Goal: Transaction & Acquisition: Book appointment/travel/reservation

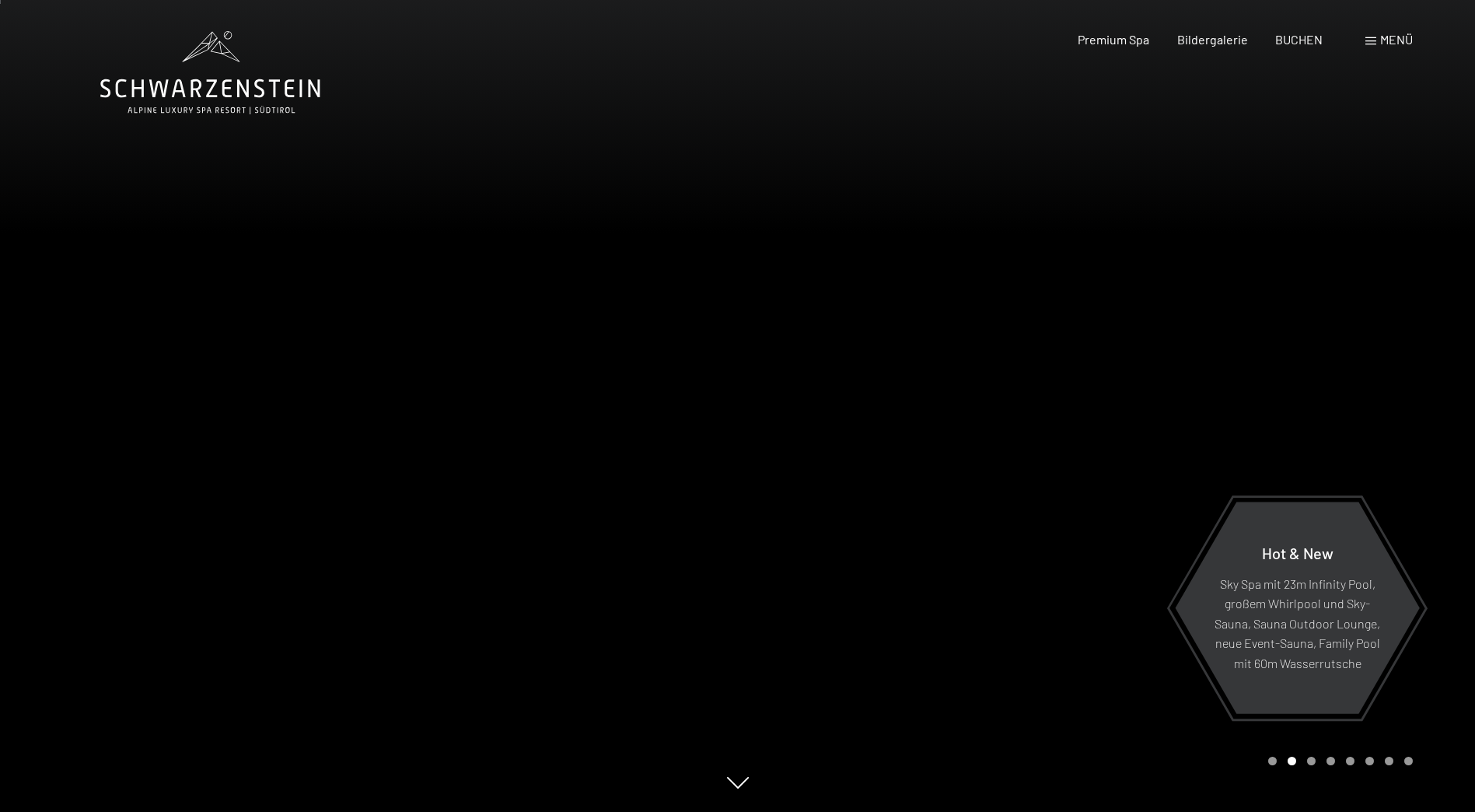
scroll to position [78, 0]
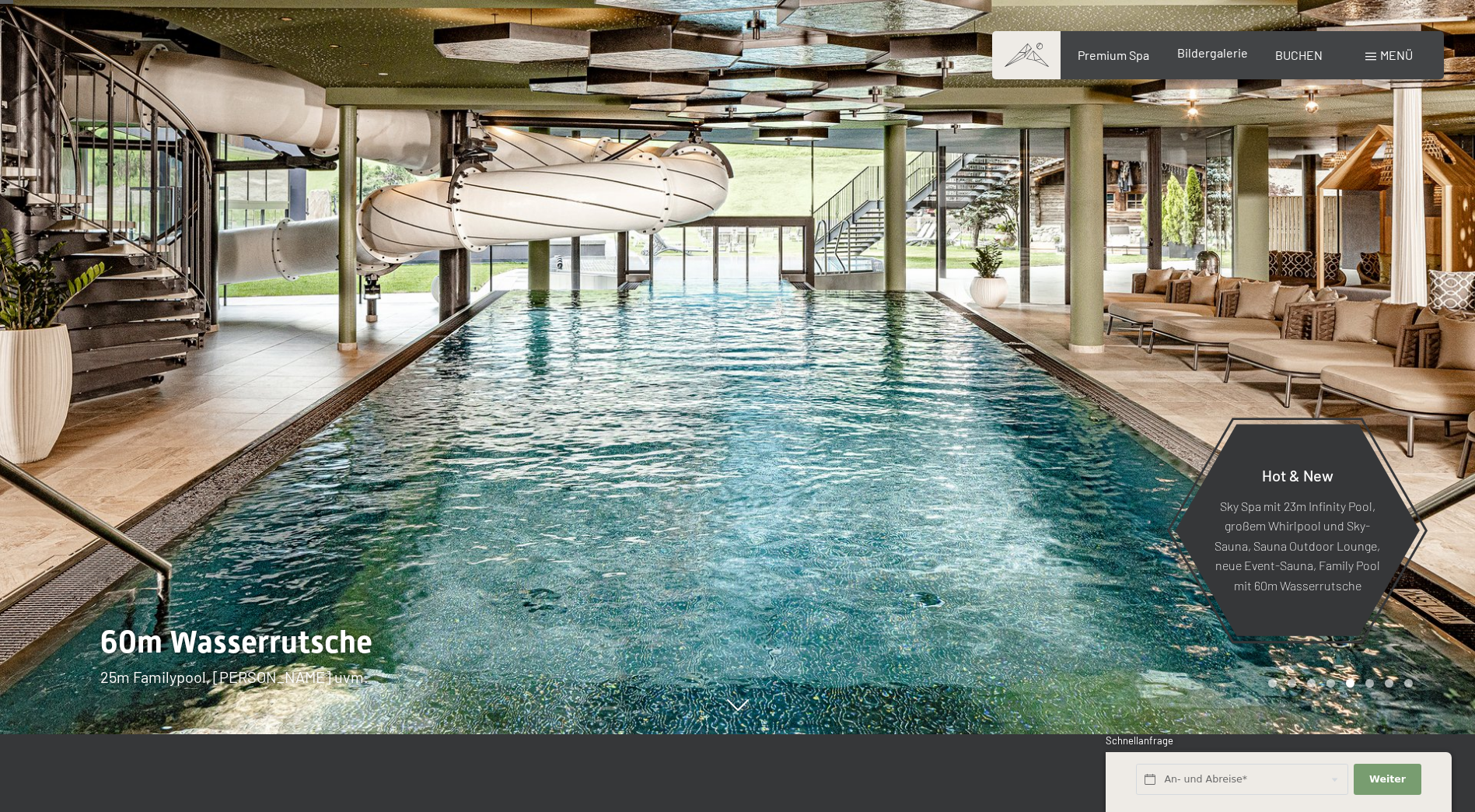
click at [1223, 51] on span "Bildergalerie" at bounding box center [1212, 52] width 70 height 14
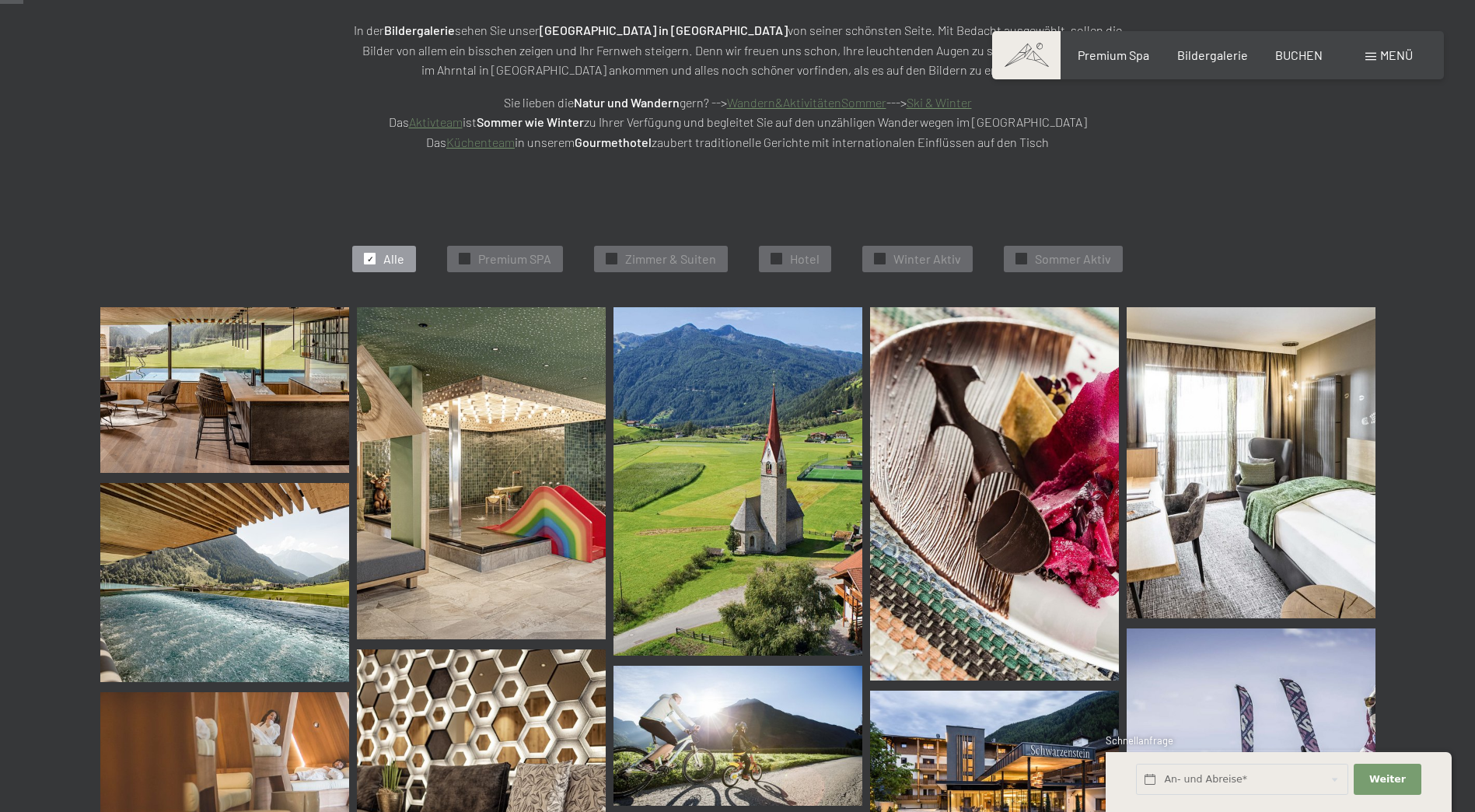
scroll to position [311, 0]
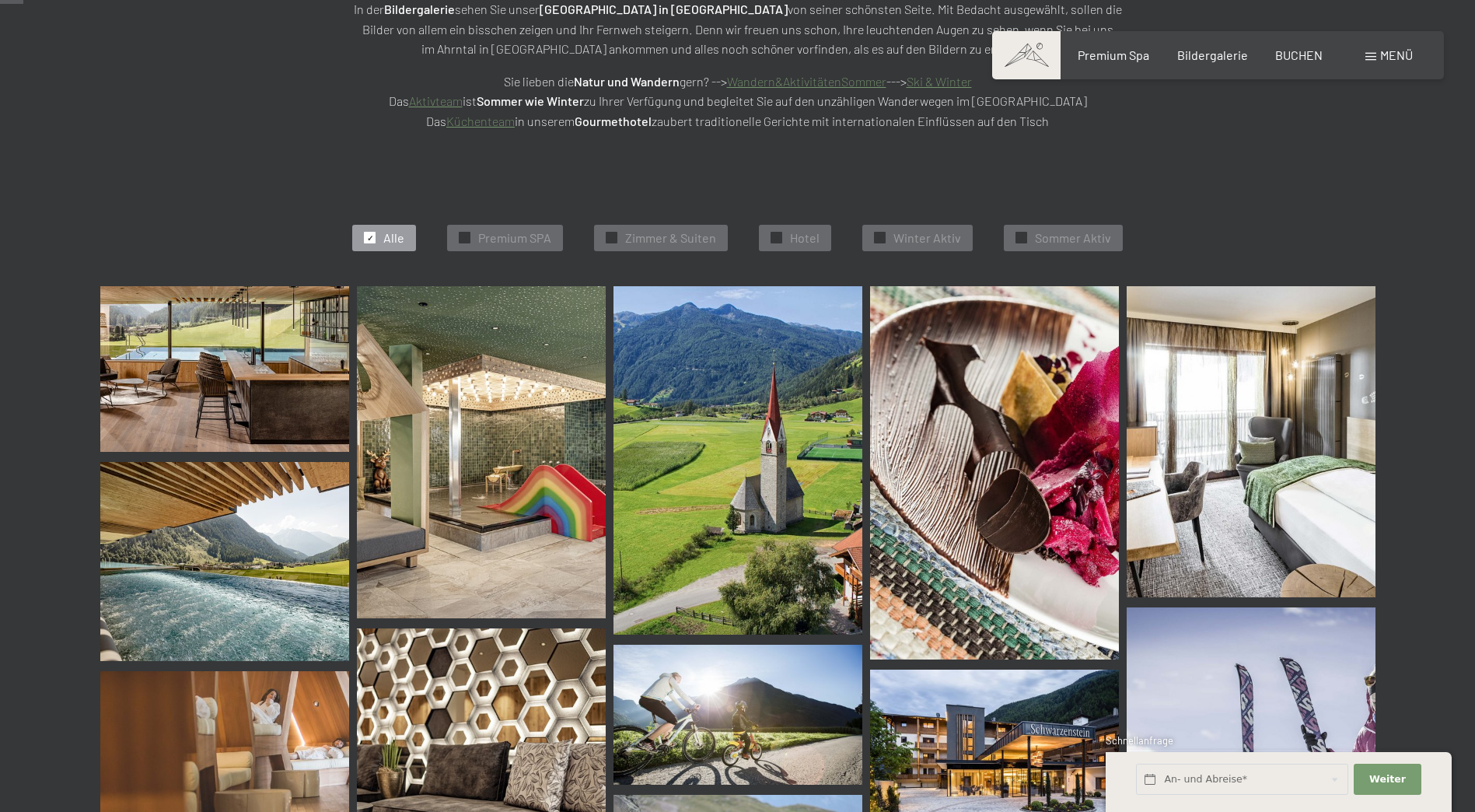
click at [487, 494] on img at bounding box center [481, 452] width 249 height 332
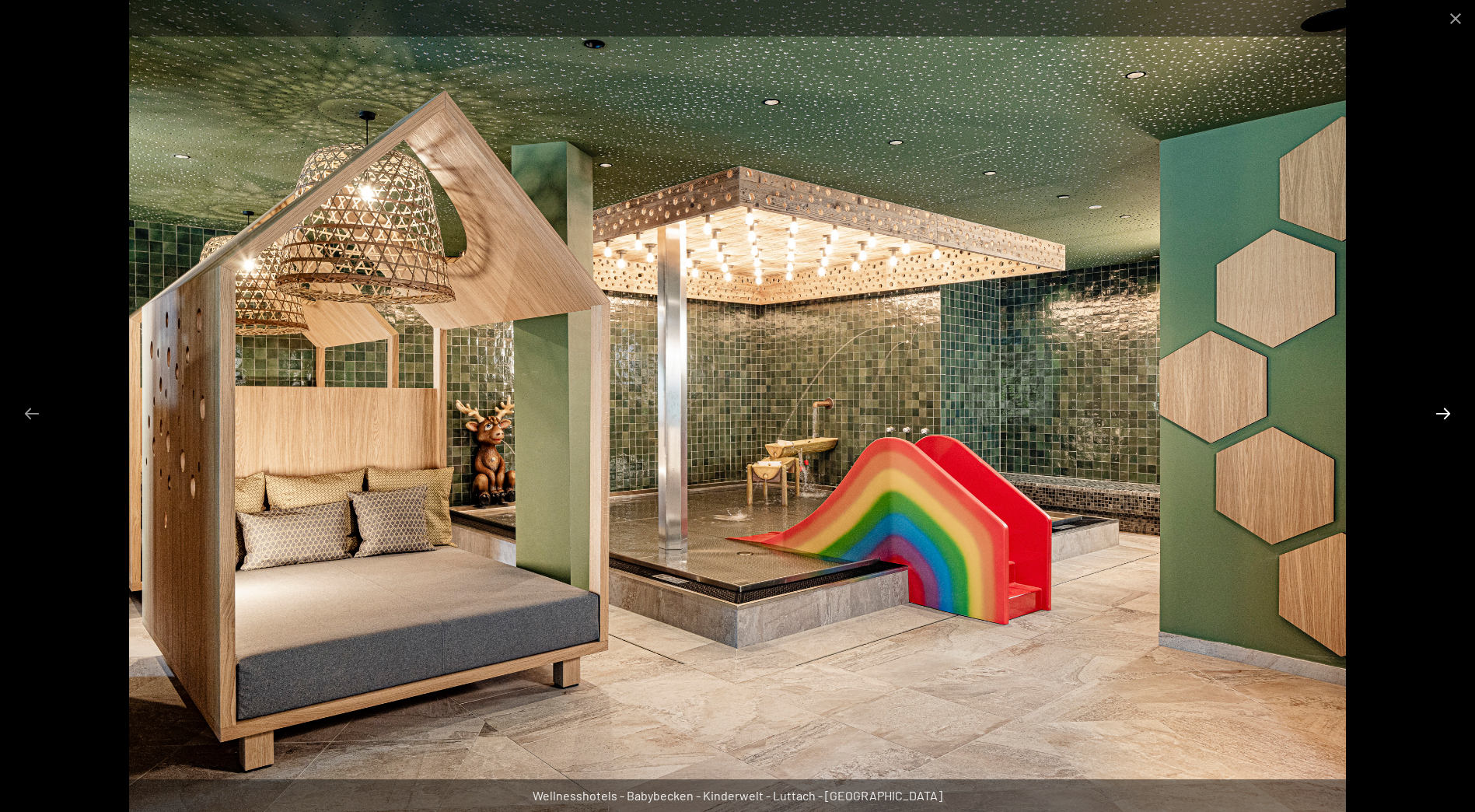
click at [1437, 409] on button "Next slide" at bounding box center [1443, 413] width 33 height 30
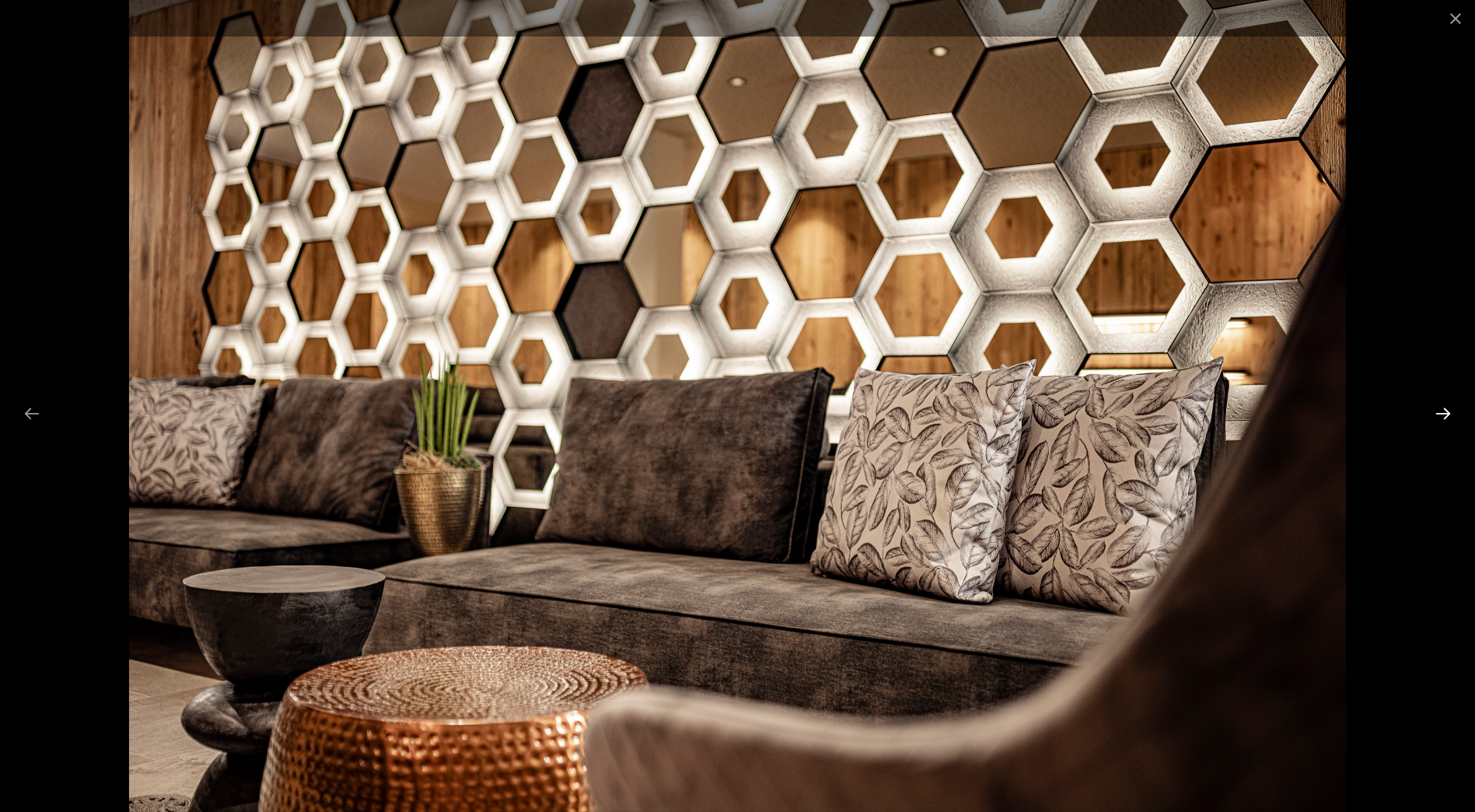
click at [1437, 409] on button "Next slide" at bounding box center [1443, 413] width 33 height 30
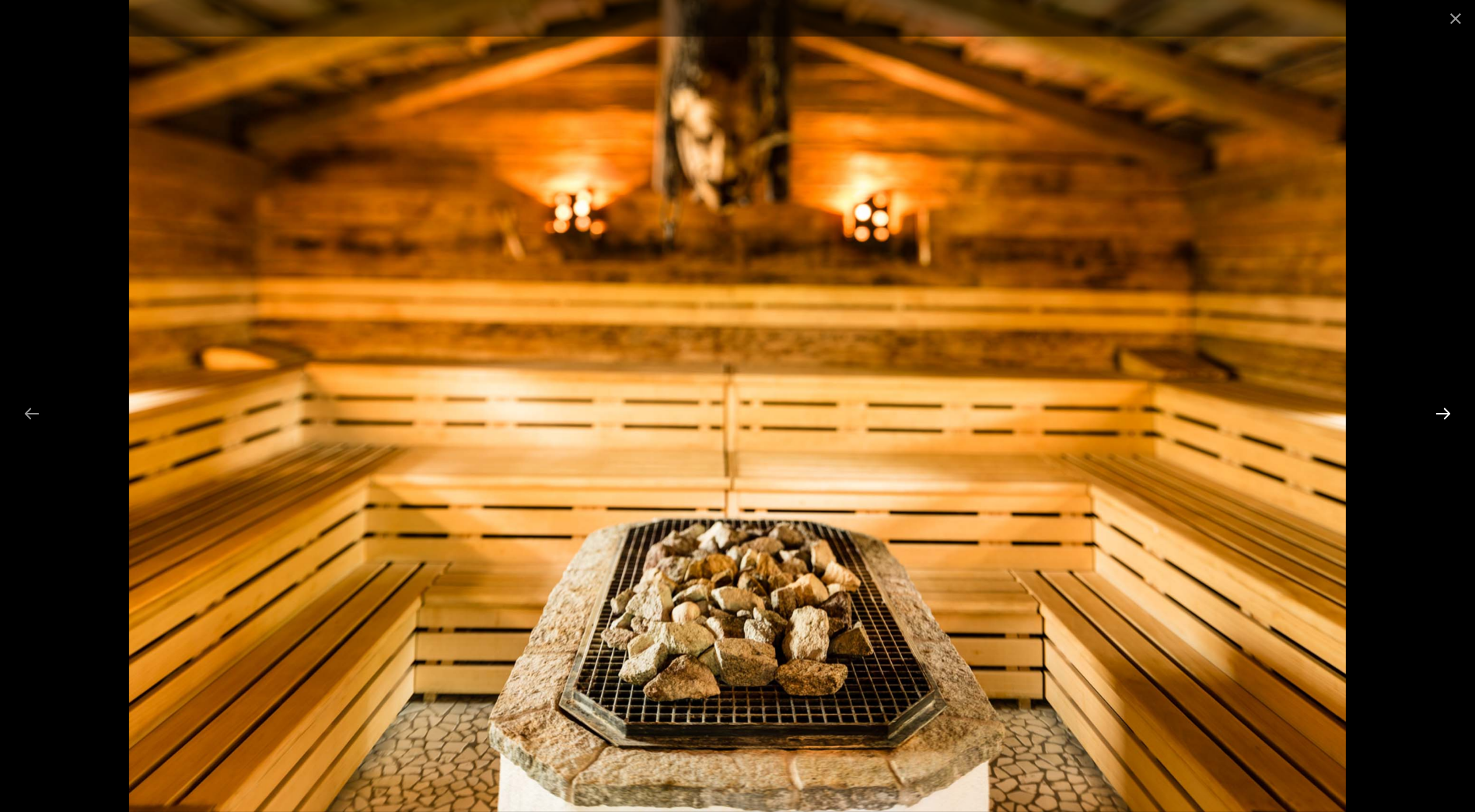
click at [1437, 409] on button "Next slide" at bounding box center [1443, 413] width 33 height 30
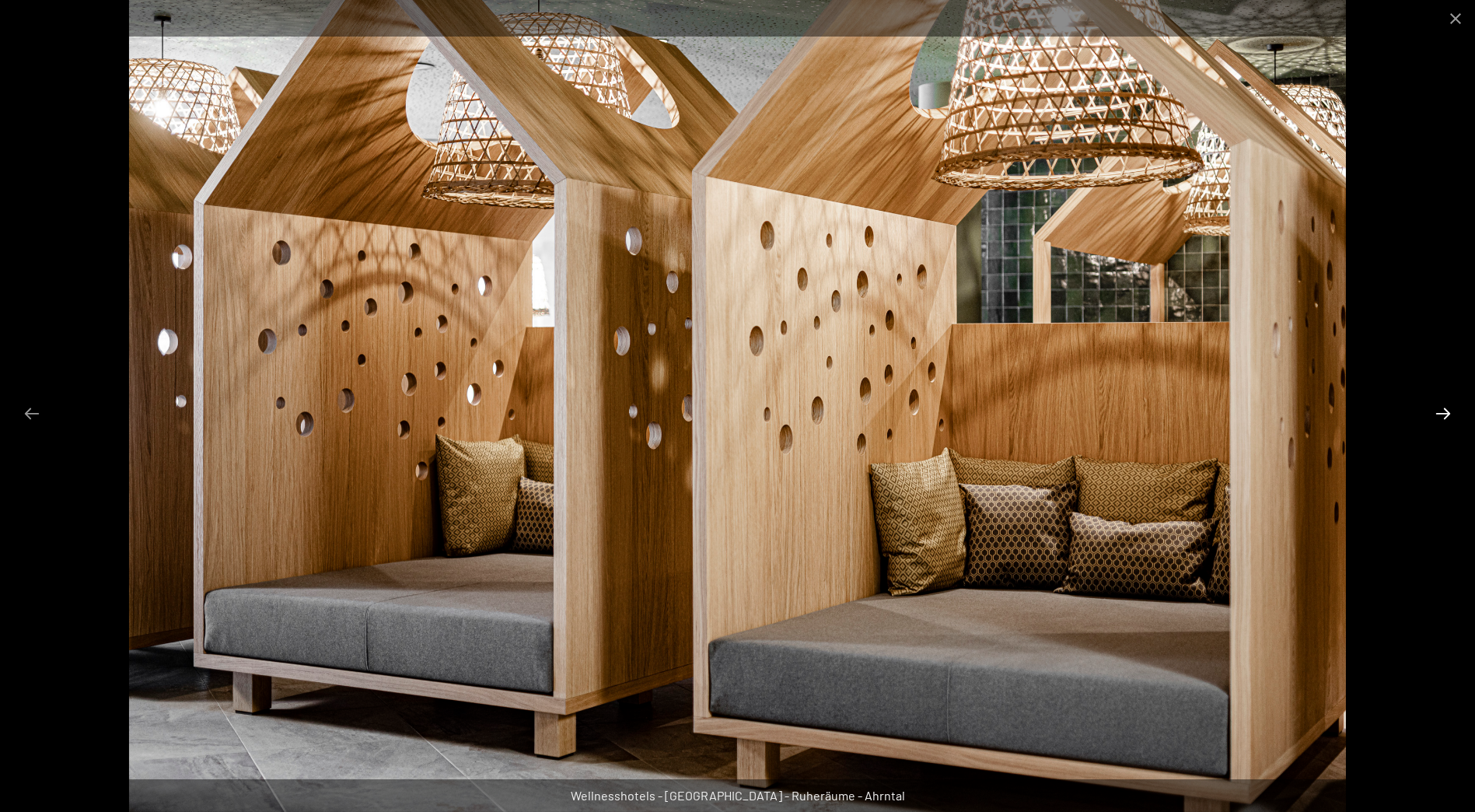
click at [1437, 409] on button "Next slide" at bounding box center [1443, 413] width 33 height 30
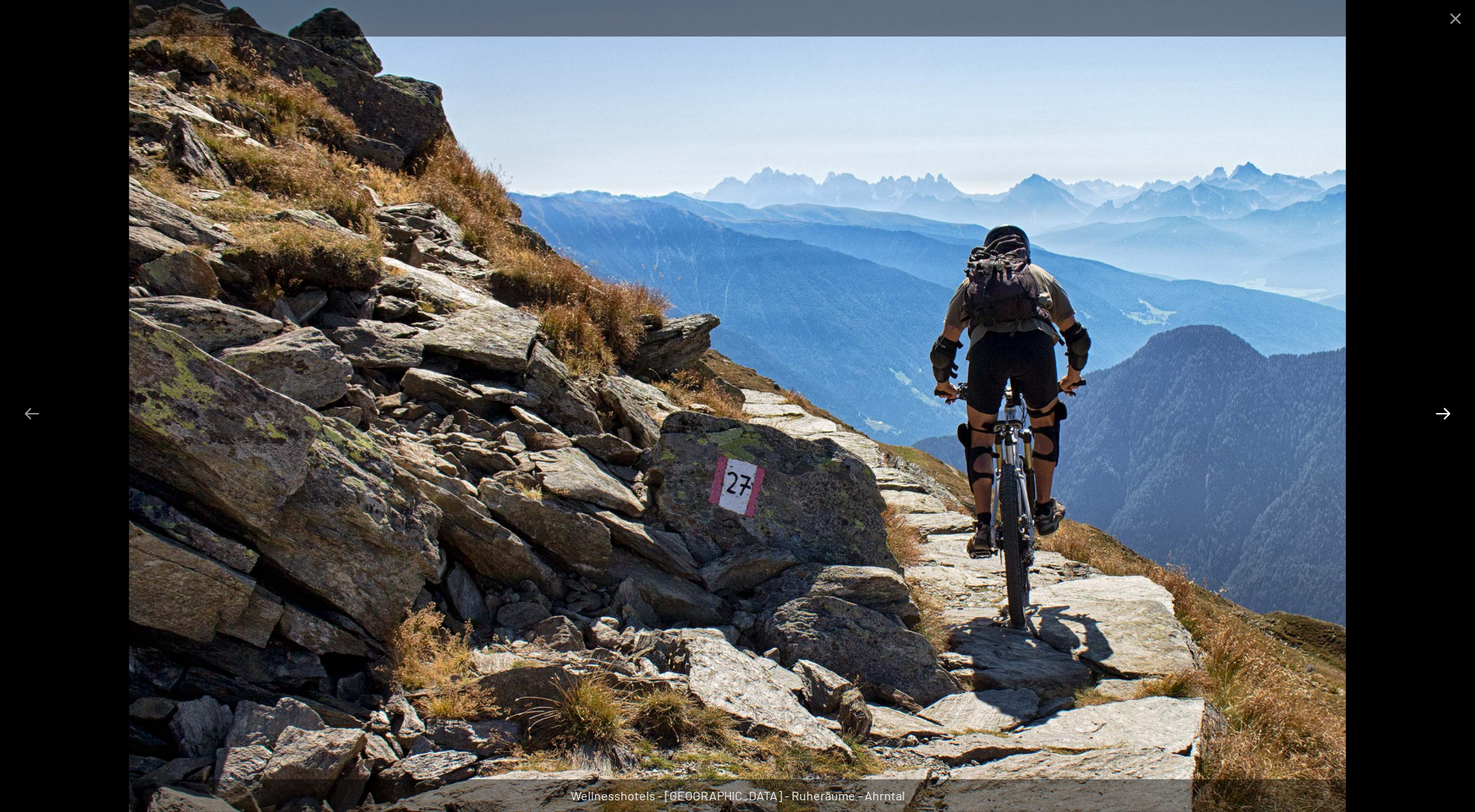
click at [1437, 409] on button "Next slide" at bounding box center [1443, 413] width 33 height 30
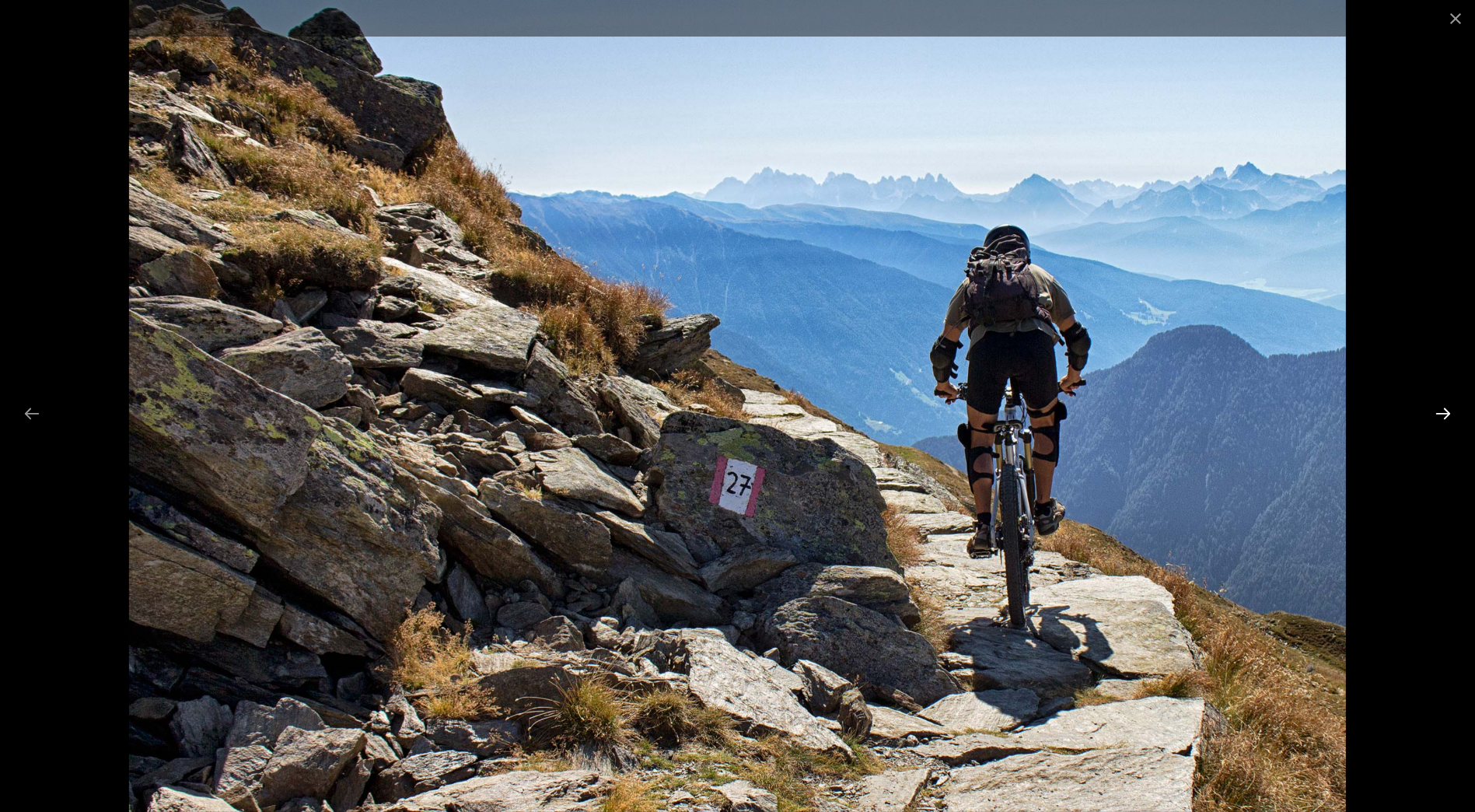
click at [1437, 409] on button "Next slide" at bounding box center [1443, 413] width 33 height 30
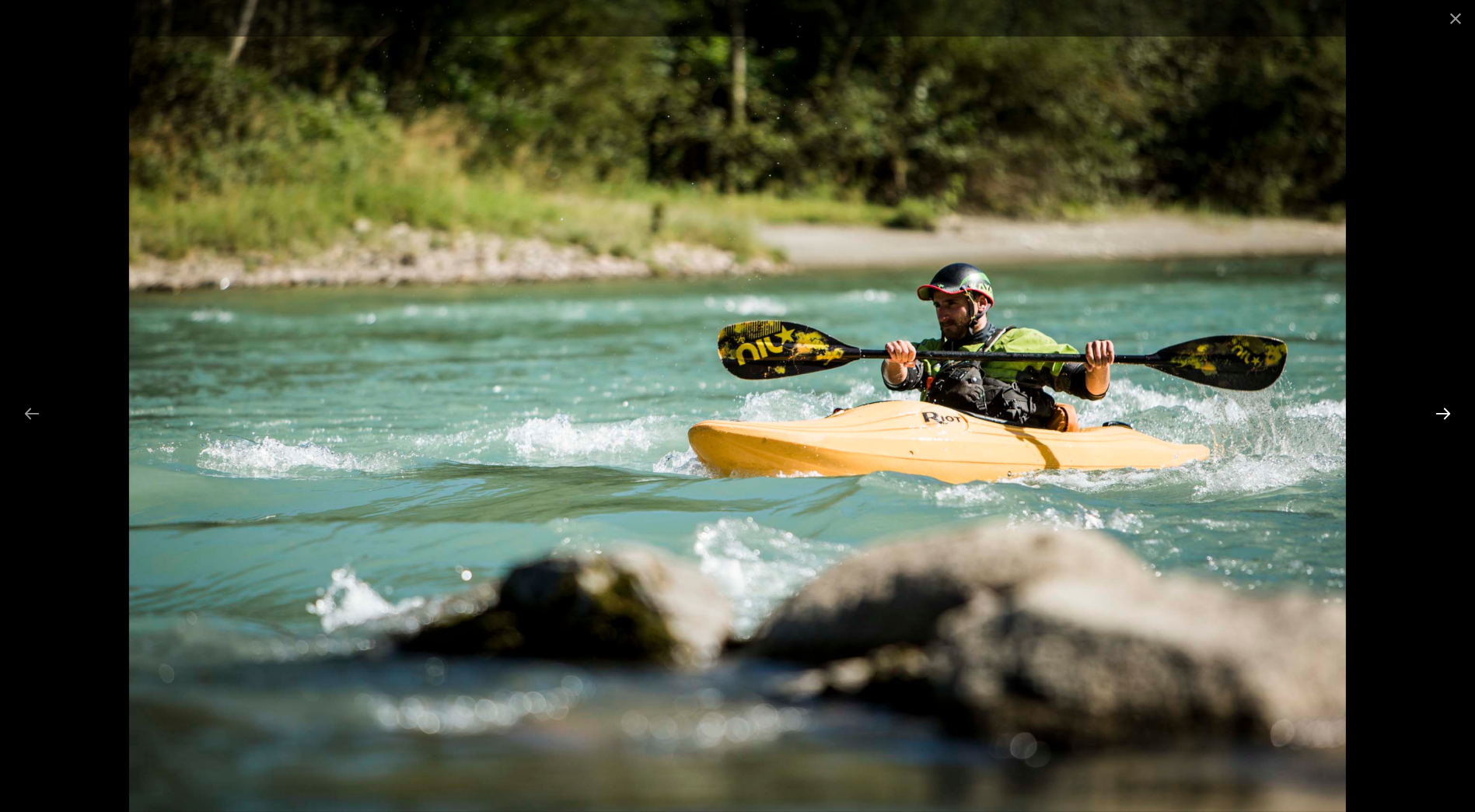
click at [1437, 409] on button "Next slide" at bounding box center [1443, 413] width 33 height 30
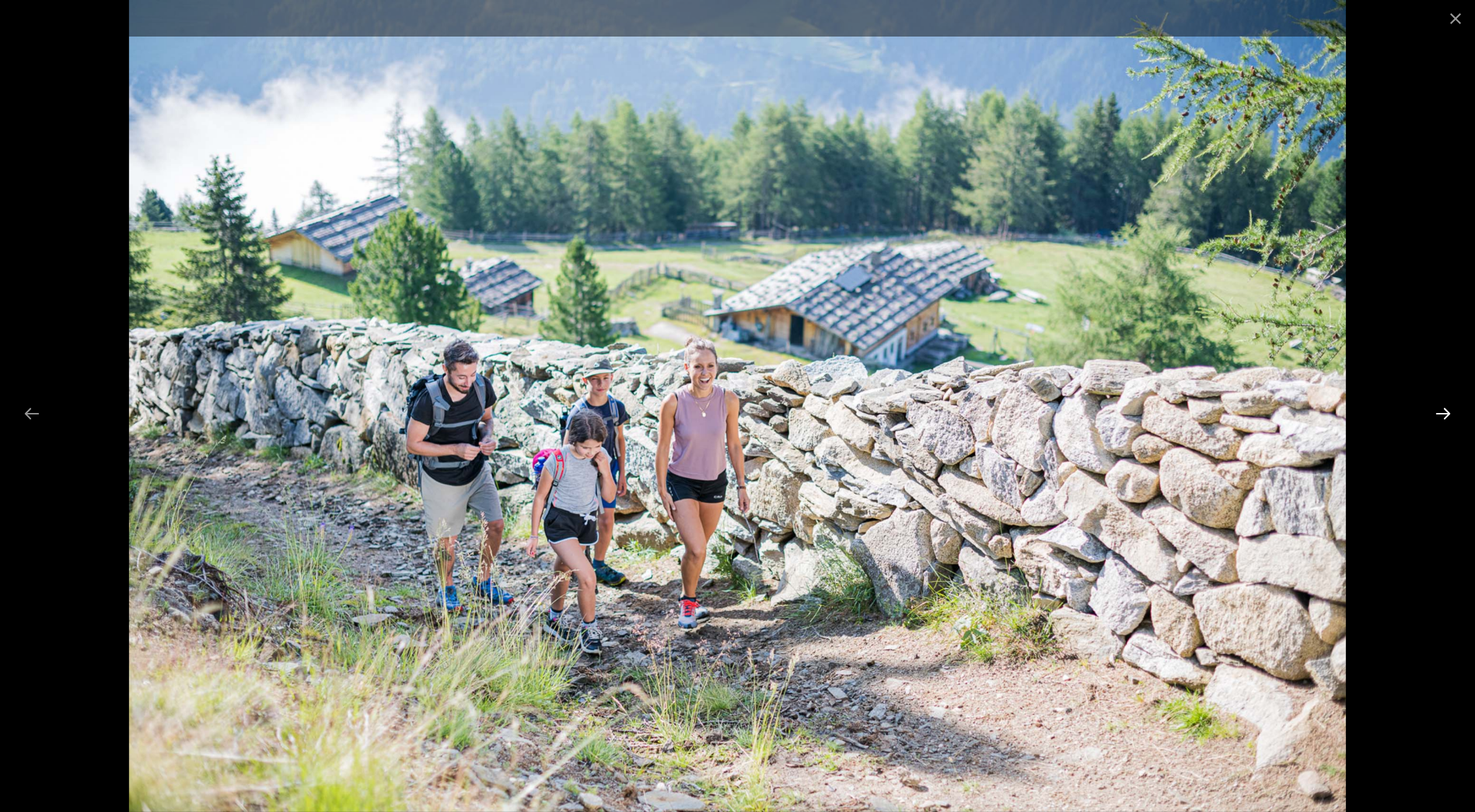
click at [1437, 409] on button "Next slide" at bounding box center [1443, 413] width 33 height 30
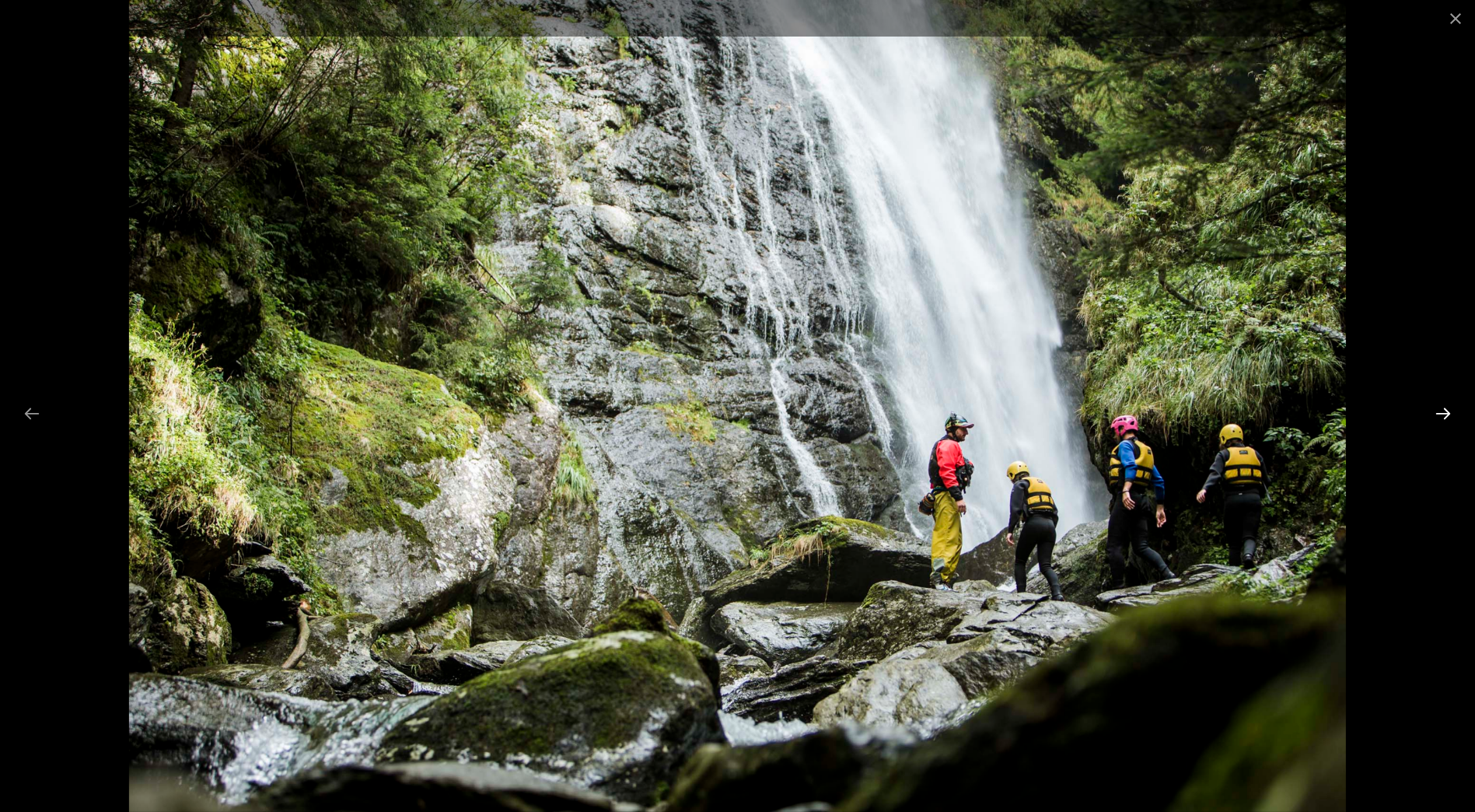
click at [1437, 409] on button "Next slide" at bounding box center [1443, 413] width 33 height 30
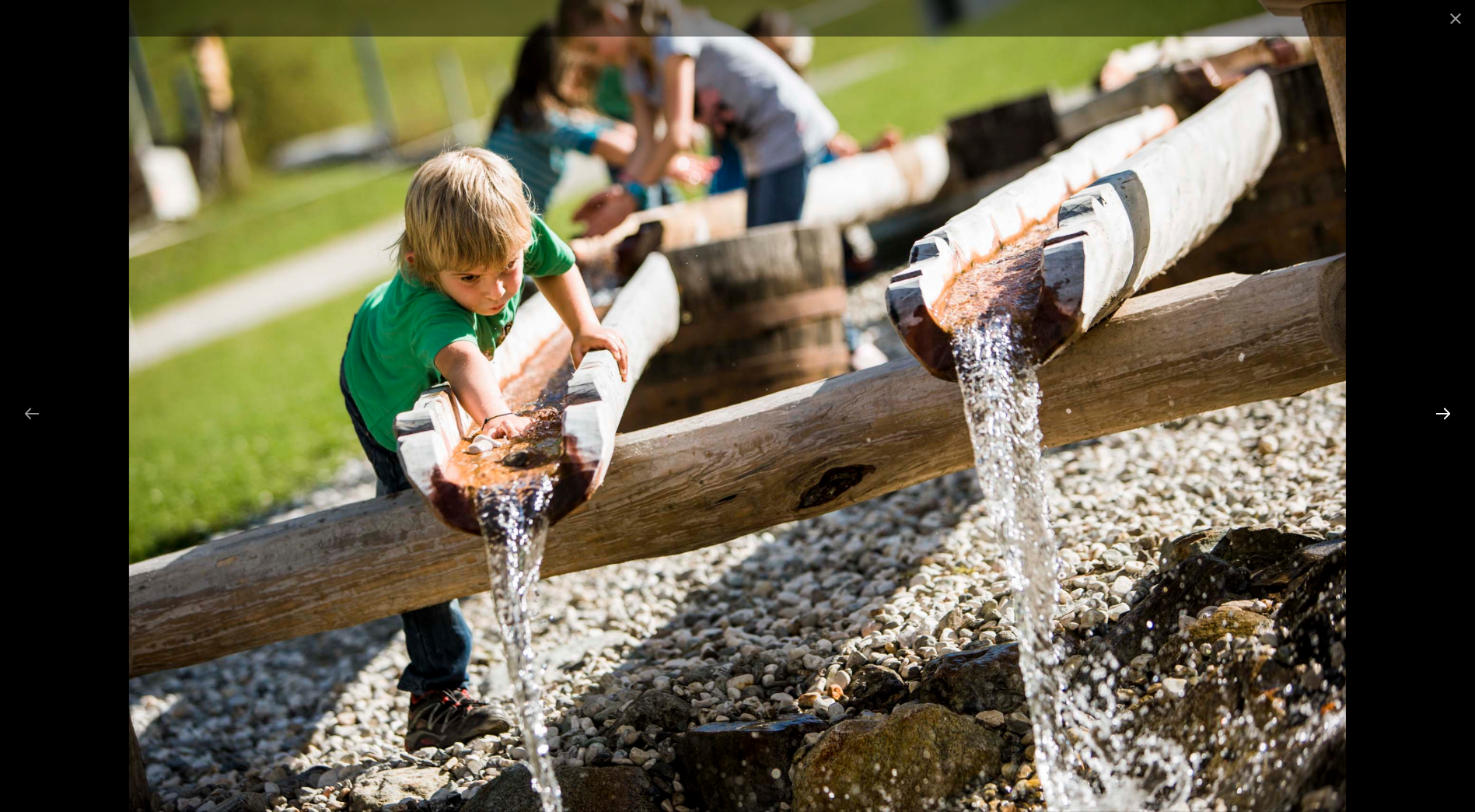
click at [1437, 409] on button "Next slide" at bounding box center [1443, 413] width 33 height 30
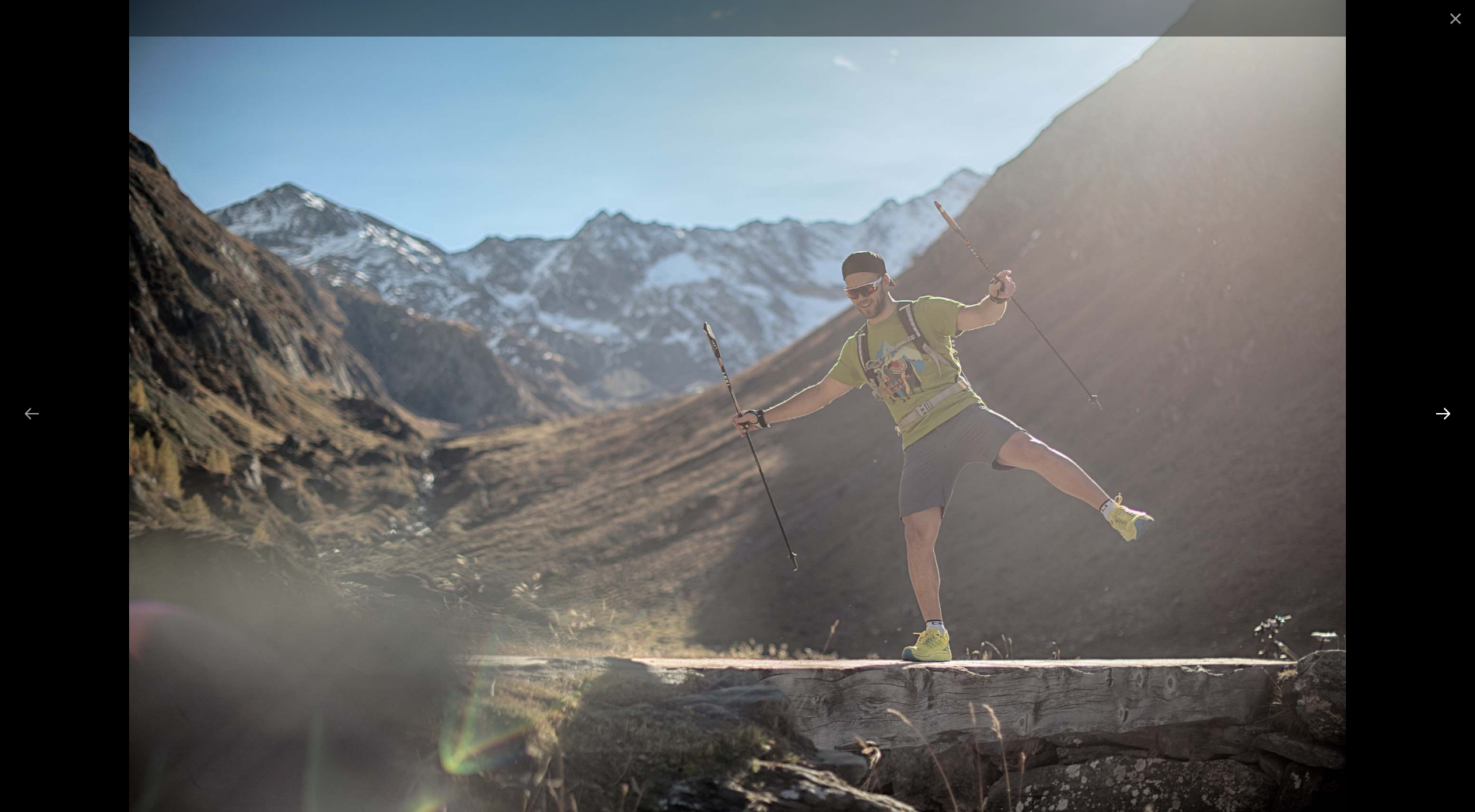
click at [1437, 409] on button "Next slide" at bounding box center [1443, 413] width 33 height 30
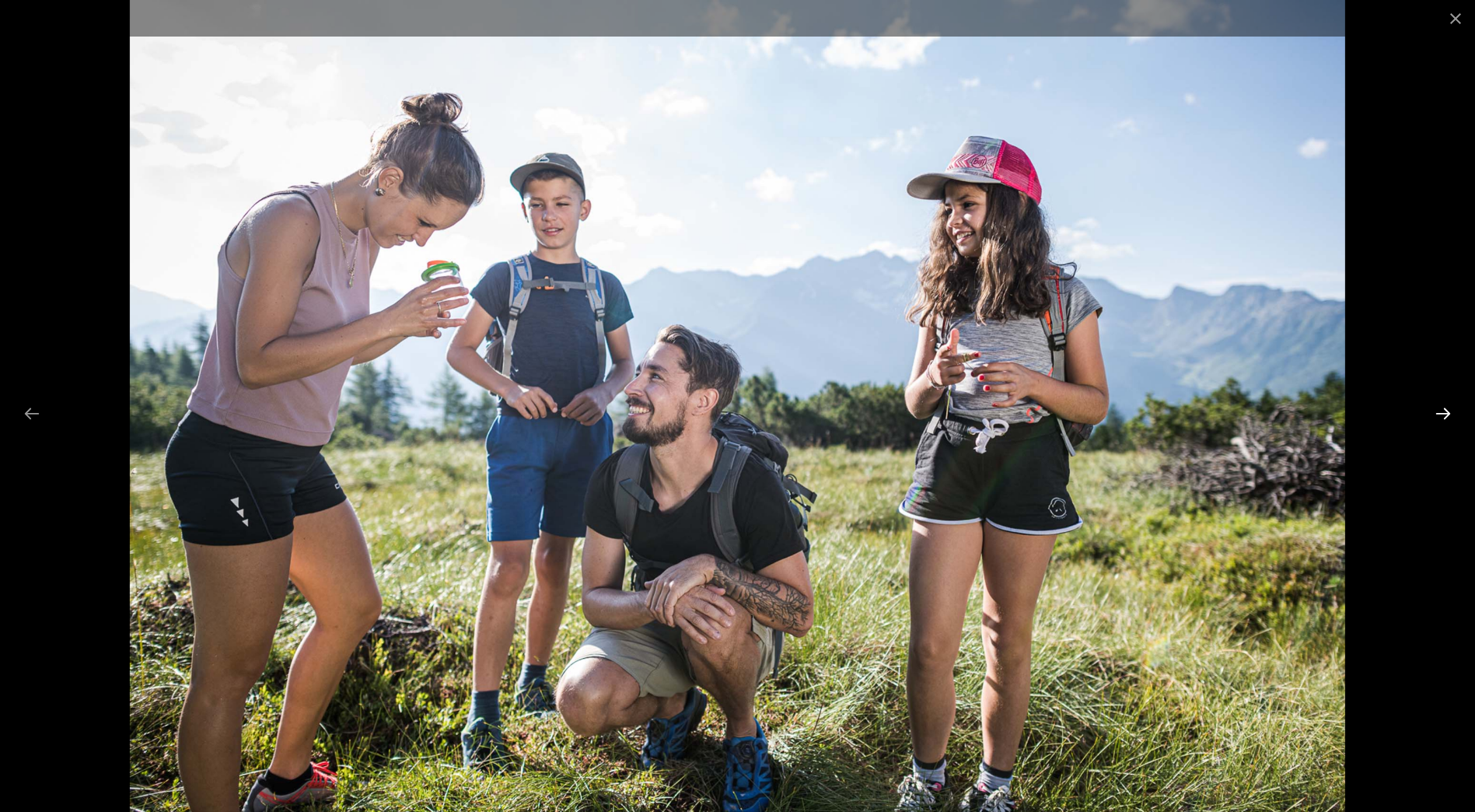
click at [1437, 409] on button "Next slide" at bounding box center [1443, 413] width 33 height 30
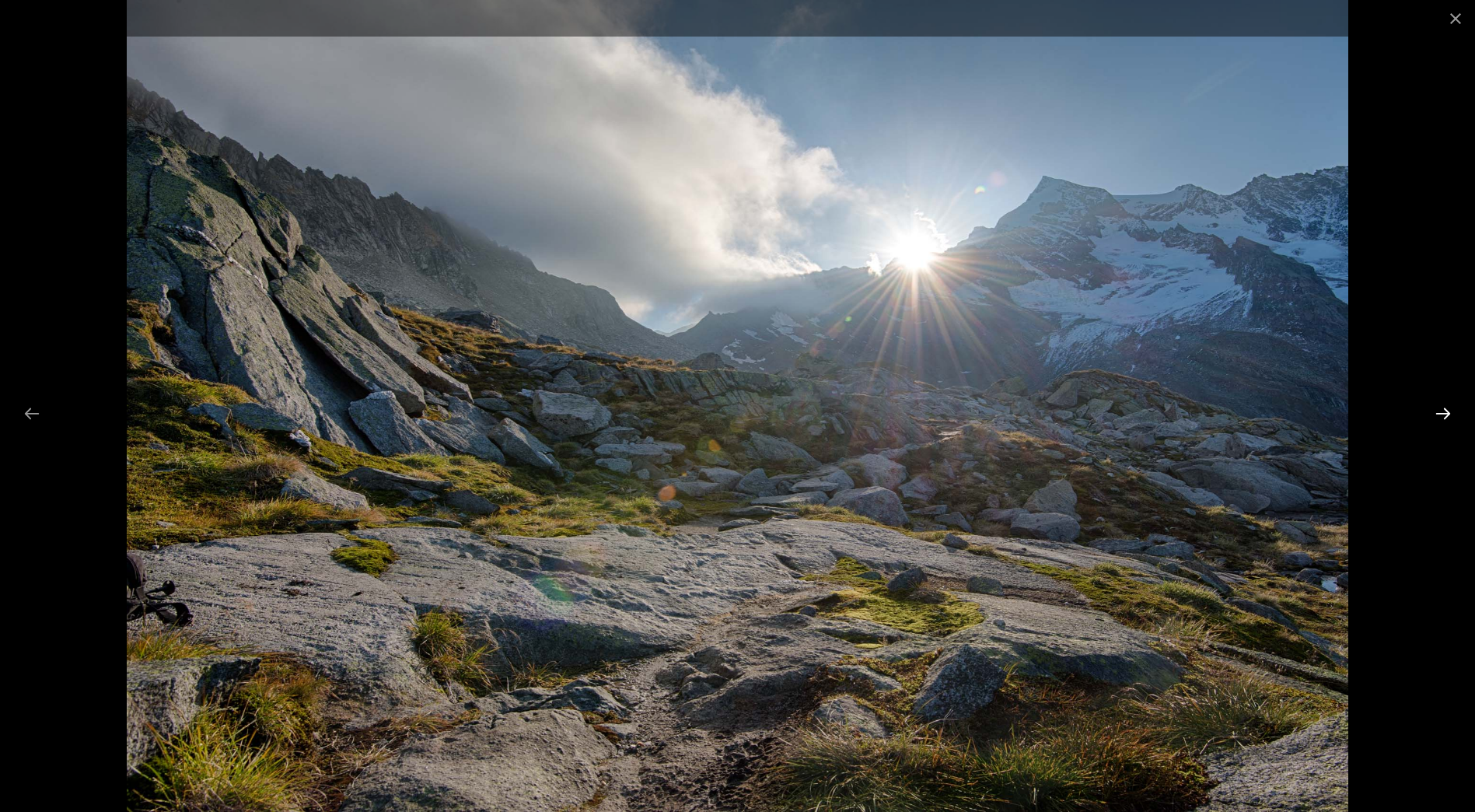
click at [1437, 409] on button "Next slide" at bounding box center [1443, 413] width 33 height 30
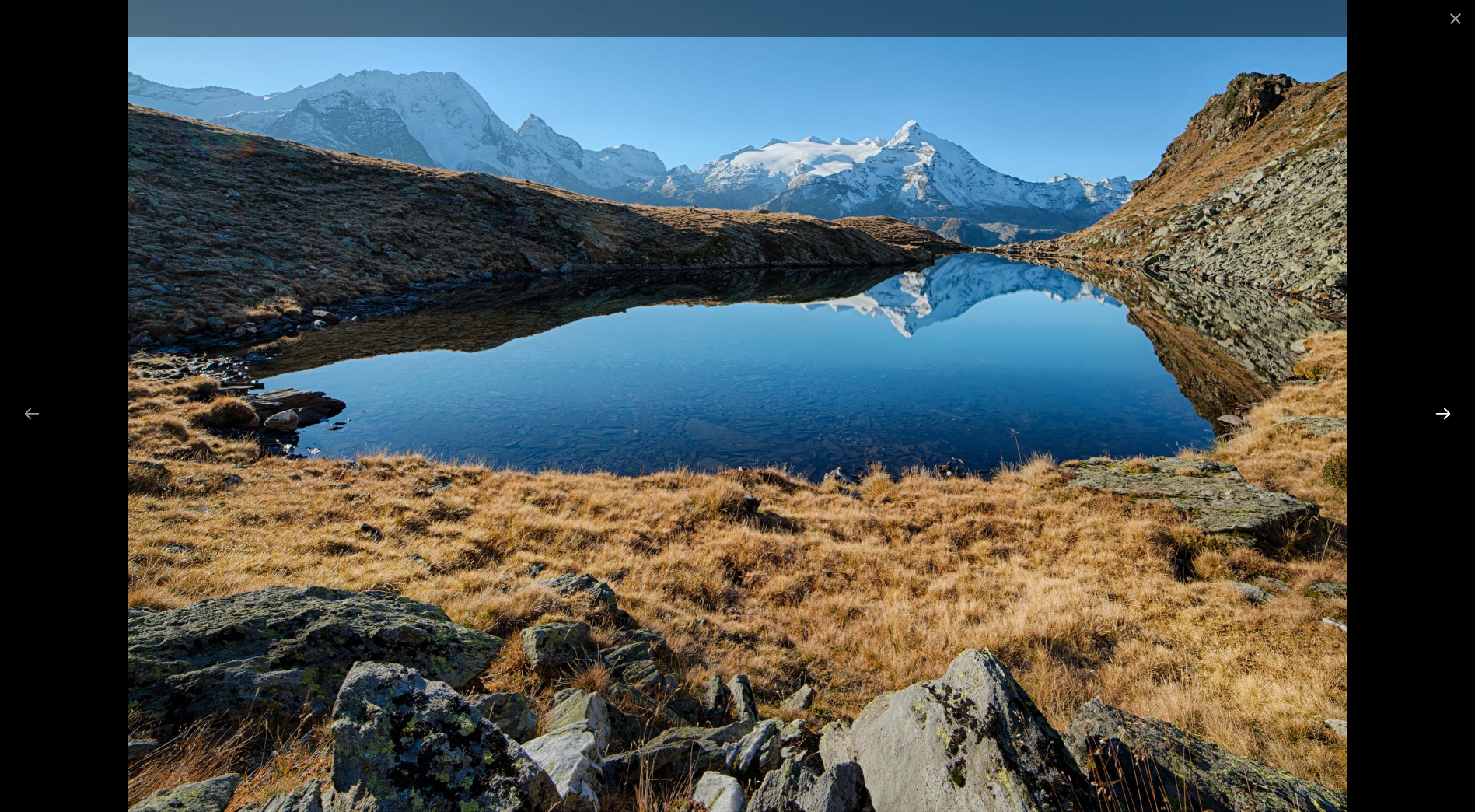
click at [1437, 409] on button "Next slide" at bounding box center [1443, 413] width 33 height 30
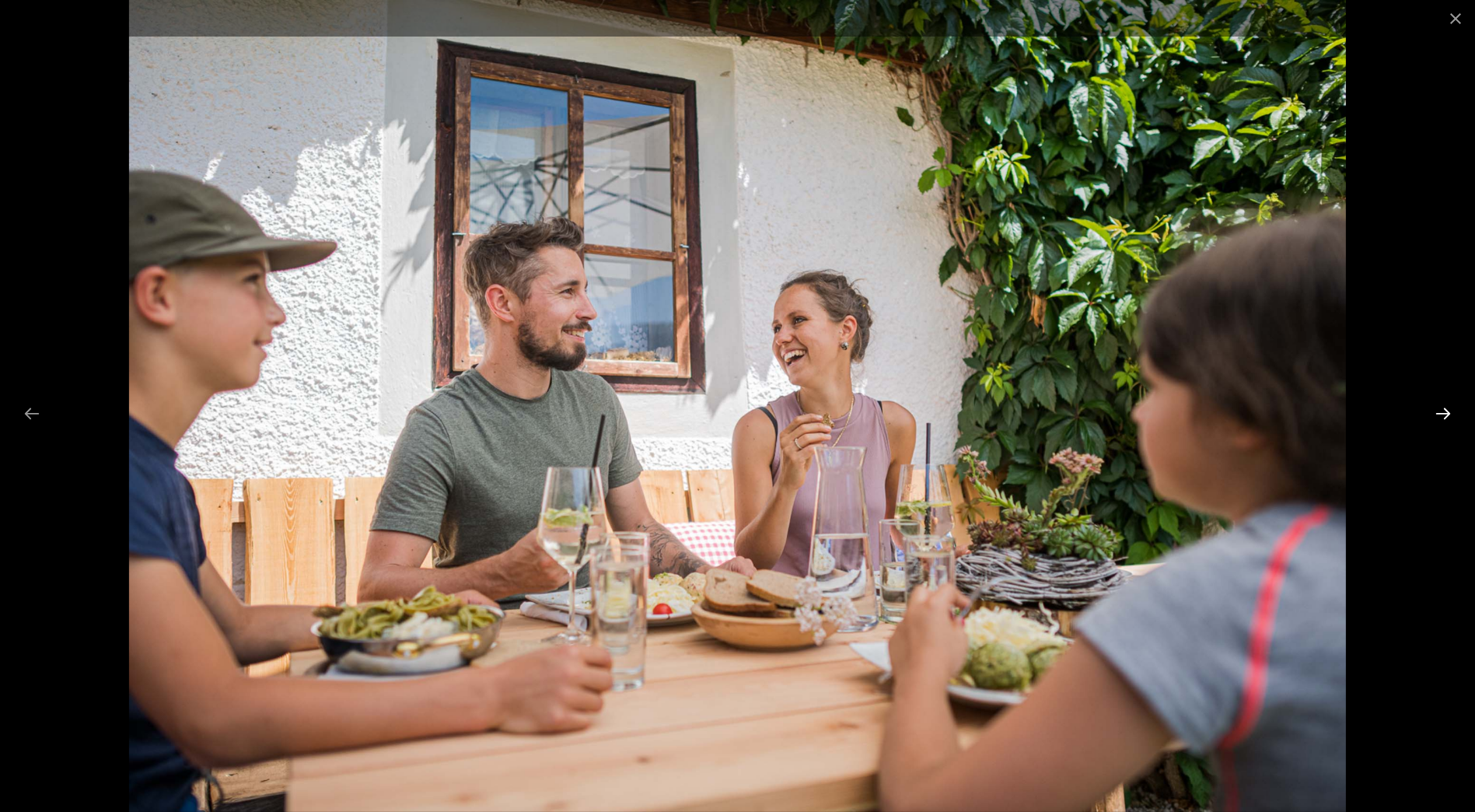
click at [1437, 409] on button "Next slide" at bounding box center [1443, 413] width 33 height 30
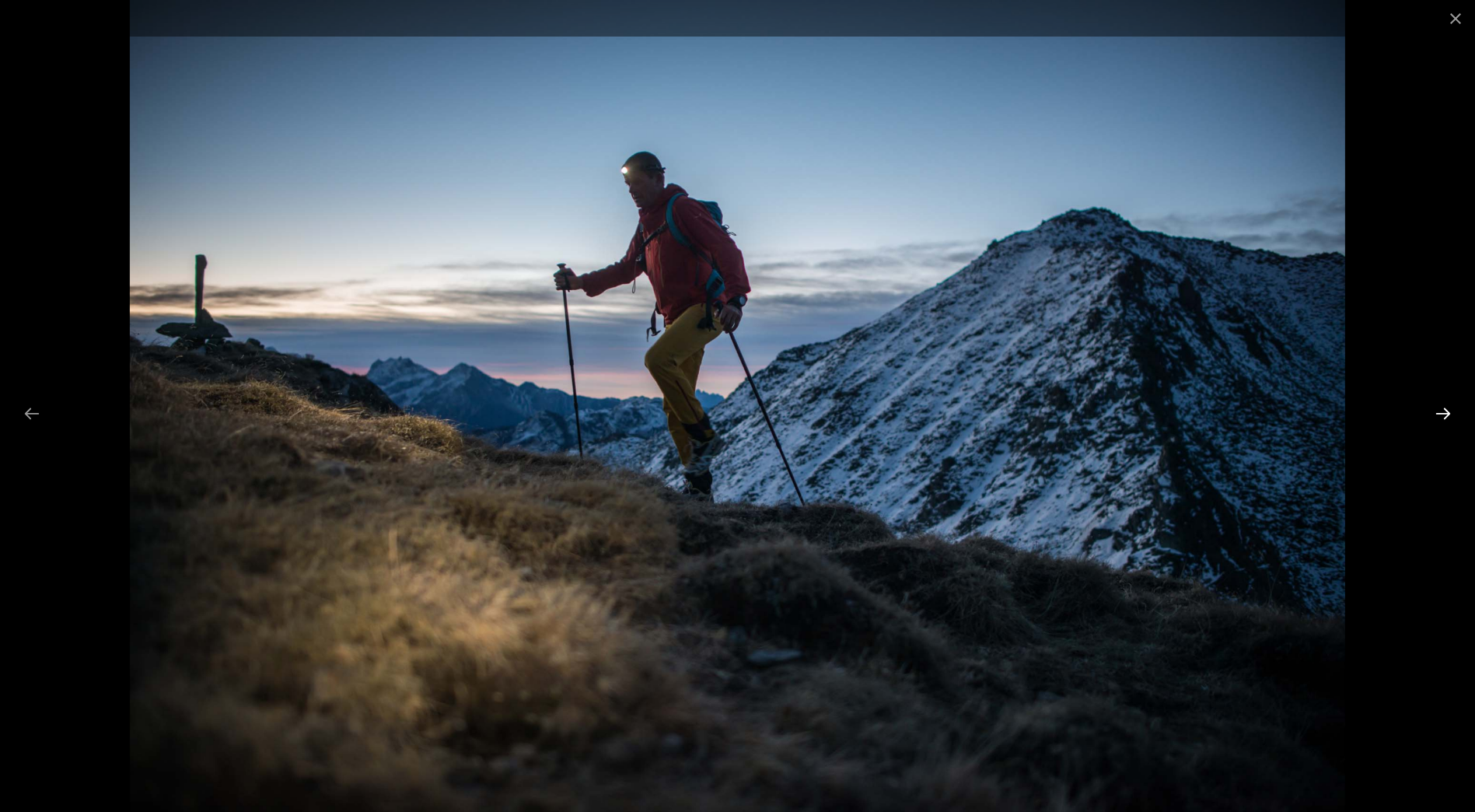
click at [1437, 409] on button "Next slide" at bounding box center [1443, 413] width 33 height 30
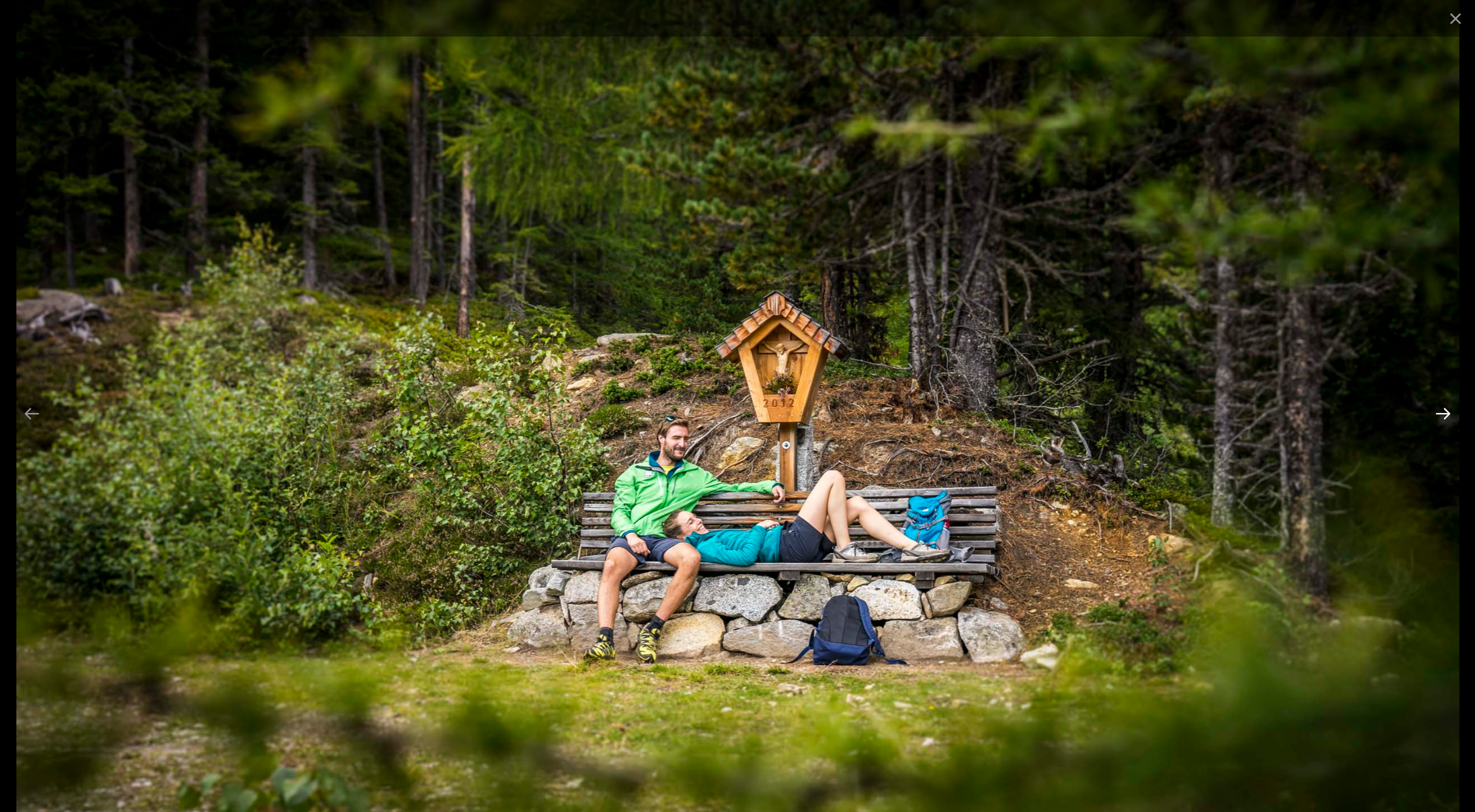
click at [1437, 409] on button "Next slide" at bounding box center [1443, 413] width 33 height 30
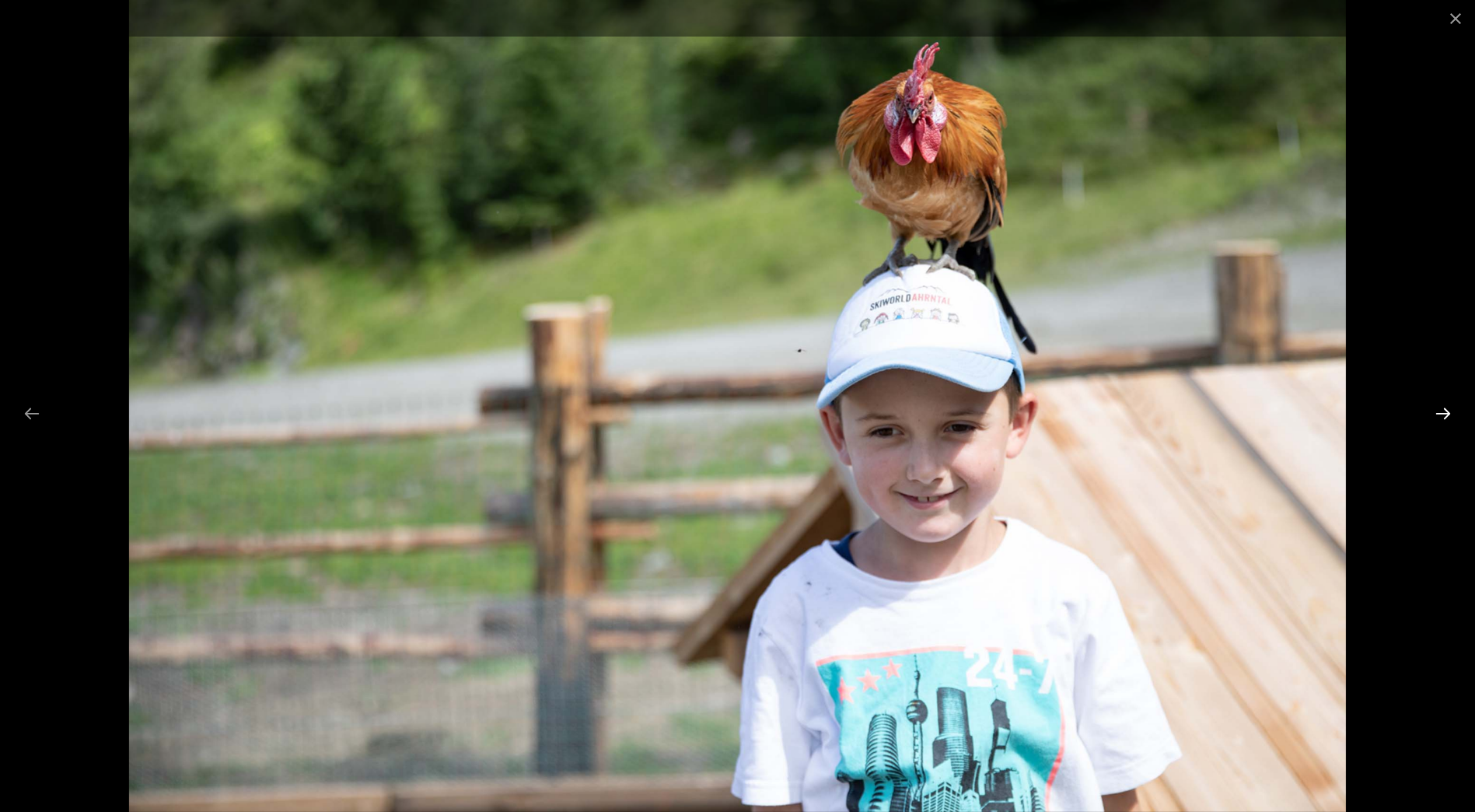
click at [1437, 409] on button "Next slide" at bounding box center [1443, 413] width 33 height 30
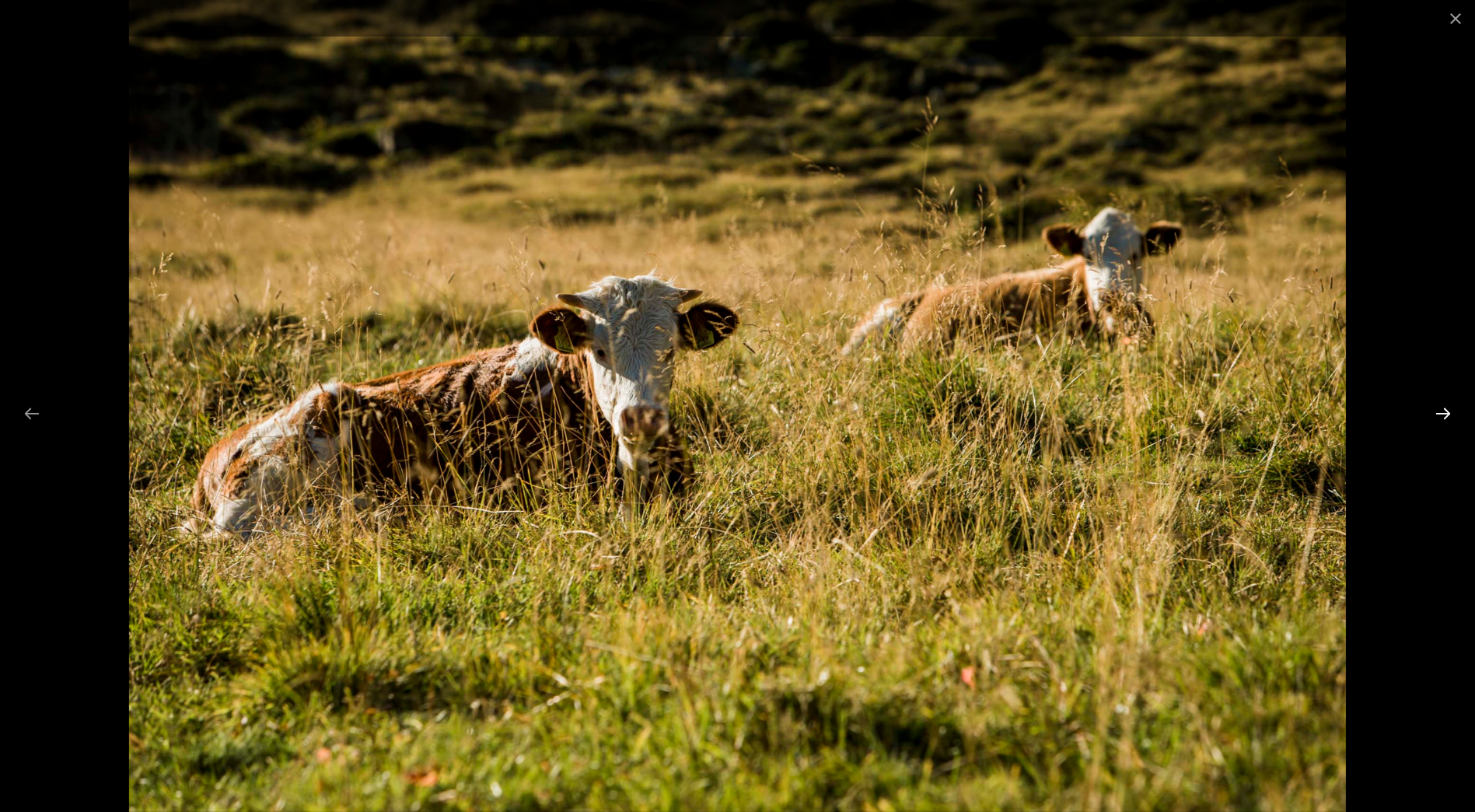
click at [1437, 409] on button "Next slide" at bounding box center [1443, 413] width 33 height 30
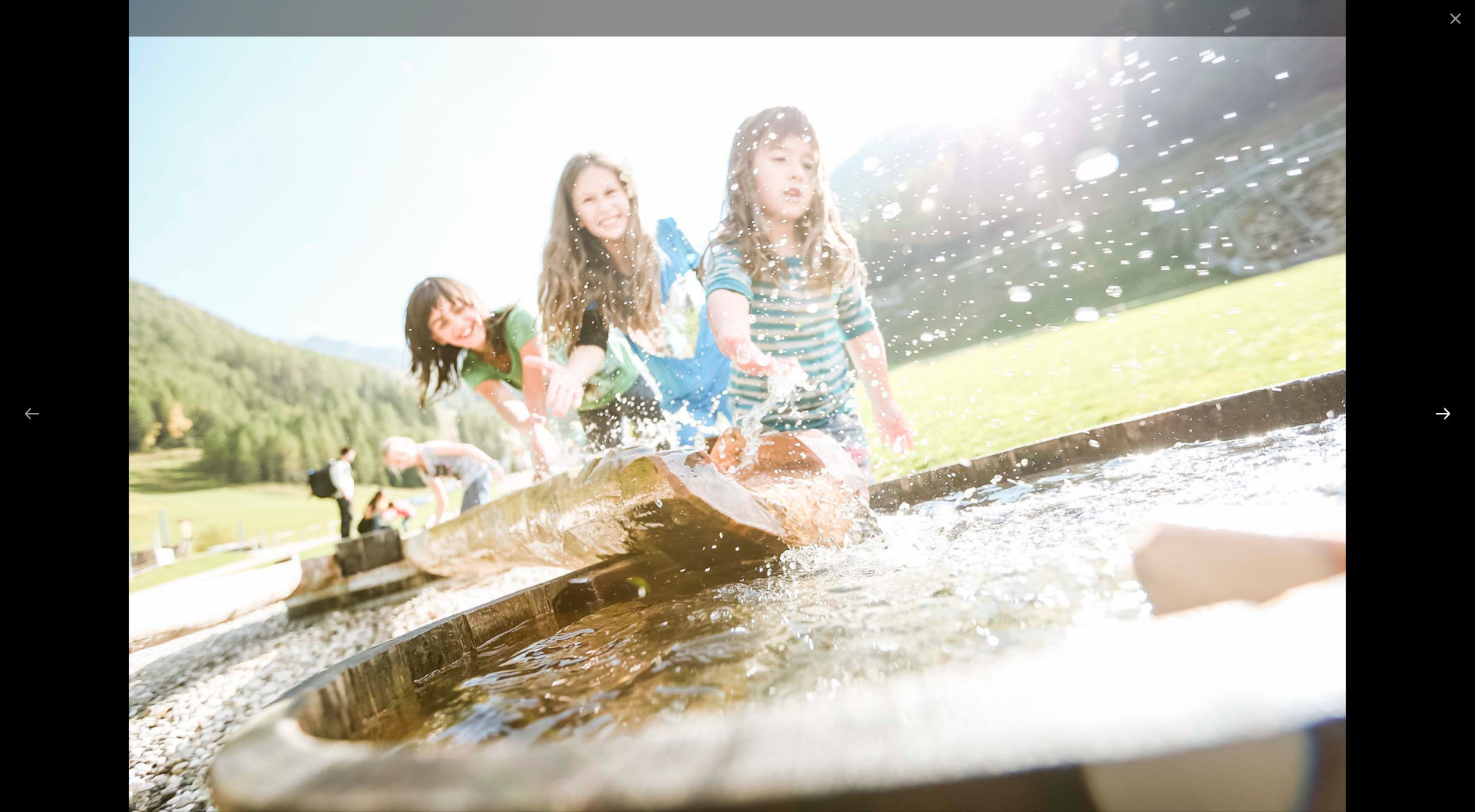
click at [1437, 409] on button "Next slide" at bounding box center [1443, 413] width 33 height 30
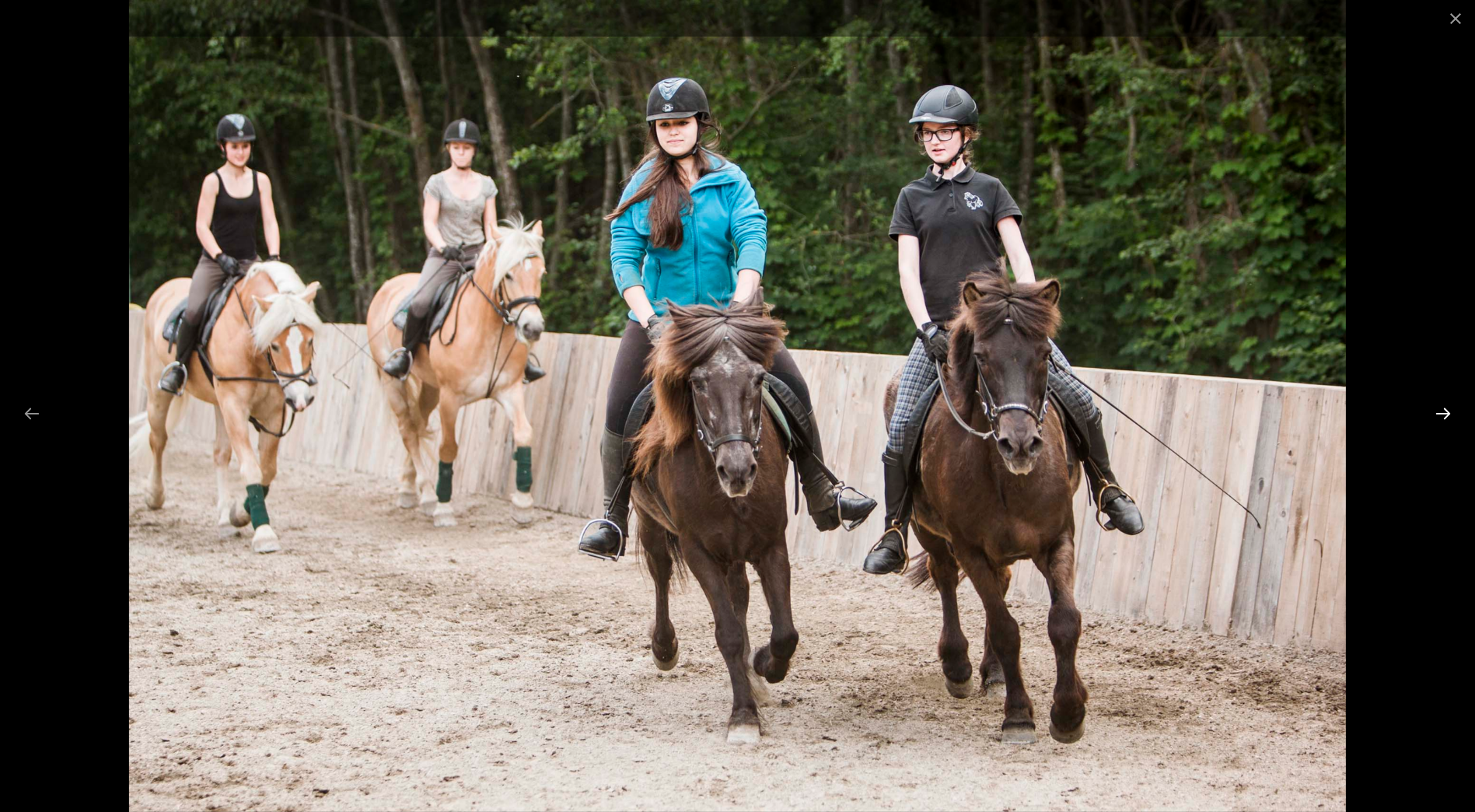
click at [1437, 409] on button "Next slide" at bounding box center [1443, 413] width 33 height 30
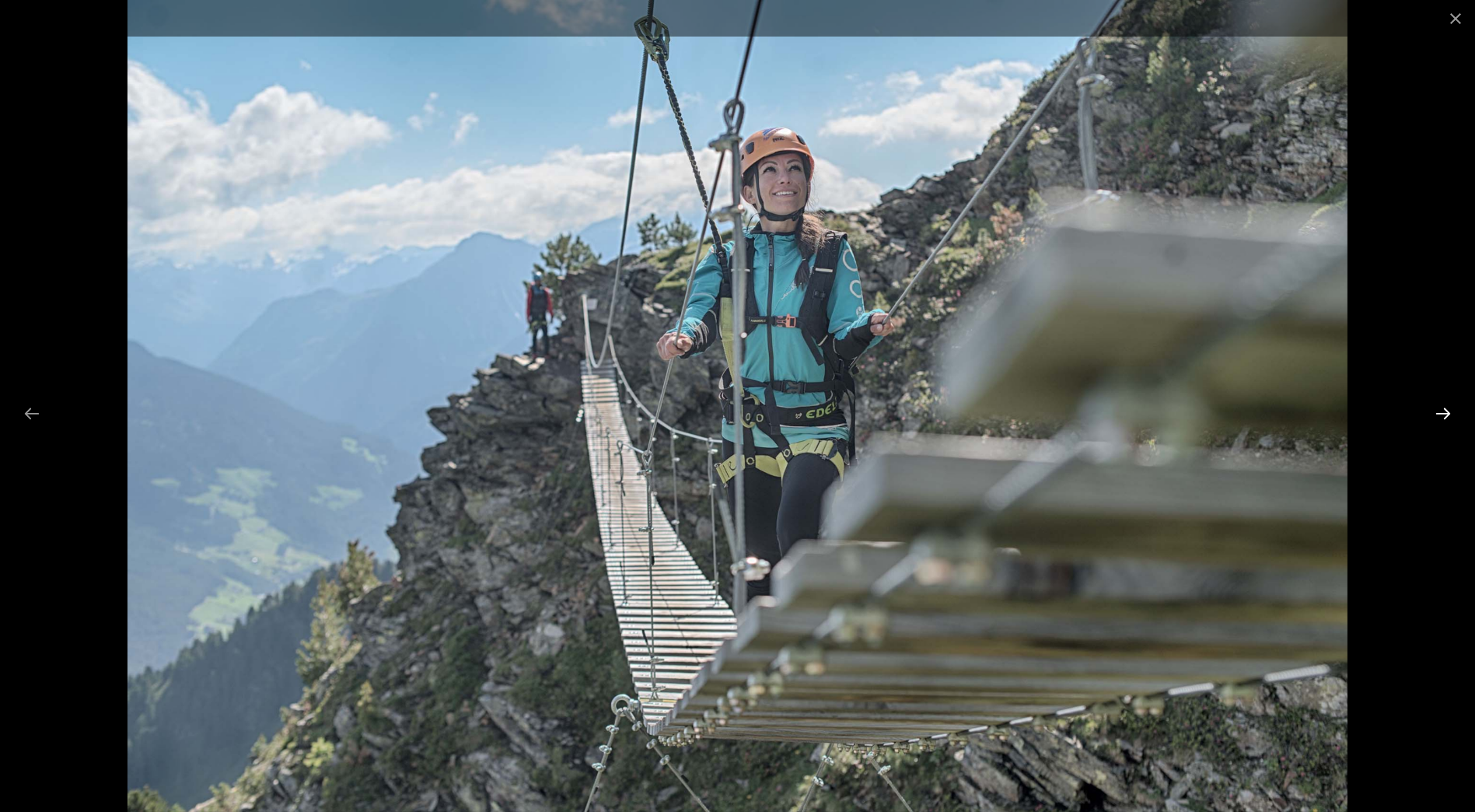
click at [1437, 409] on button "Next slide" at bounding box center [1443, 413] width 33 height 30
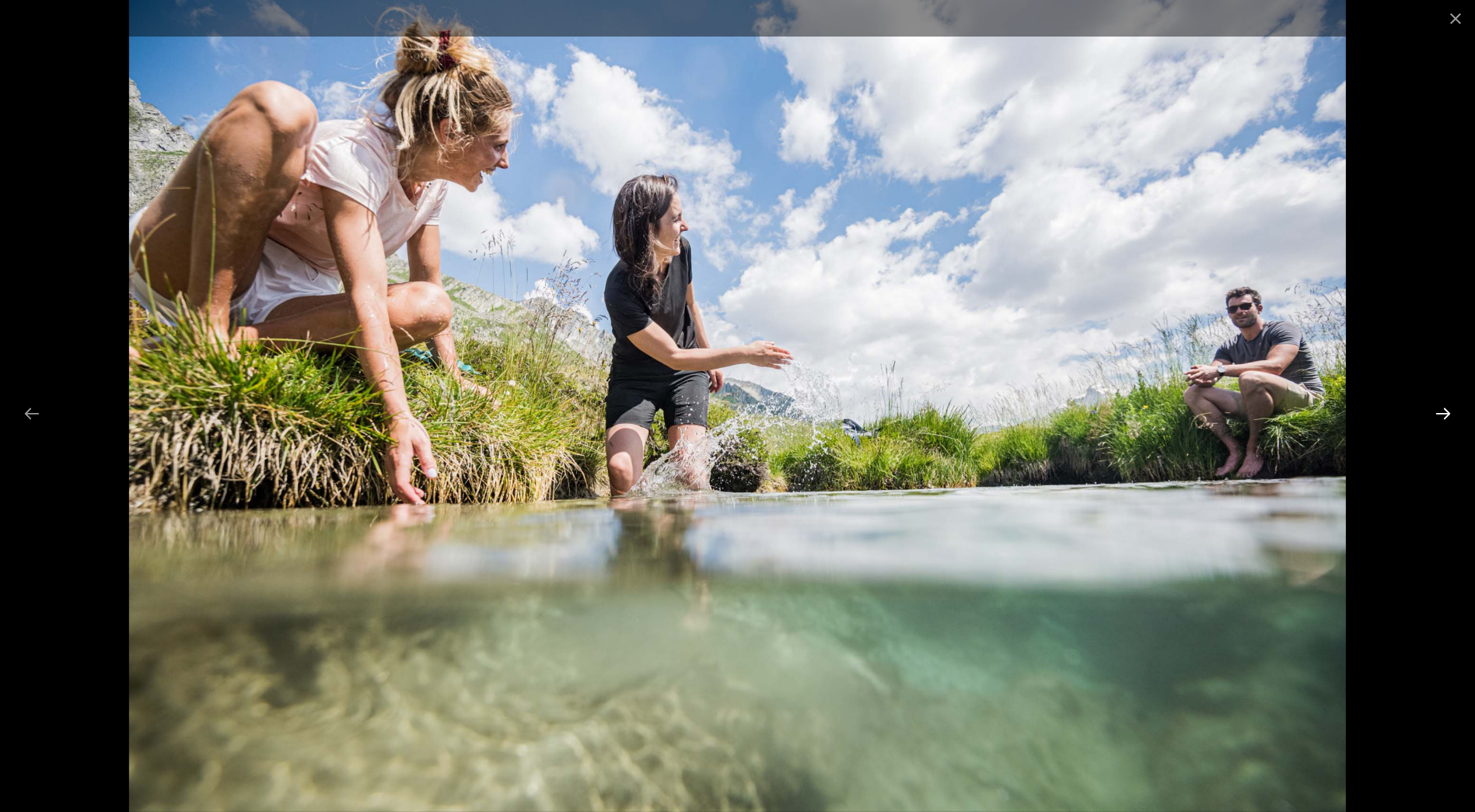
click at [1437, 409] on button "Next slide" at bounding box center [1443, 413] width 33 height 30
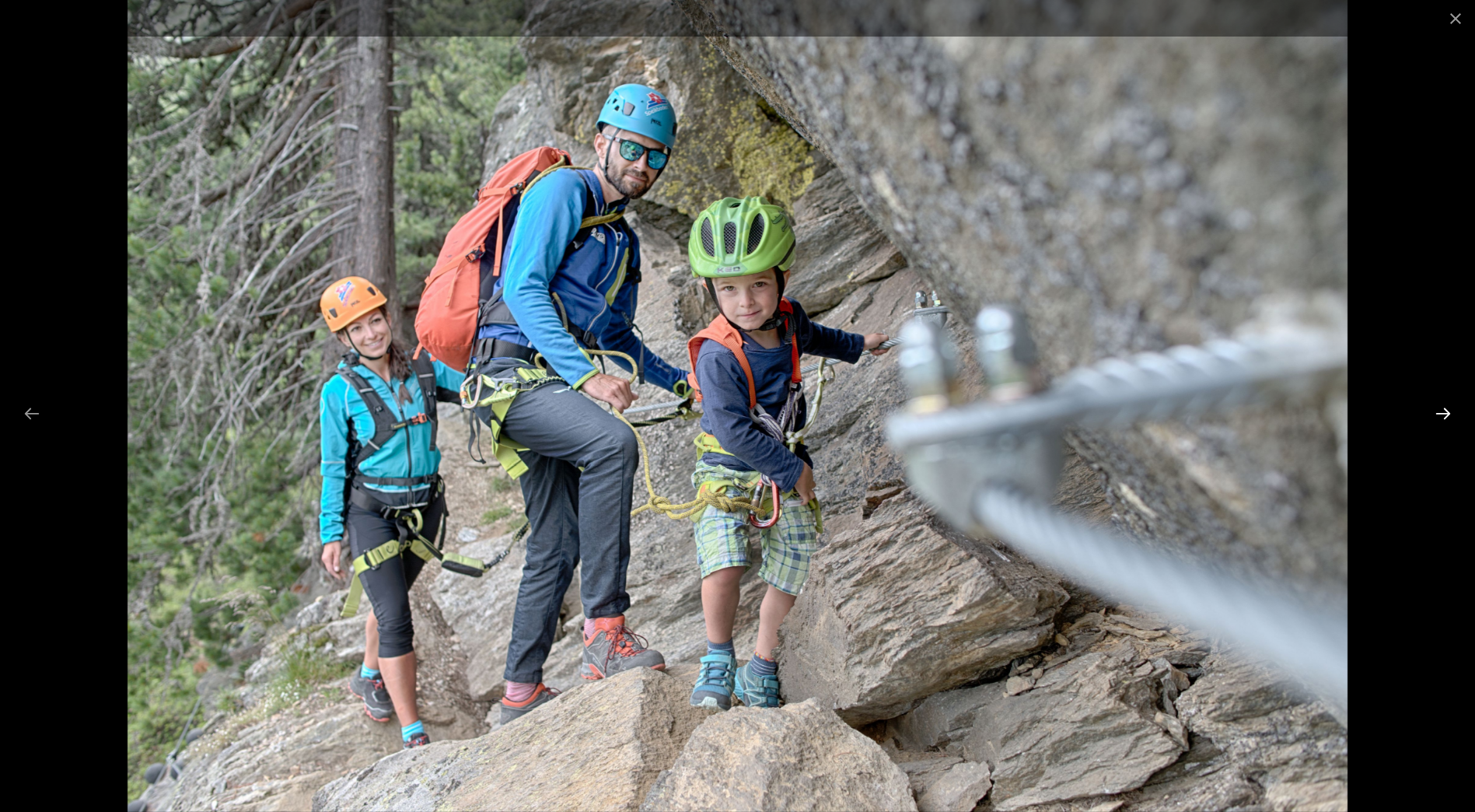
click at [1437, 409] on button "Next slide" at bounding box center [1443, 413] width 33 height 30
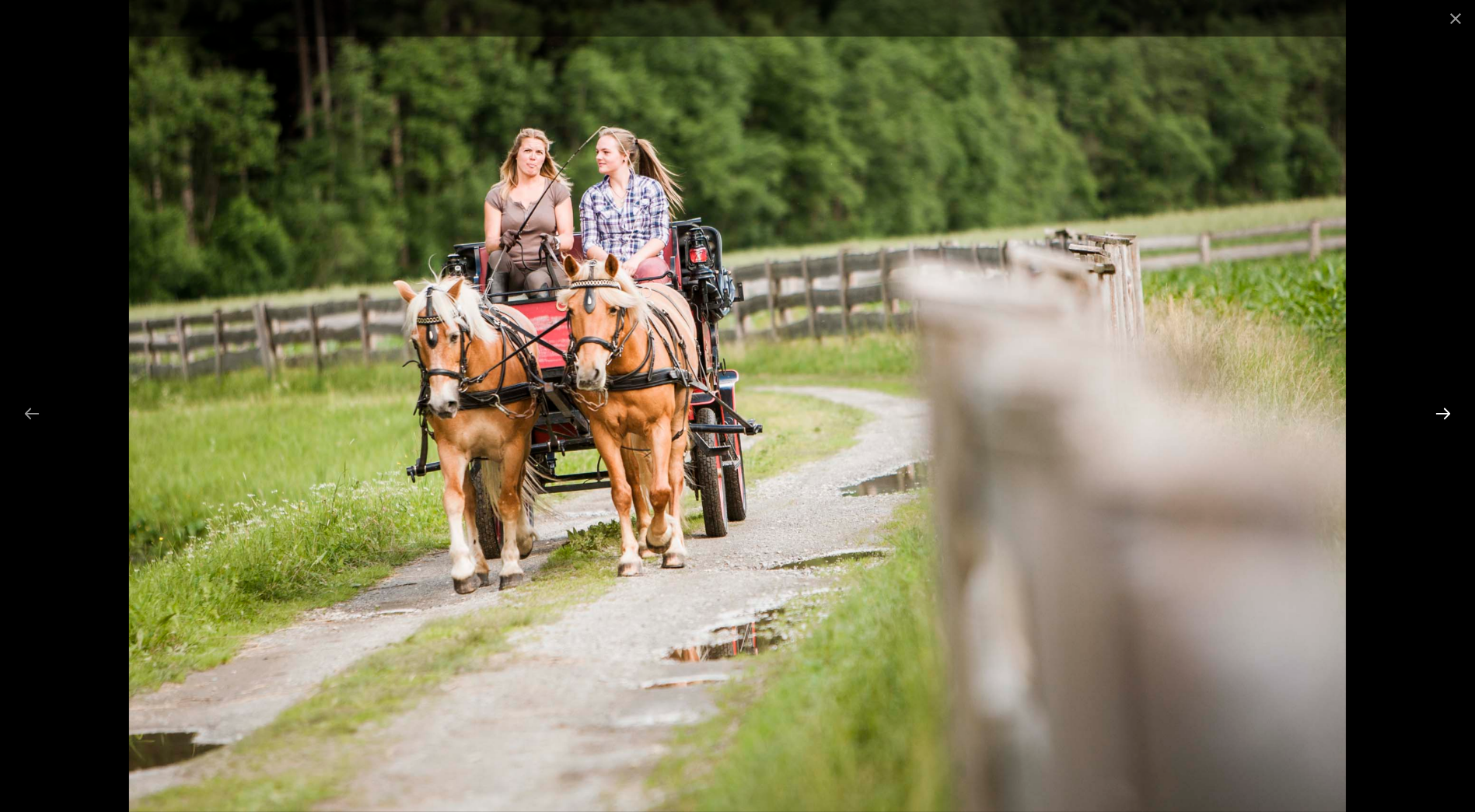
click at [1437, 409] on button "Next slide" at bounding box center [1443, 413] width 33 height 30
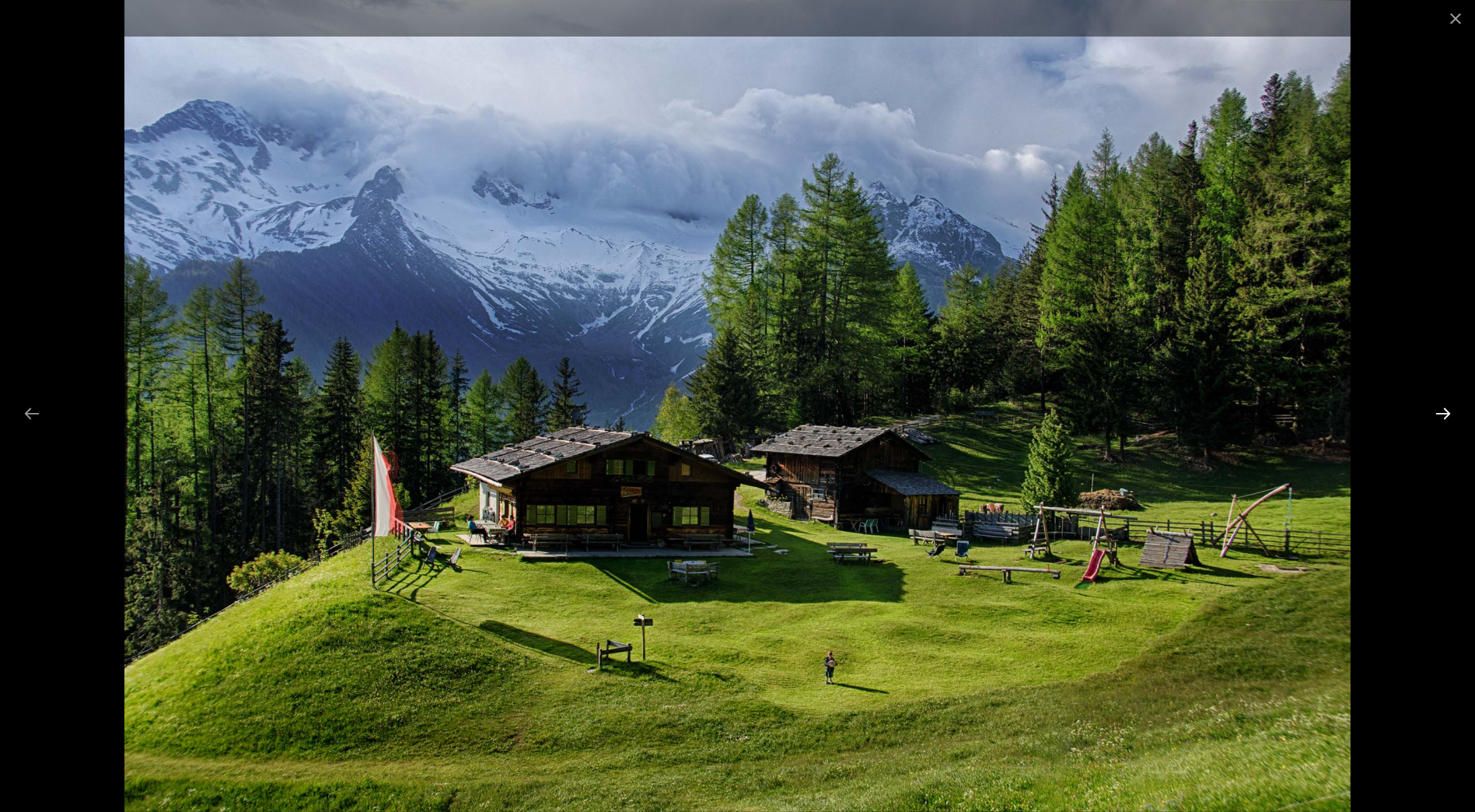
click at [1437, 409] on button "Next slide" at bounding box center [1443, 413] width 33 height 30
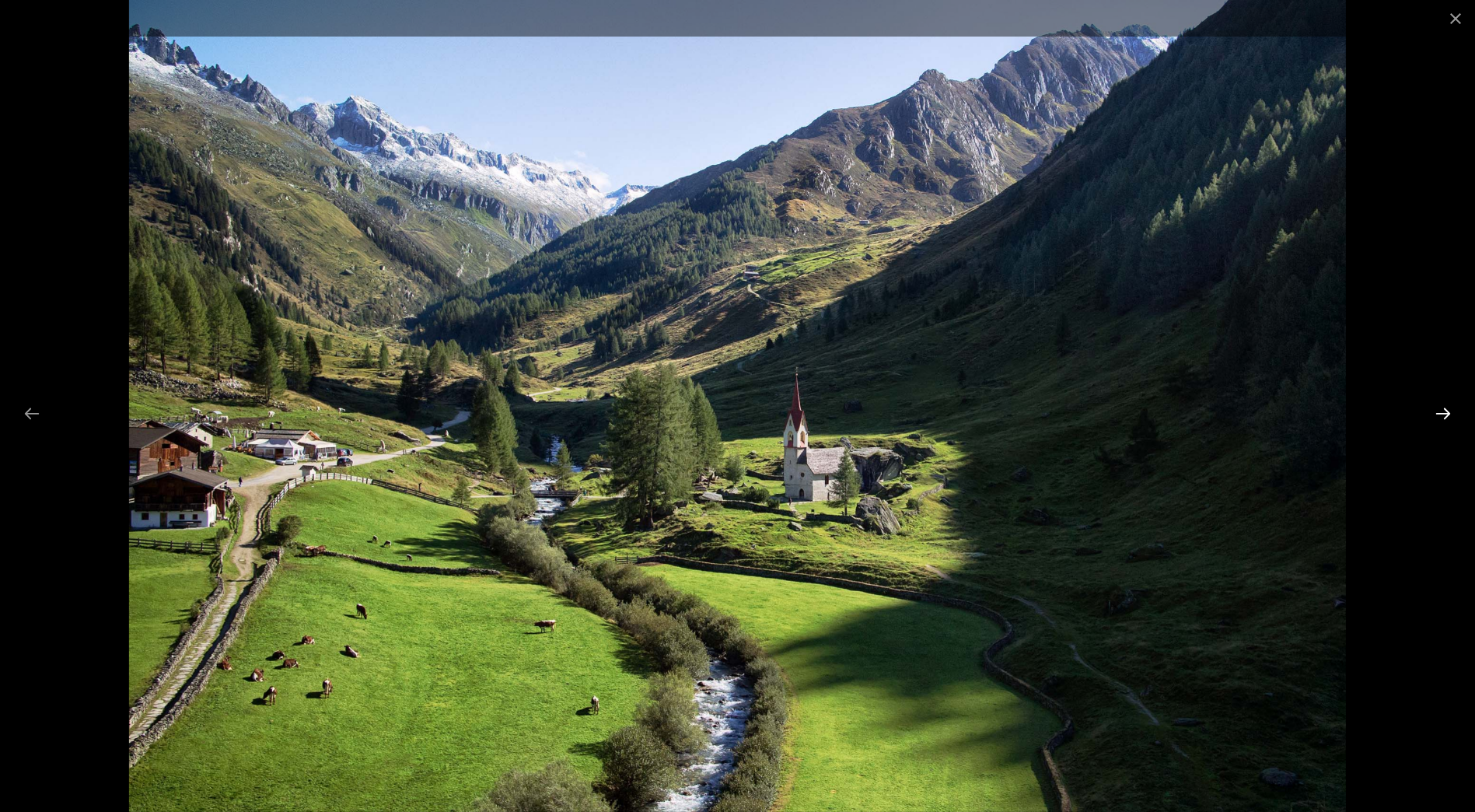
click at [1437, 409] on button "Next slide" at bounding box center [1443, 413] width 33 height 30
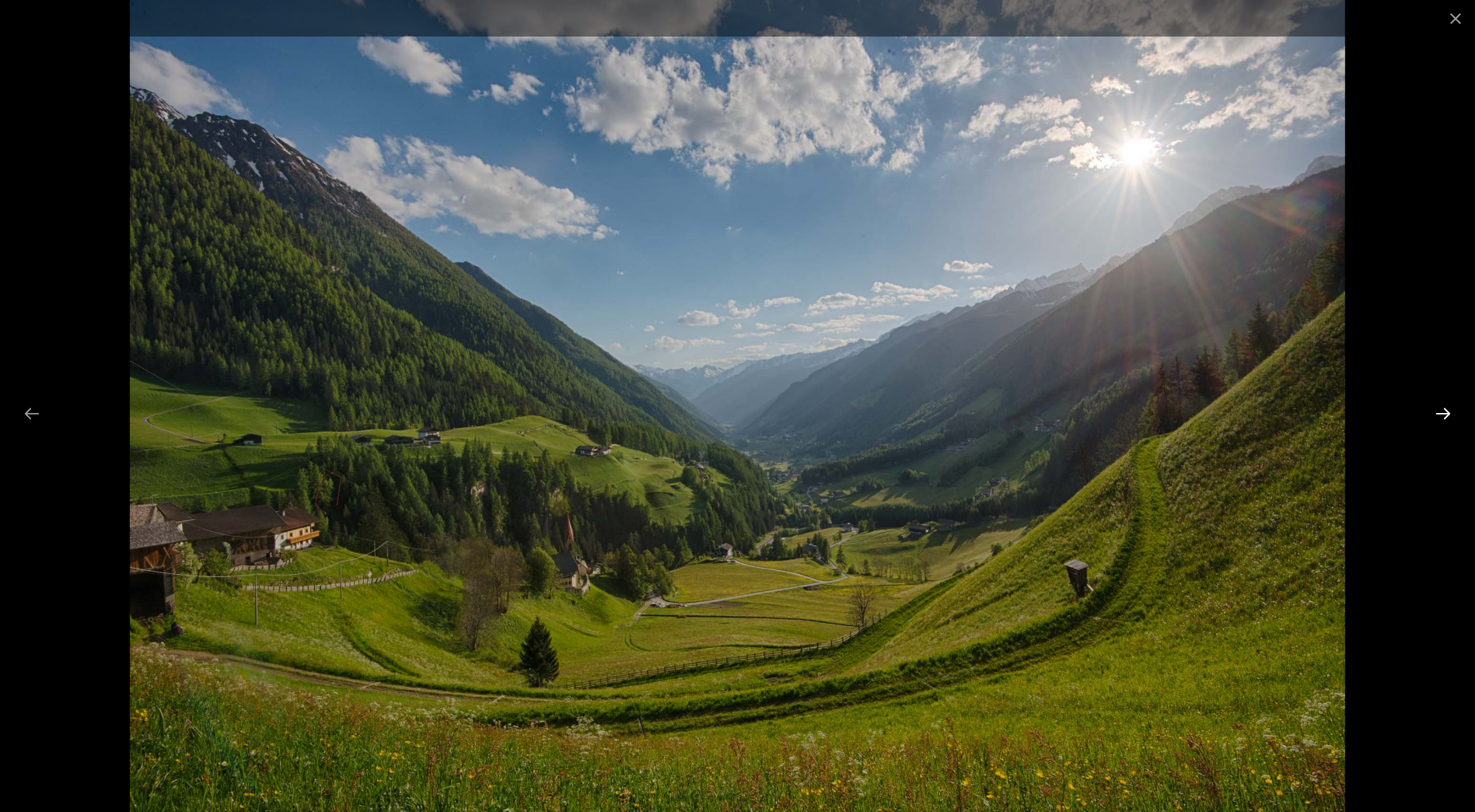
click at [1437, 409] on button "Next slide" at bounding box center [1443, 413] width 33 height 30
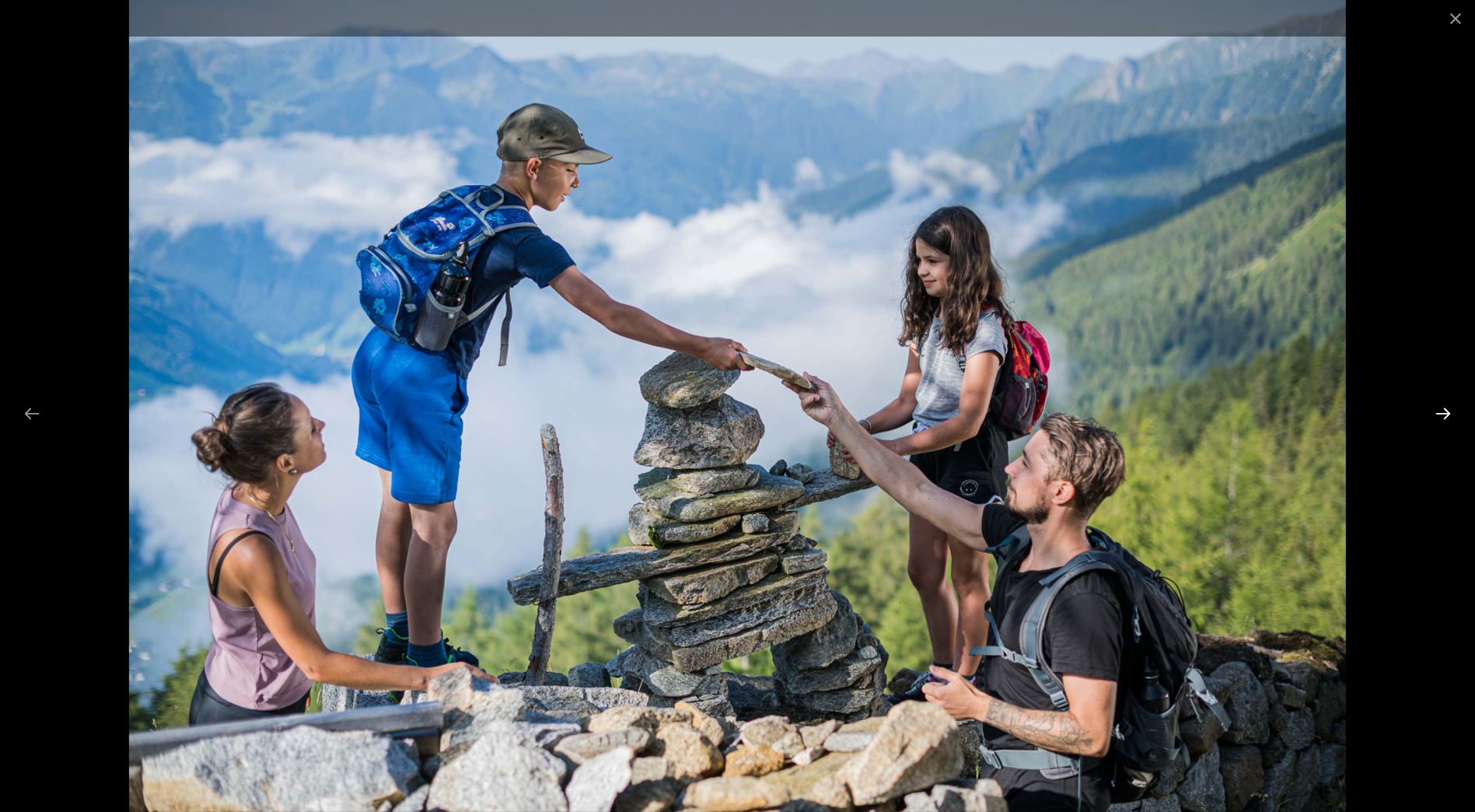
click at [1437, 409] on button "Next slide" at bounding box center [1443, 413] width 33 height 30
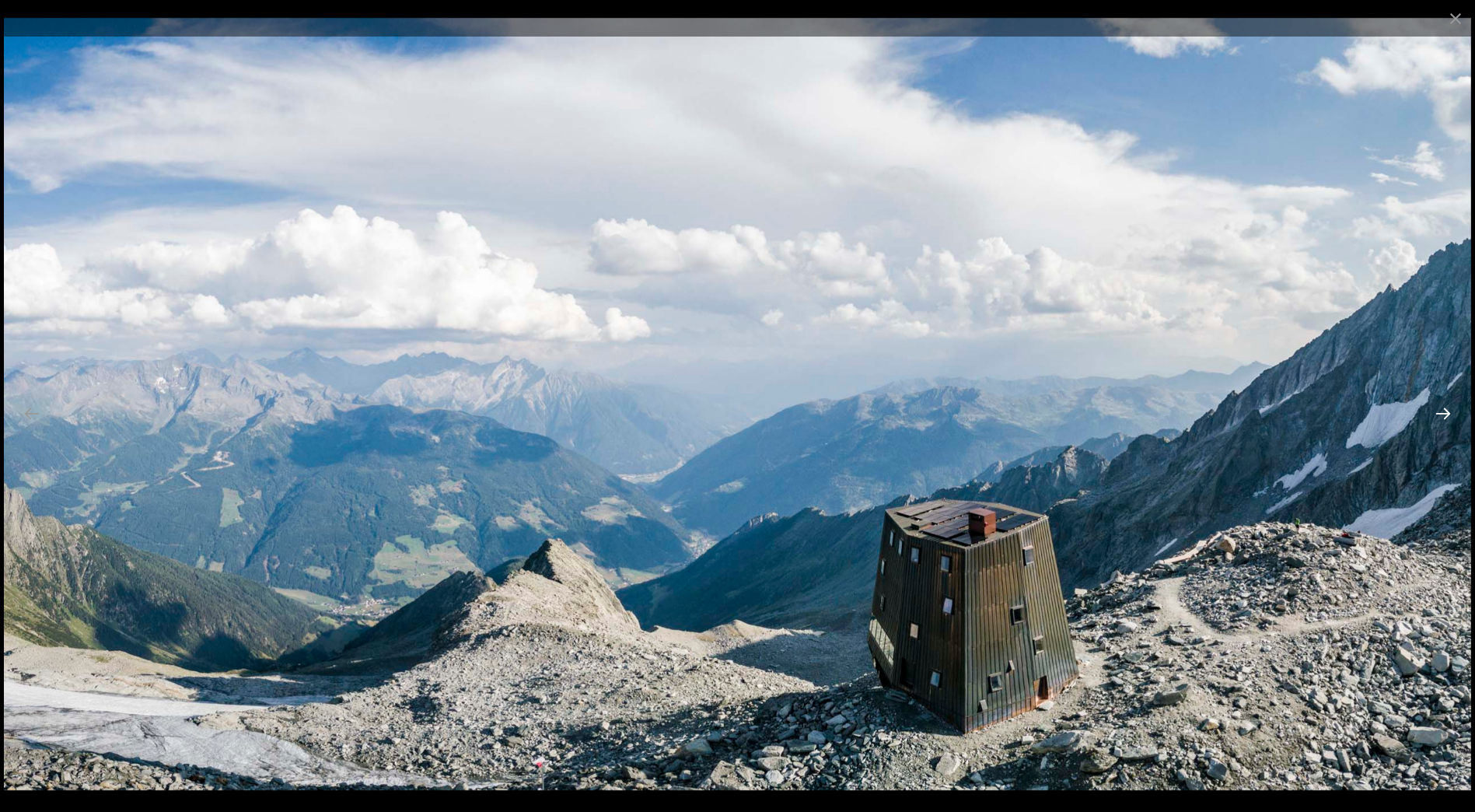
click at [1437, 409] on button "Next slide" at bounding box center [1443, 413] width 33 height 30
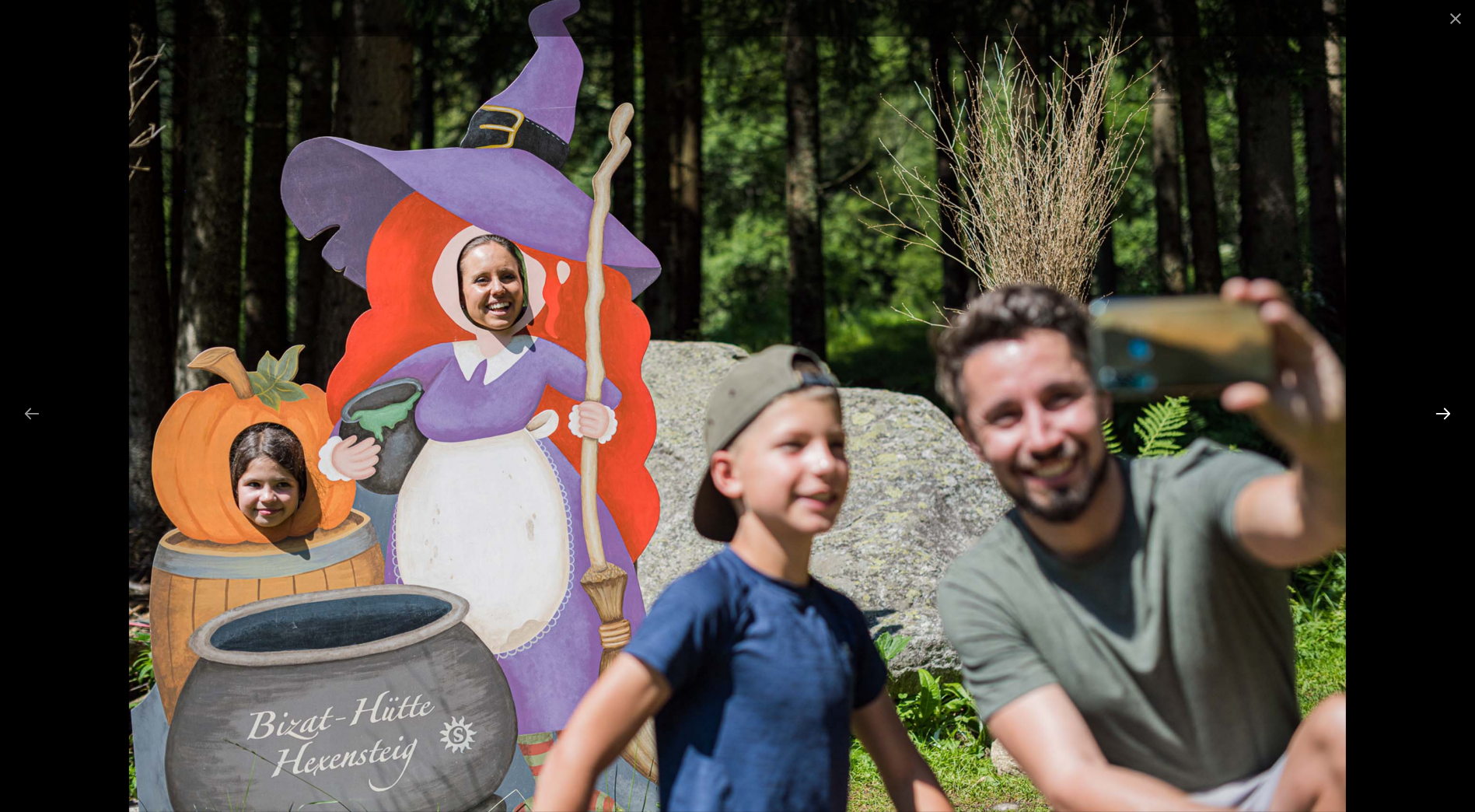
click at [1437, 409] on button "Next slide" at bounding box center [1443, 413] width 33 height 30
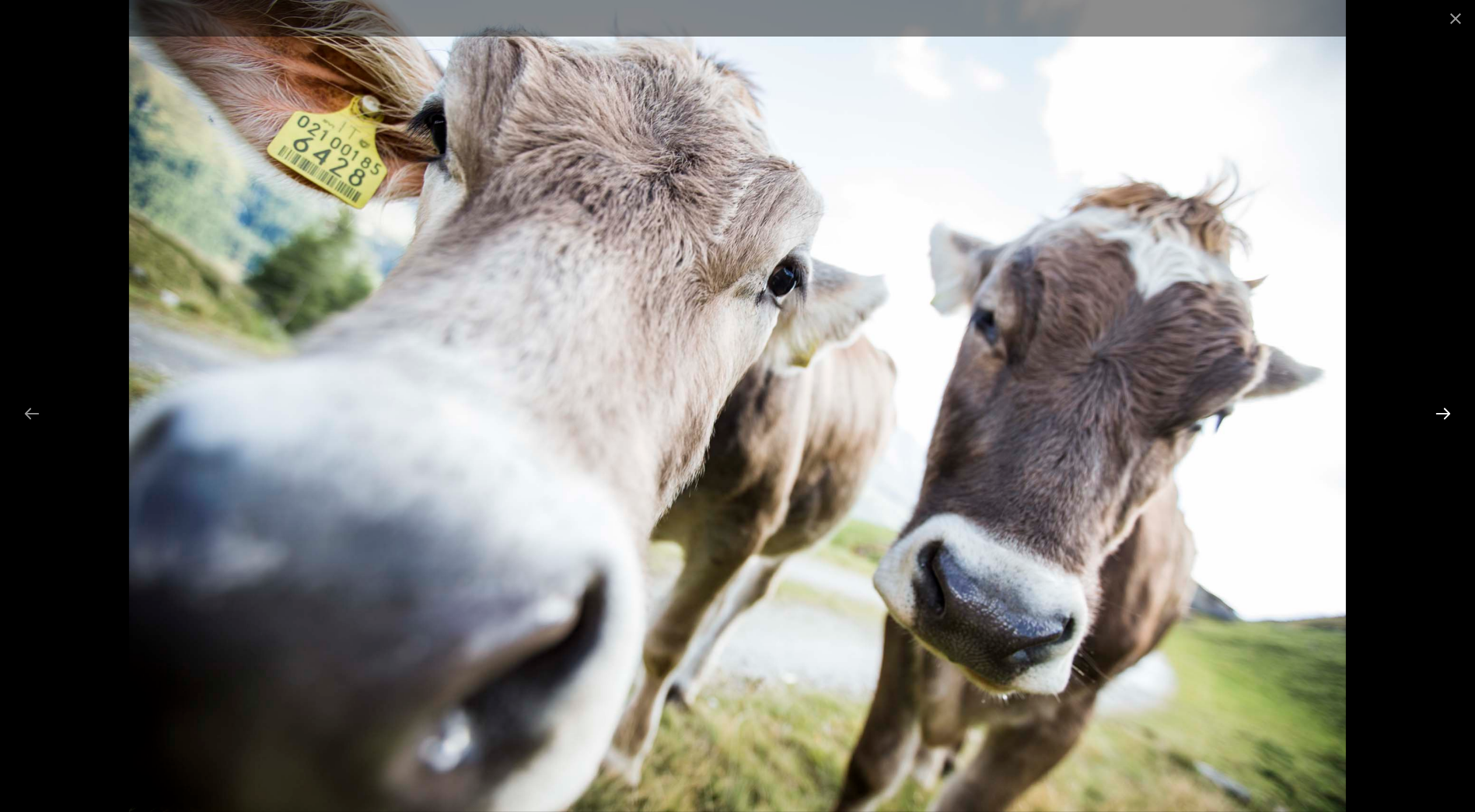
click at [1437, 409] on button "Next slide" at bounding box center [1443, 413] width 33 height 30
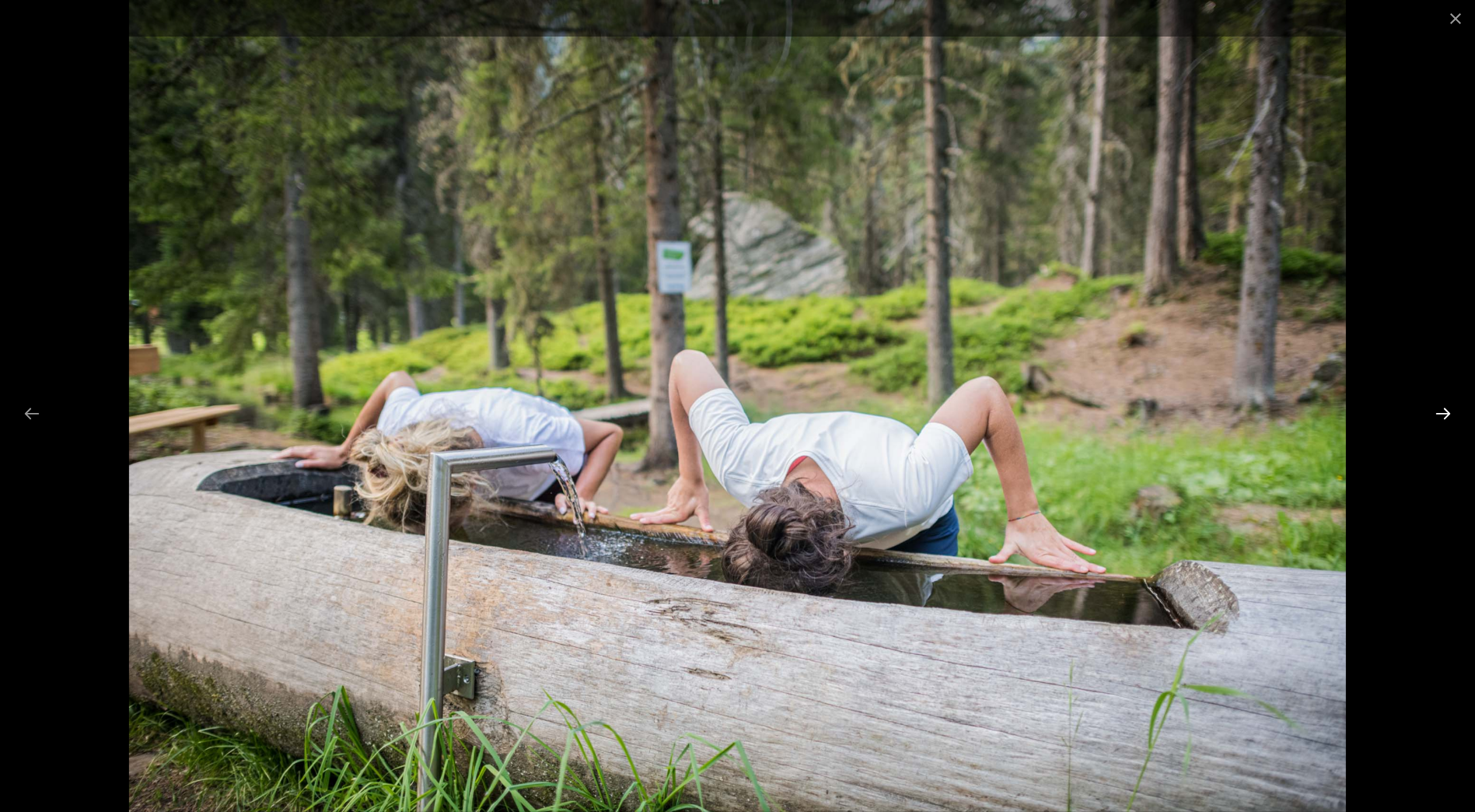
click at [1437, 409] on button "Next slide" at bounding box center [1443, 413] width 33 height 30
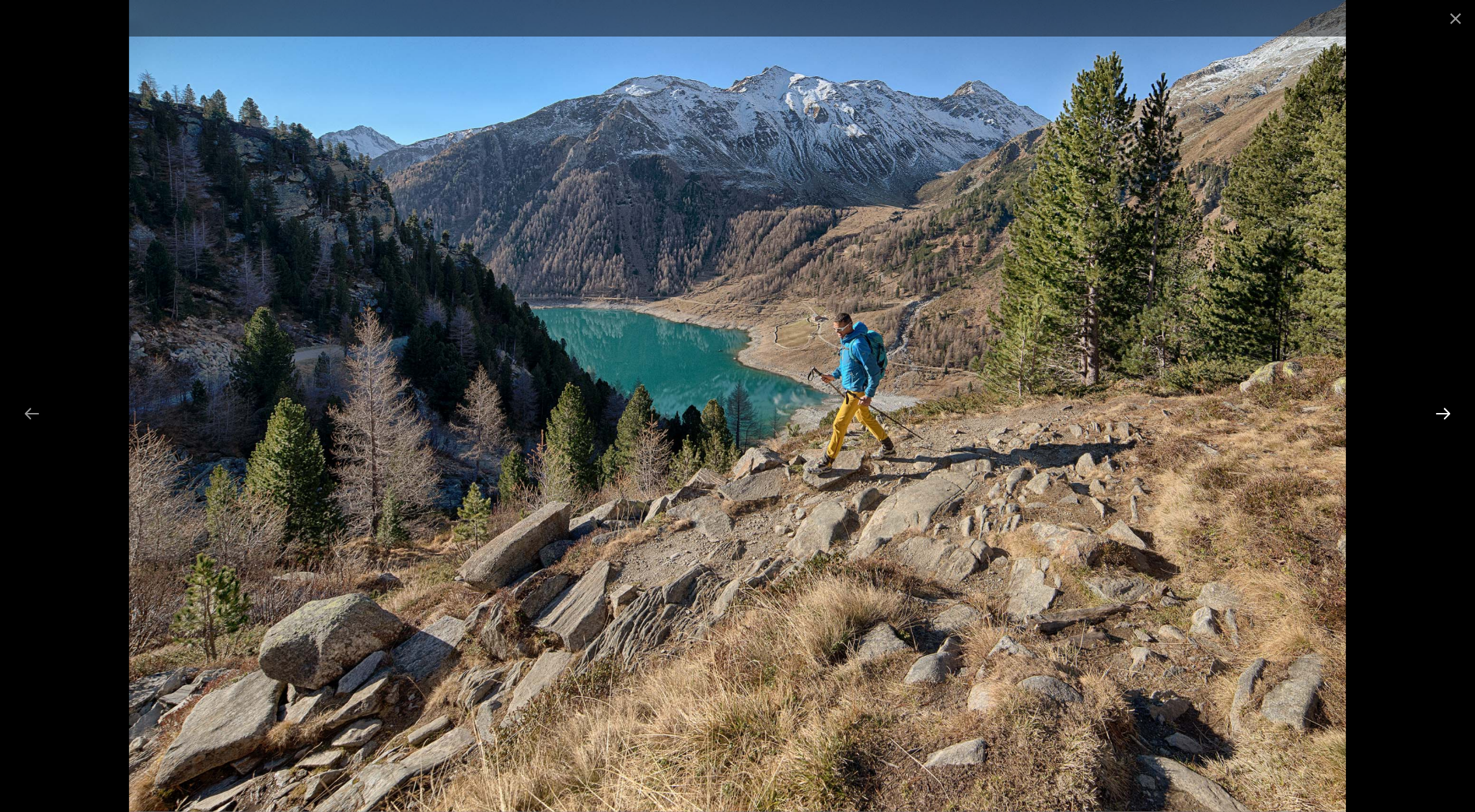
click at [1437, 409] on button "Next slide" at bounding box center [1443, 413] width 33 height 30
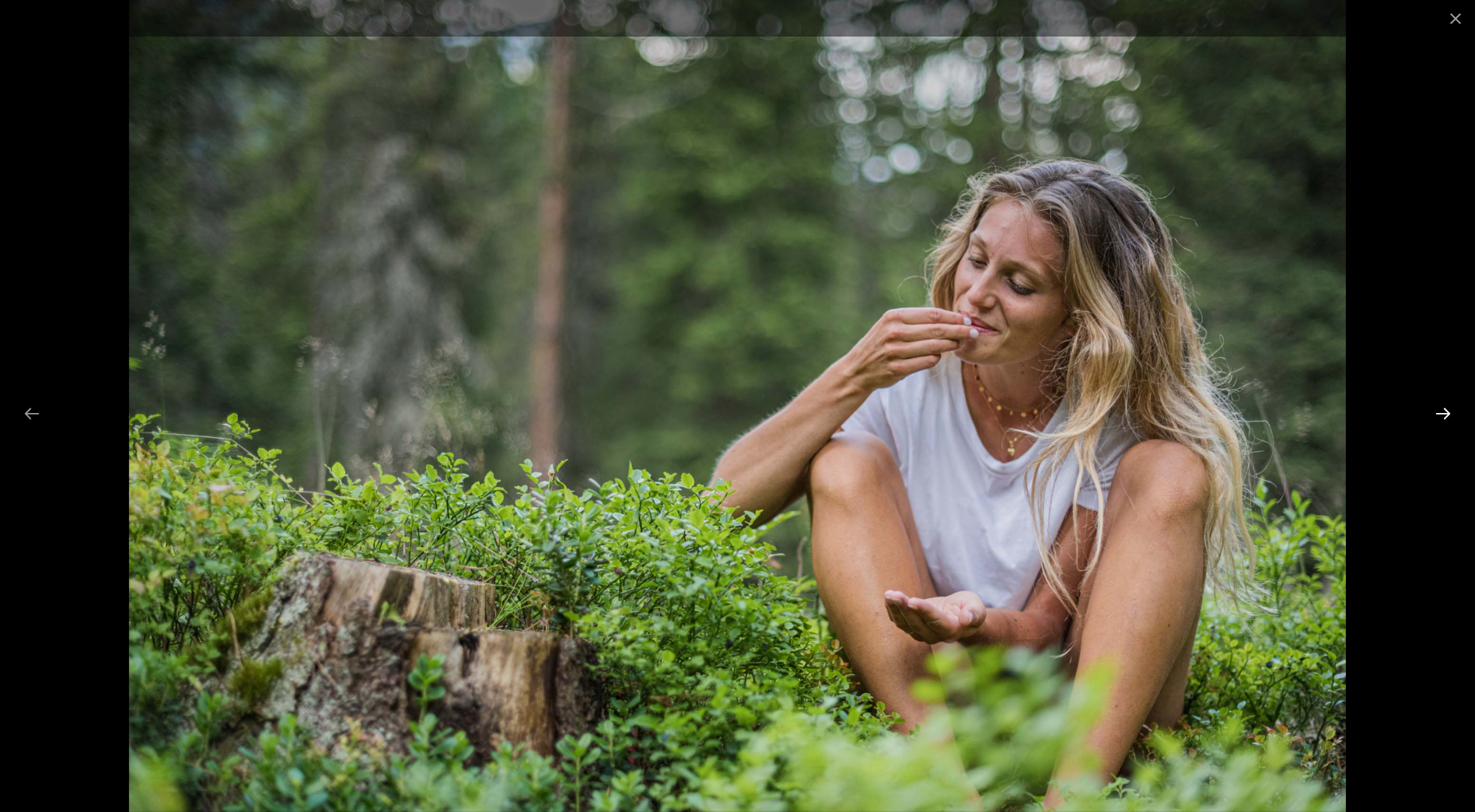
click at [1437, 409] on button "Next slide" at bounding box center [1443, 413] width 33 height 30
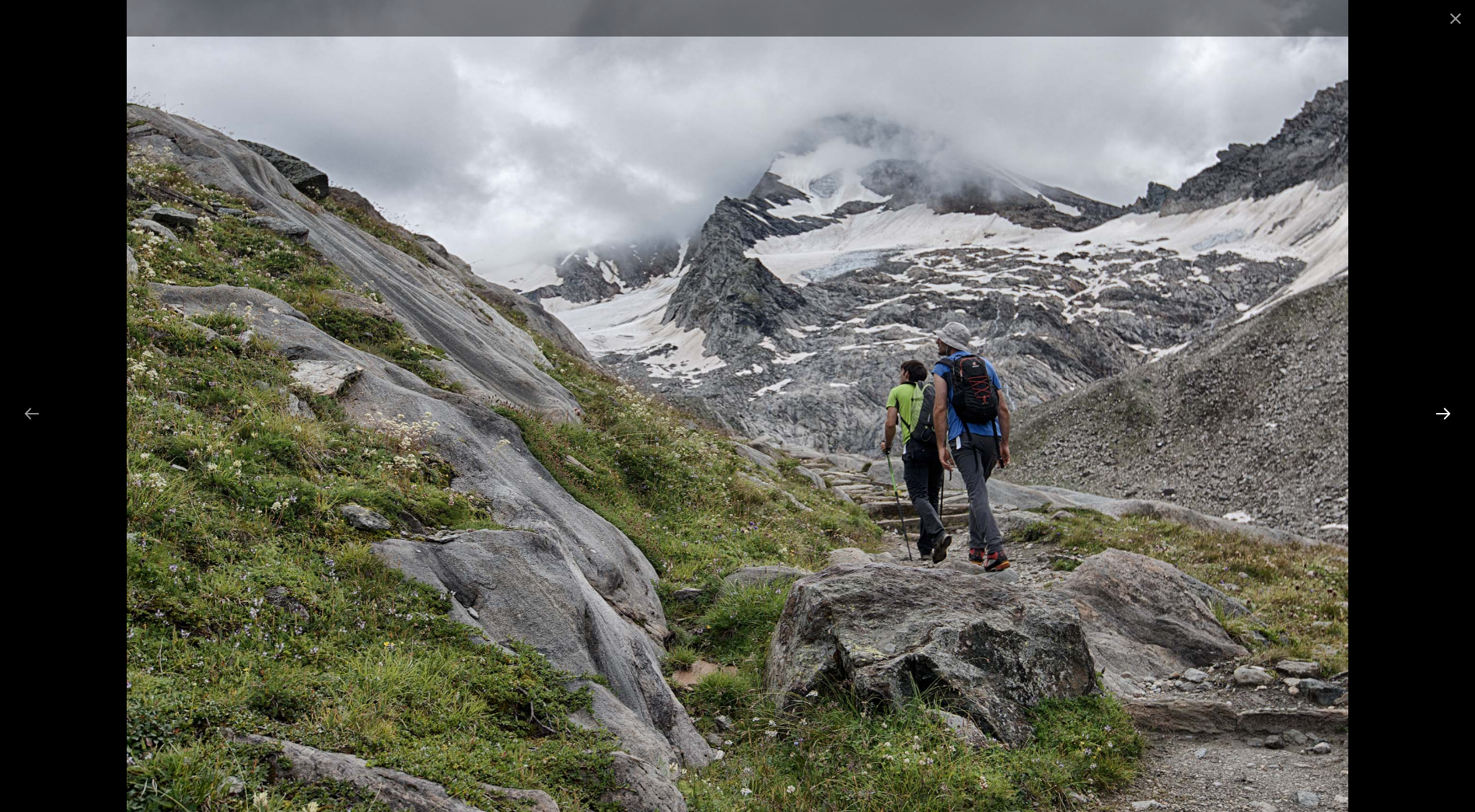
click at [1437, 409] on button "Next slide" at bounding box center [1443, 413] width 33 height 30
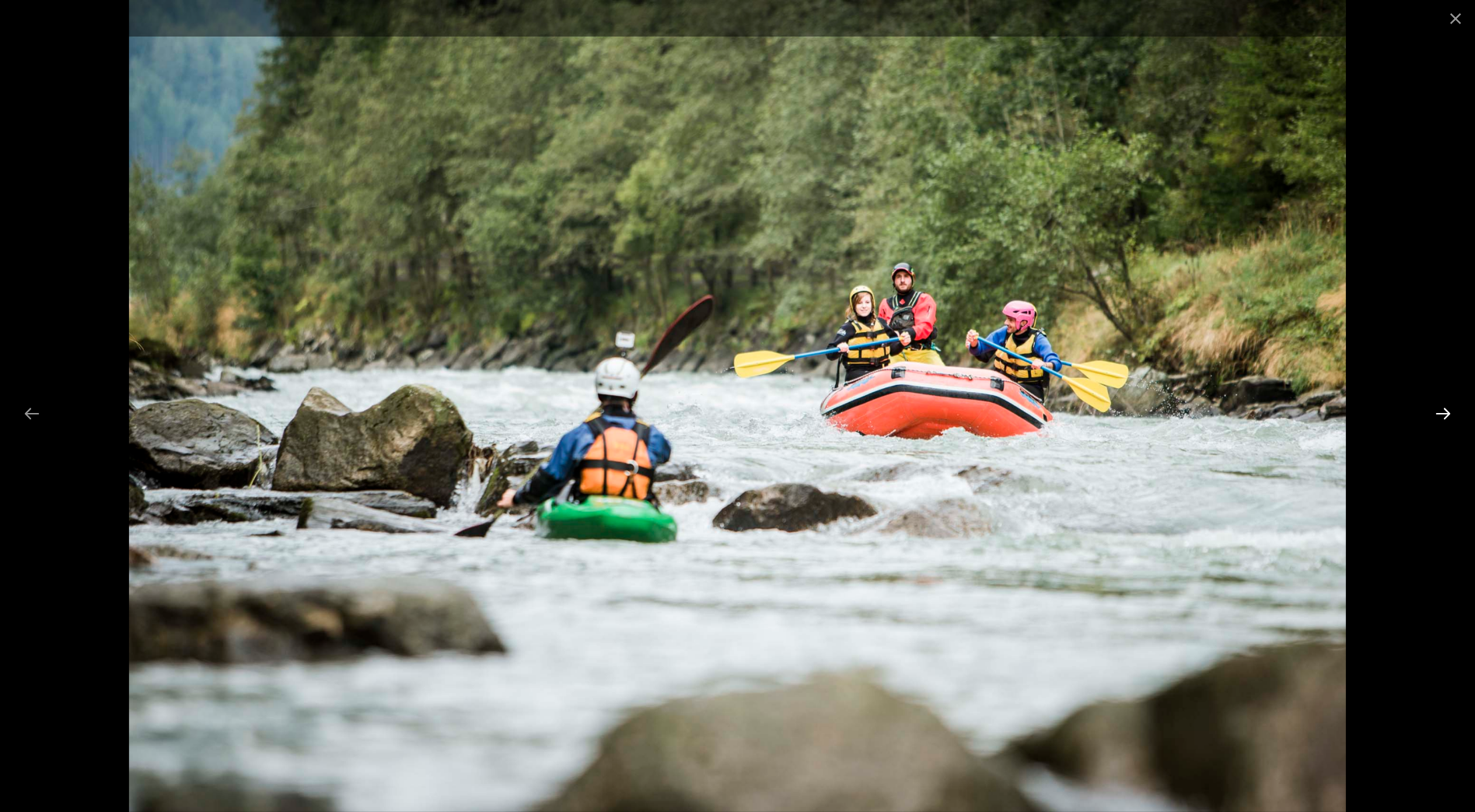
click at [1437, 409] on button "Next slide" at bounding box center [1443, 413] width 33 height 30
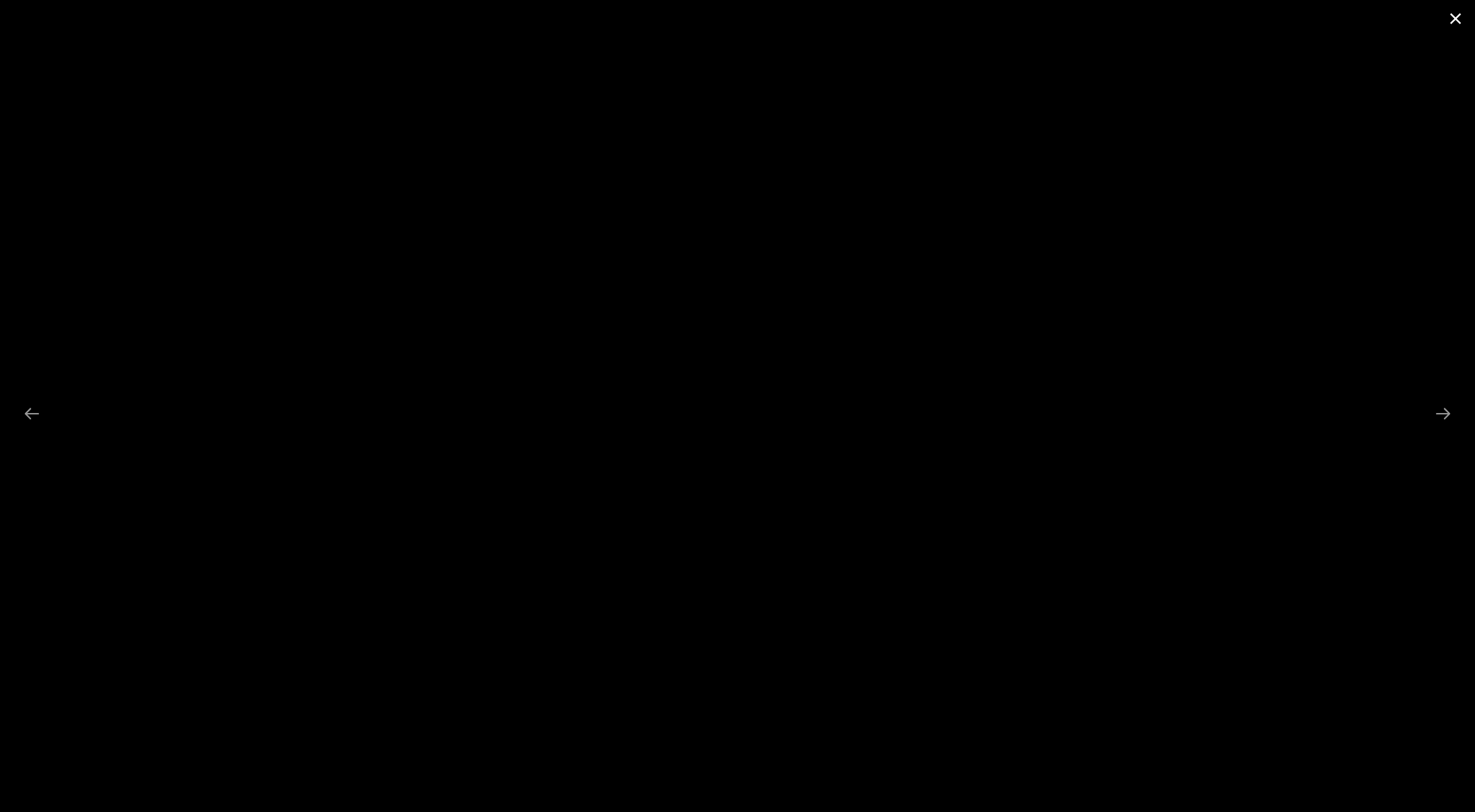
click at [1449, 27] on button "Close gallery" at bounding box center [1456, 18] width 39 height 37
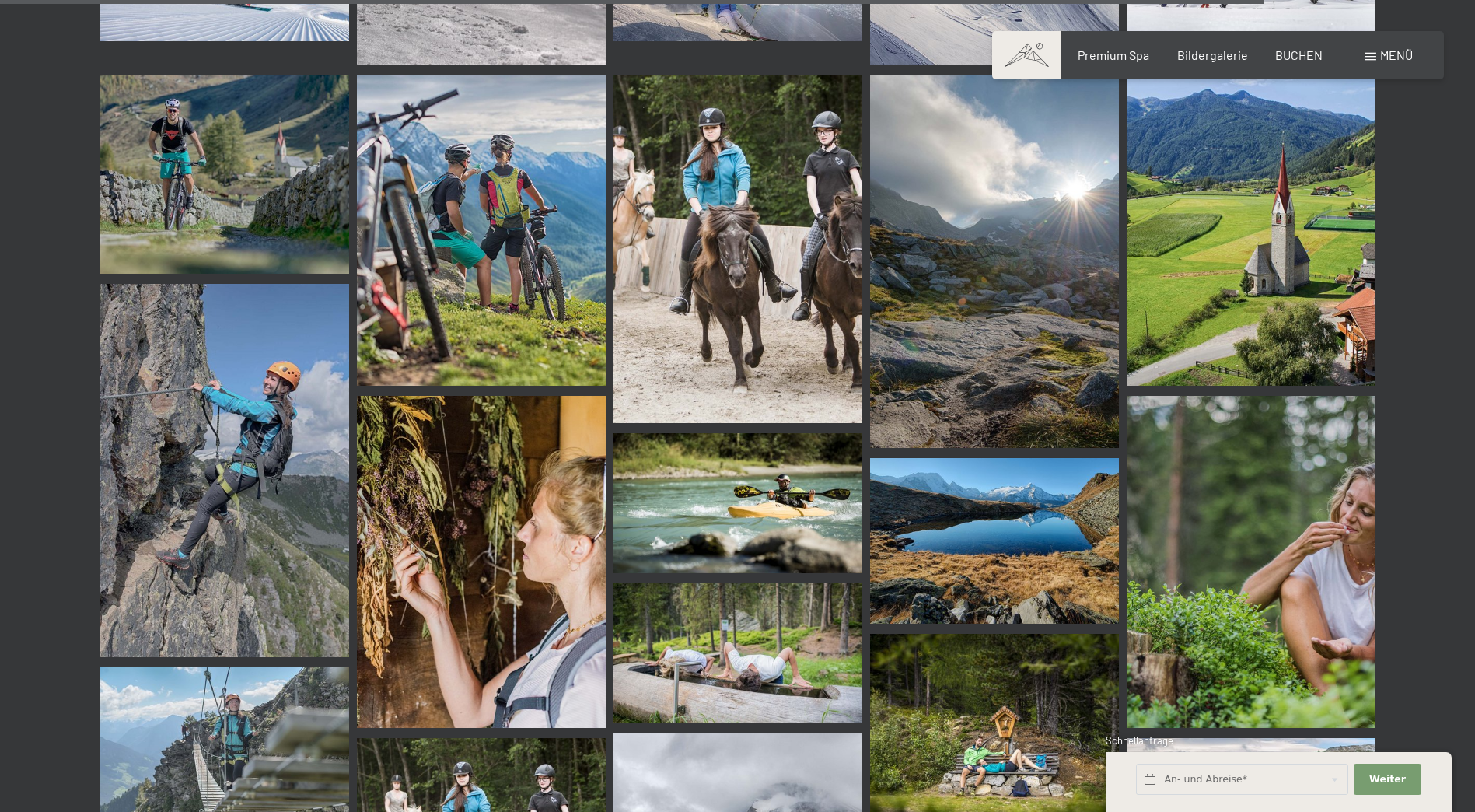
scroll to position [16546, 0]
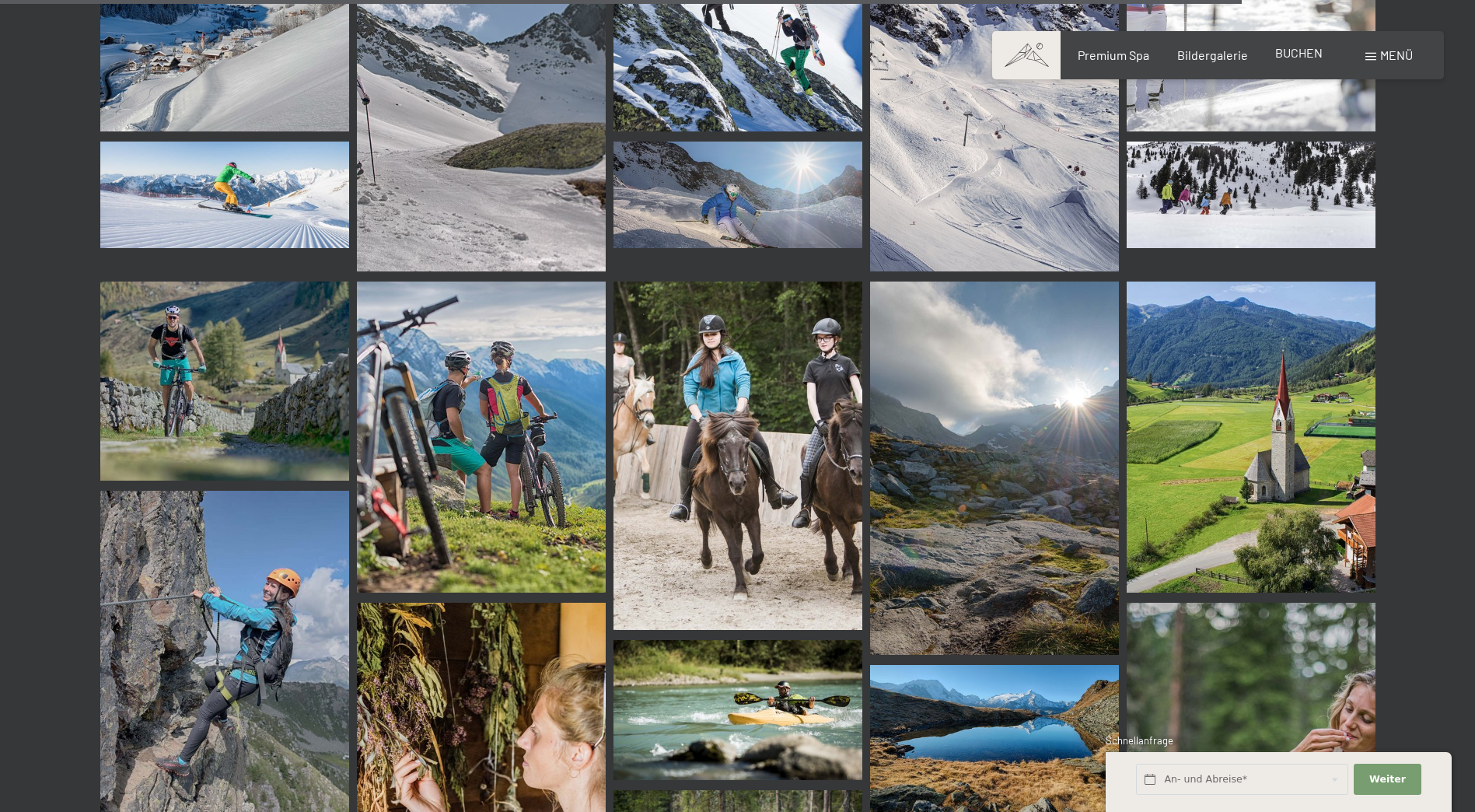
click at [1295, 54] on span "BUCHEN" at bounding box center [1299, 52] width 47 height 14
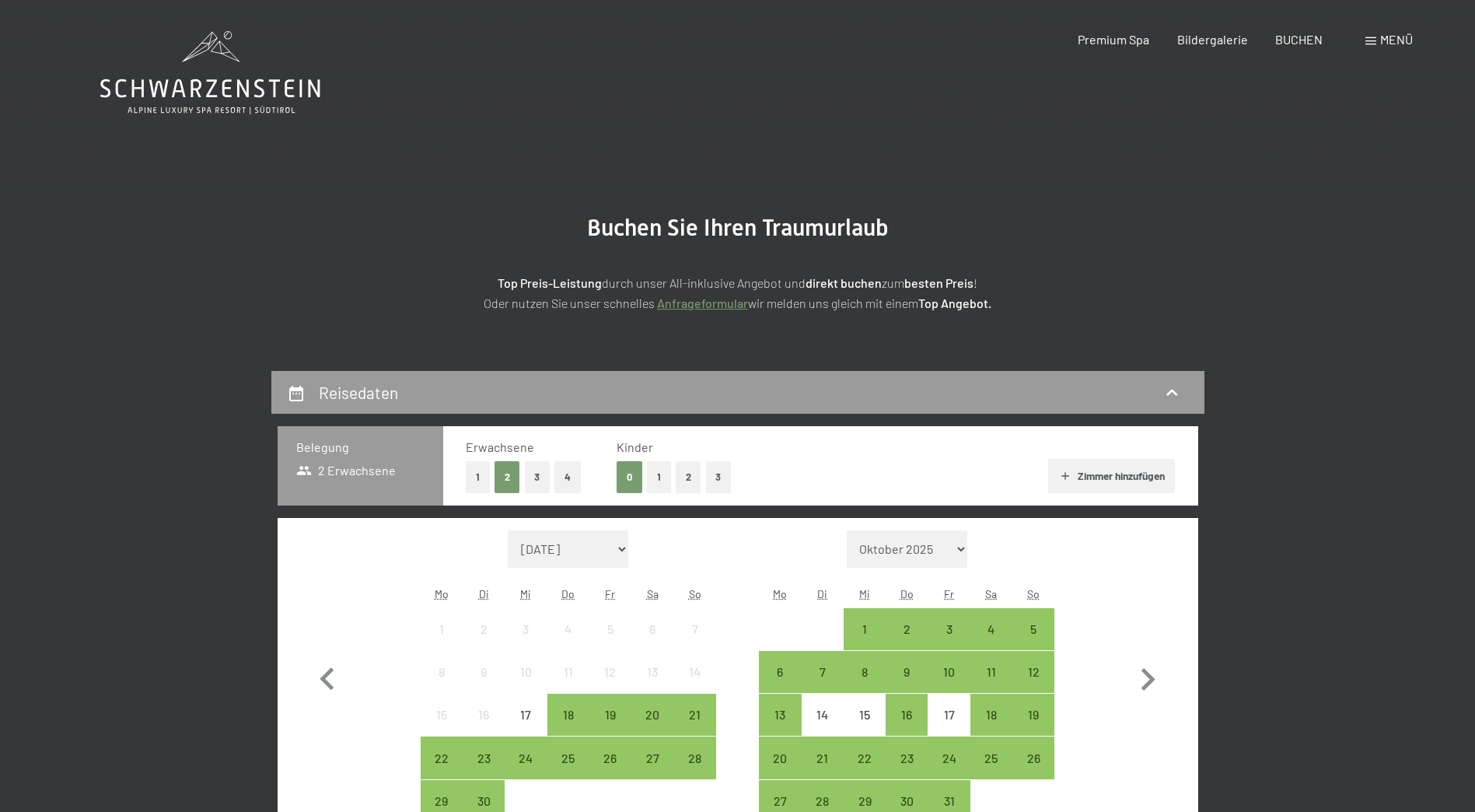
click at [680, 477] on button "2" at bounding box center [689, 477] width 26 height 32
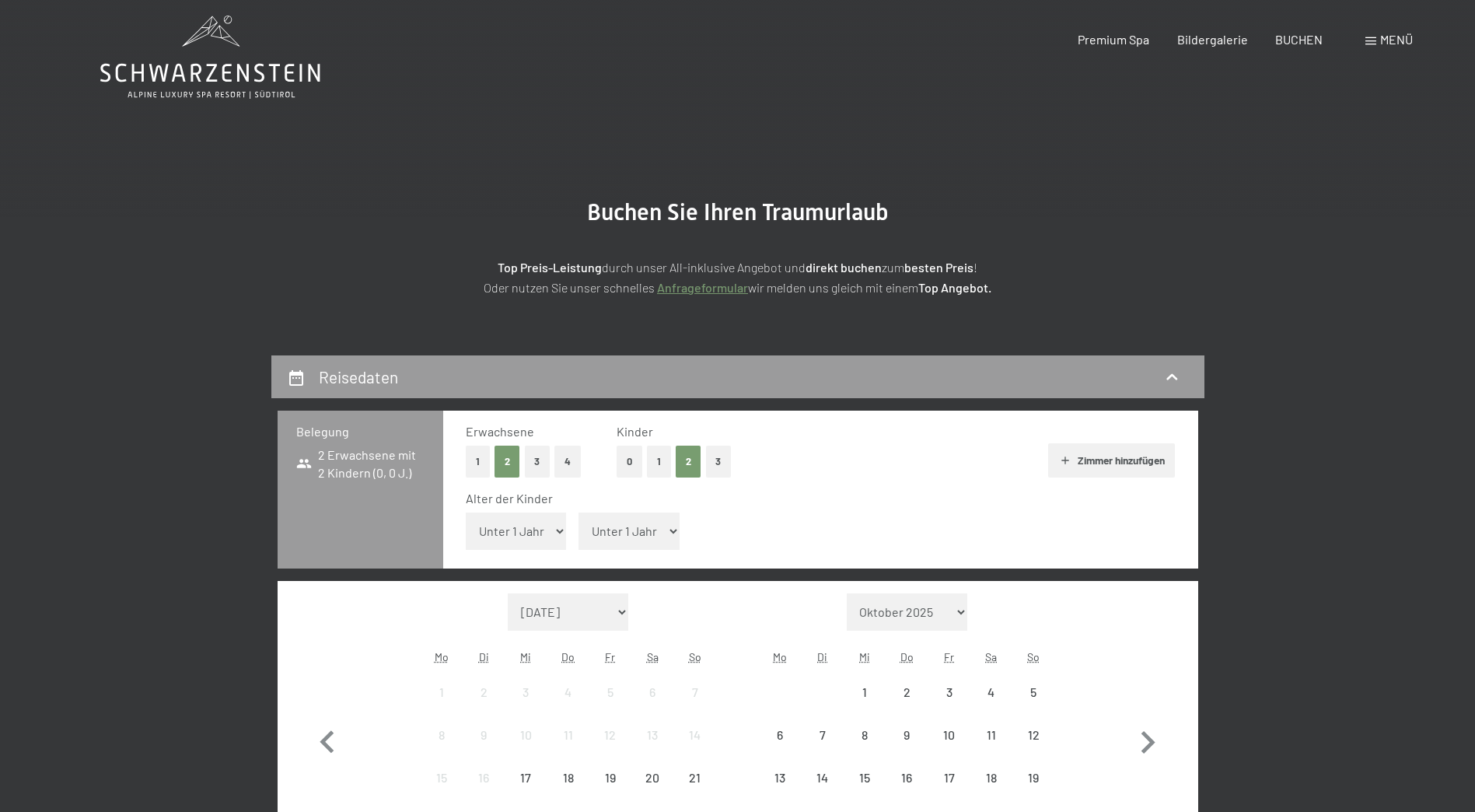
scroll to position [233, 0]
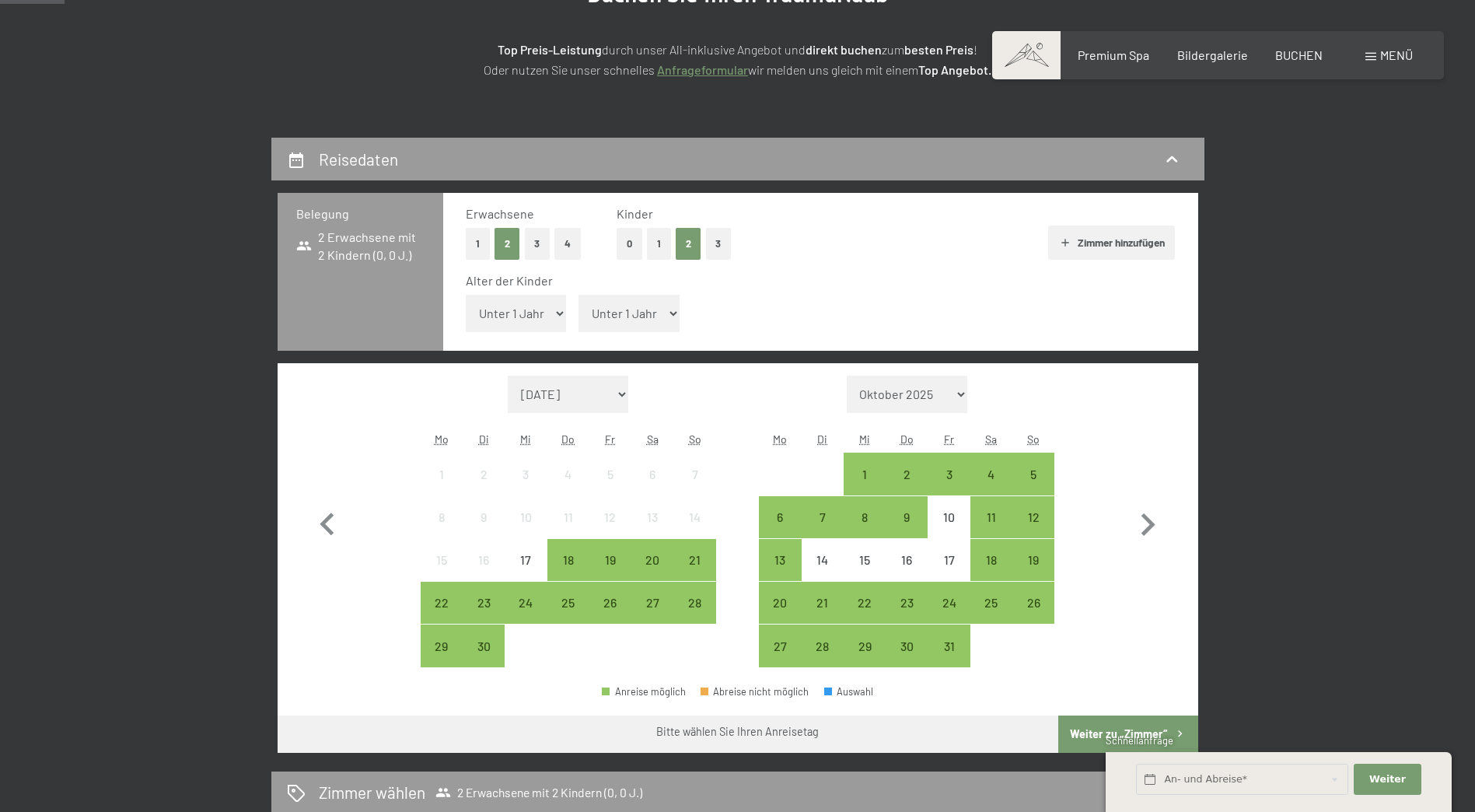
click at [651, 250] on button "1" at bounding box center [659, 244] width 24 height 32
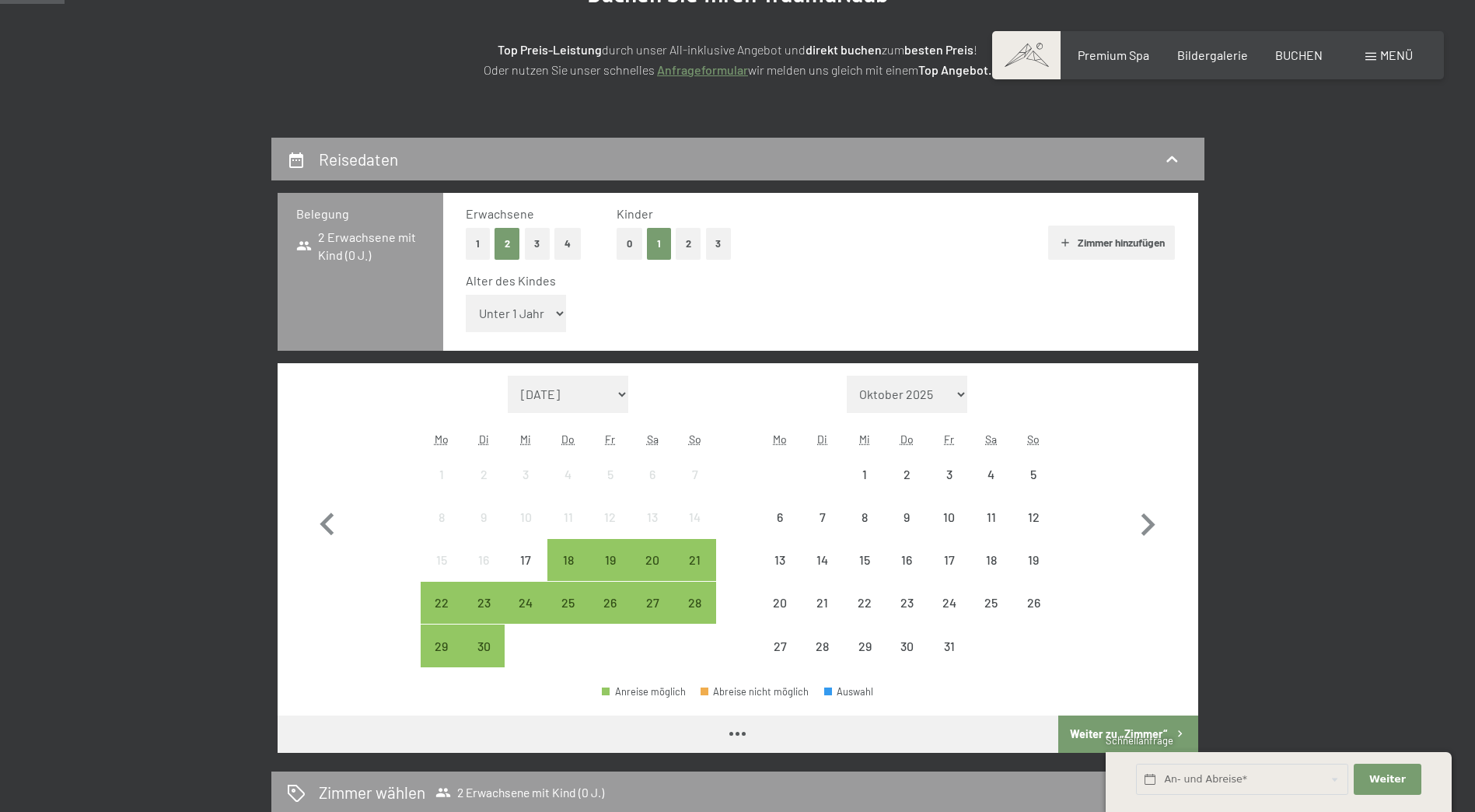
click at [524, 311] on select "Unter 1 Jahr 1 Jahr 2 Jahre 3 Jahre 4 Jahre 5 Jahre 6 Jahre 7 Jahre 8 Jahre 9 J…" at bounding box center [516, 313] width 101 height 38
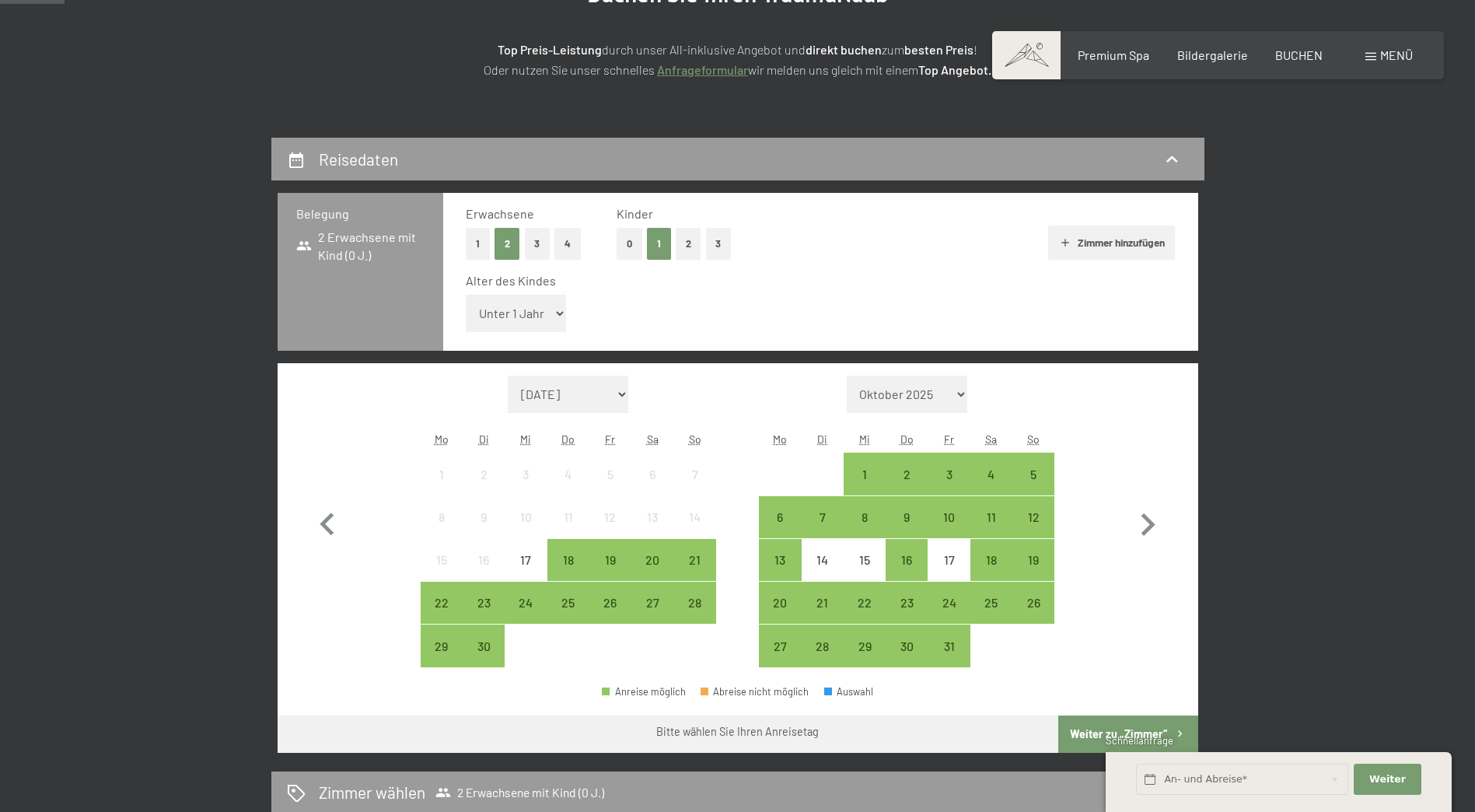
select select "2"
click at [466, 295] on select "Unter 1 Jahr 1 Jahr 2 Jahre 3 Jahre 4 Jahre 5 Jahre 6 Jahre 7 Jahre 8 Jahre 9 J…" at bounding box center [516, 313] width 101 height 38
click at [1153, 521] on icon "button" at bounding box center [1147, 525] width 45 height 45
select select "[DATE]"
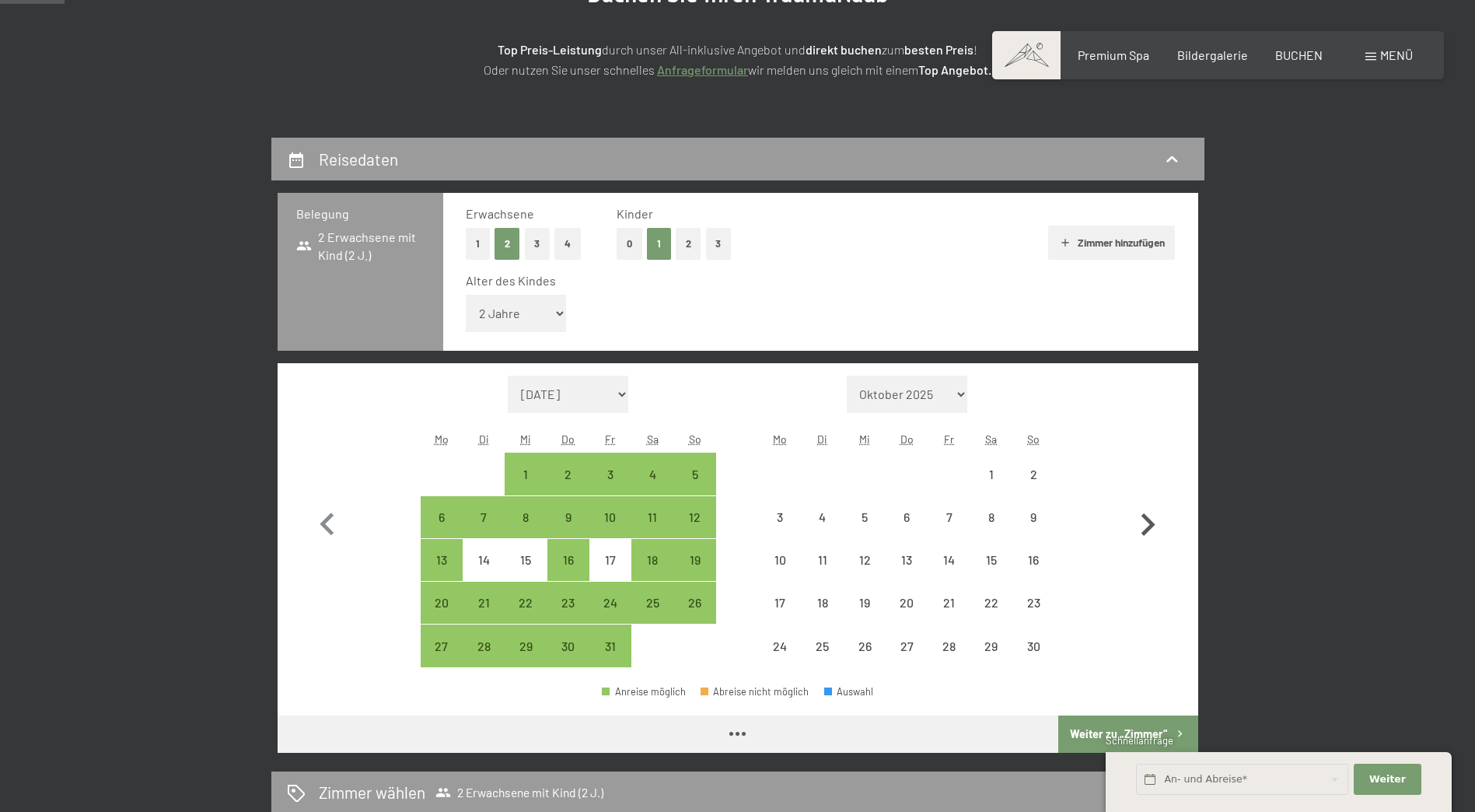
click at [1153, 521] on icon "button" at bounding box center [1147, 525] width 45 height 45
select select "[DATE]"
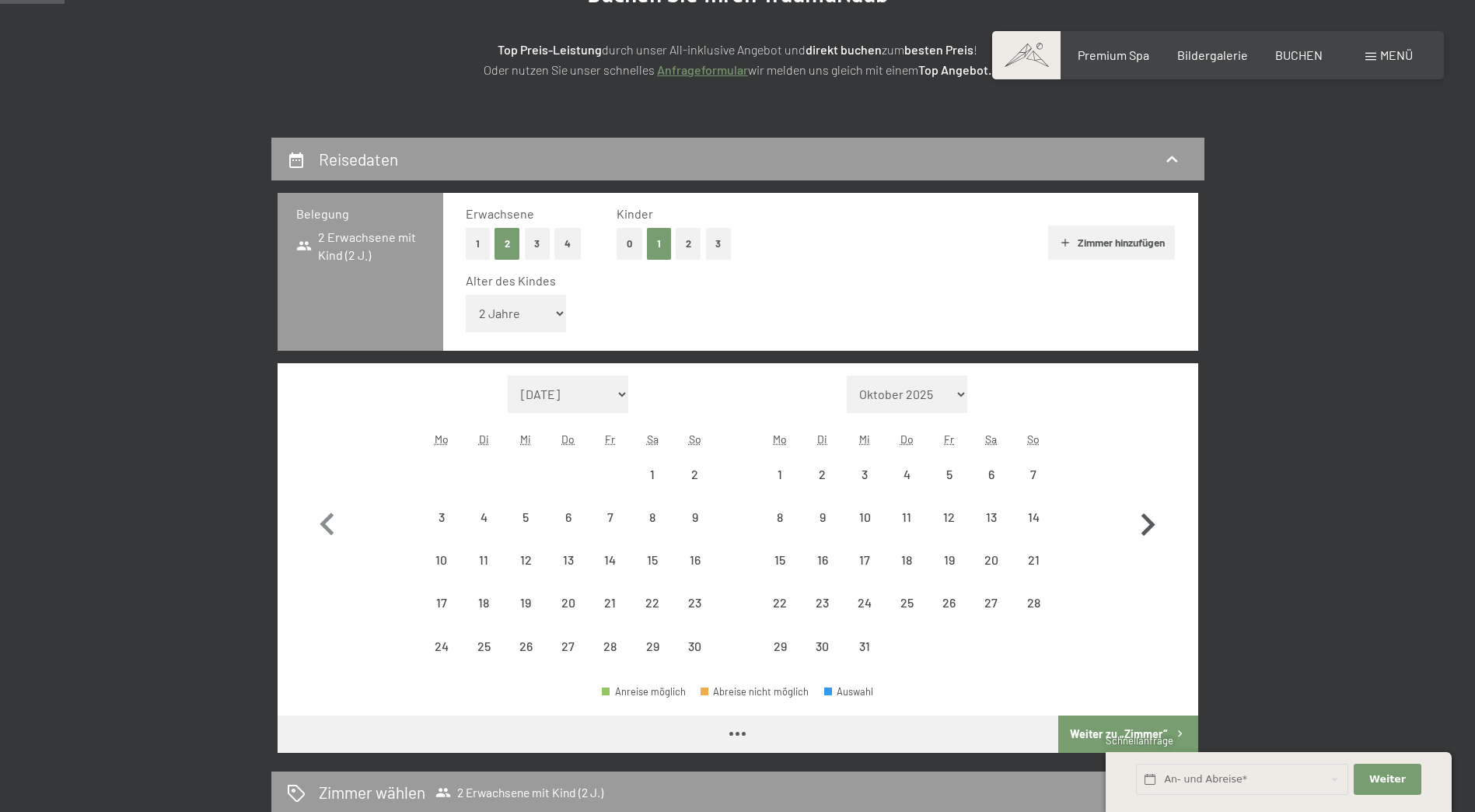
click at [1153, 521] on icon "button" at bounding box center [1147, 525] width 45 height 45
select select "[DATE]"
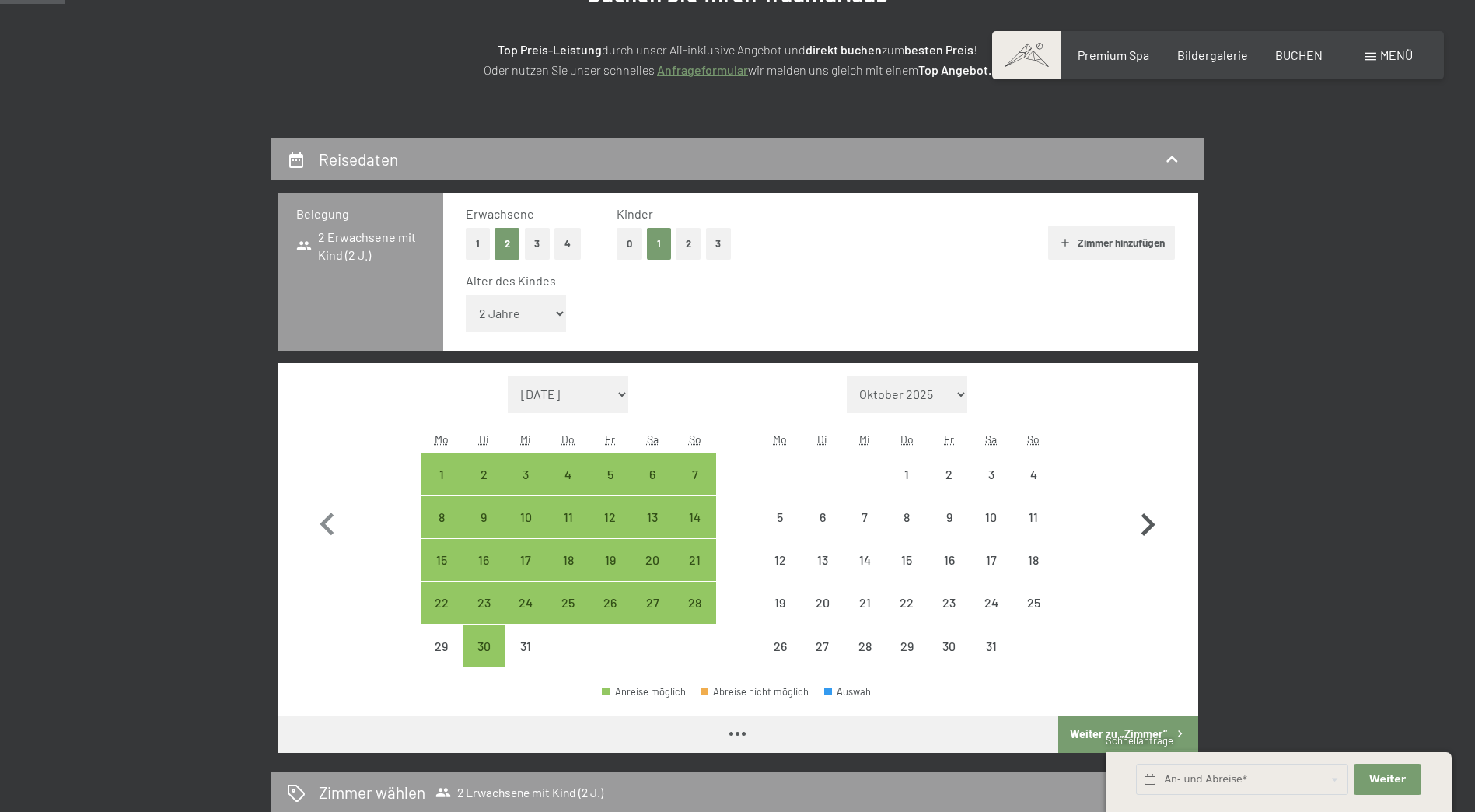
click at [1153, 521] on icon "button" at bounding box center [1147, 525] width 45 height 45
select select "[DATE]"
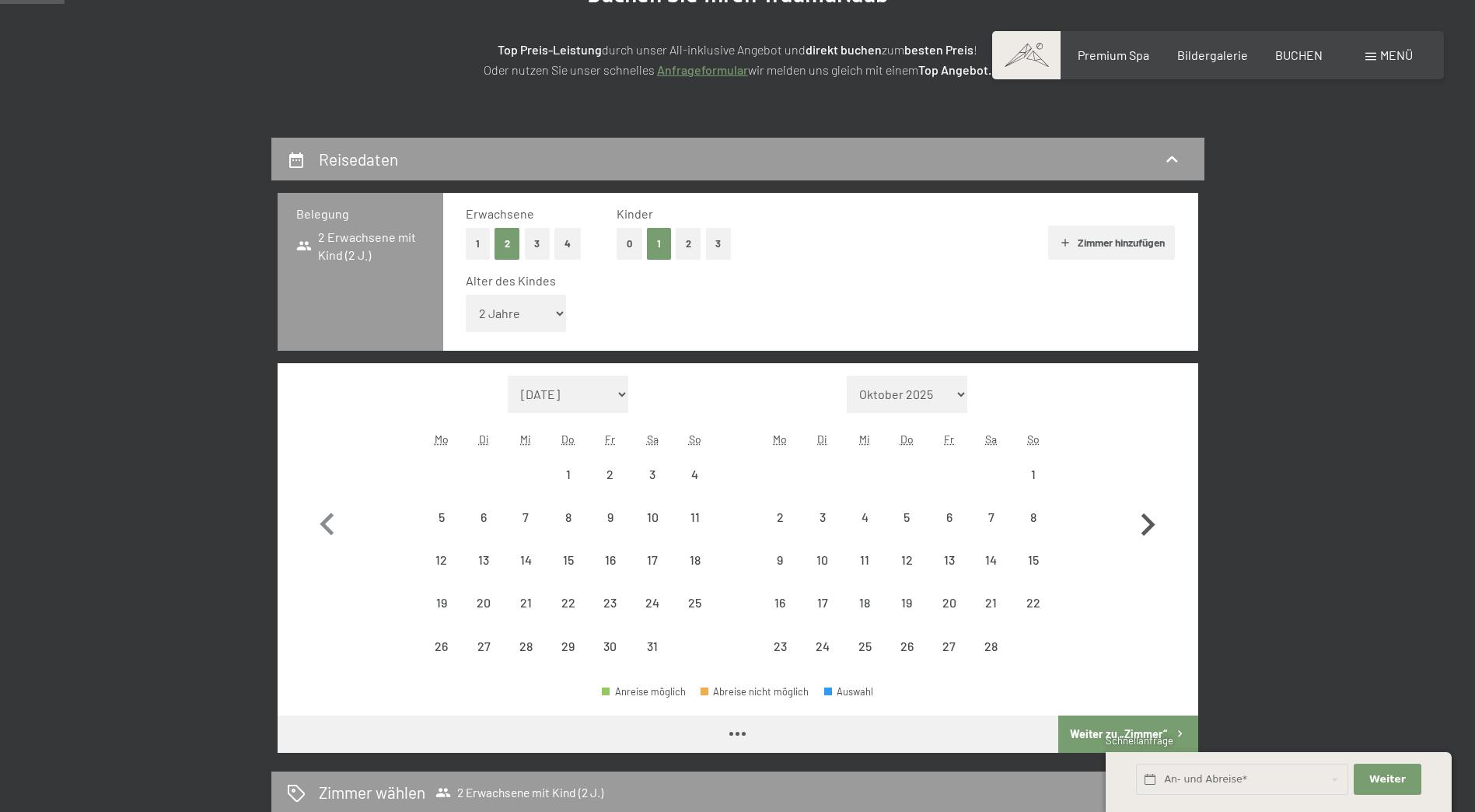
select select "[DATE]"
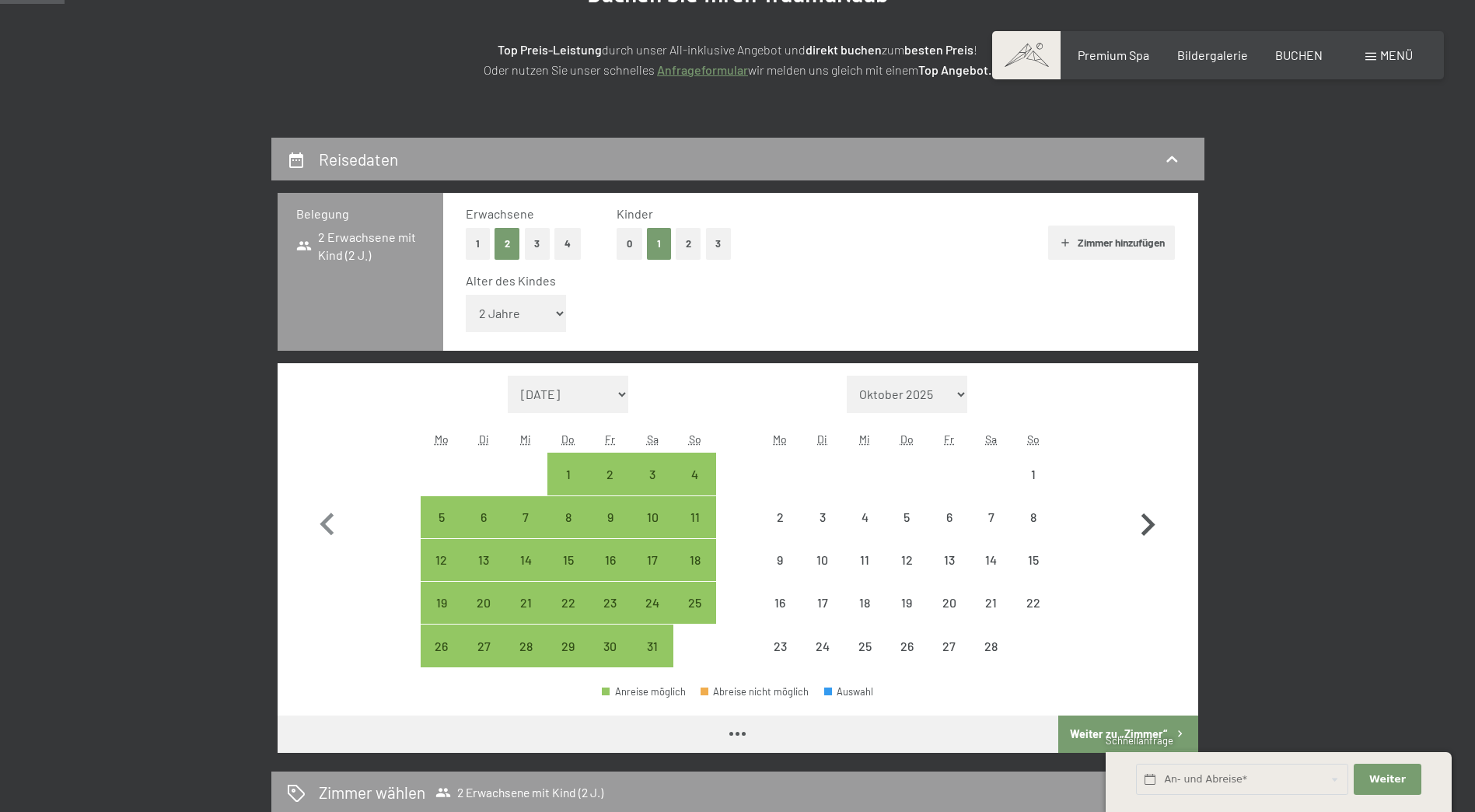
select select "[DATE]"
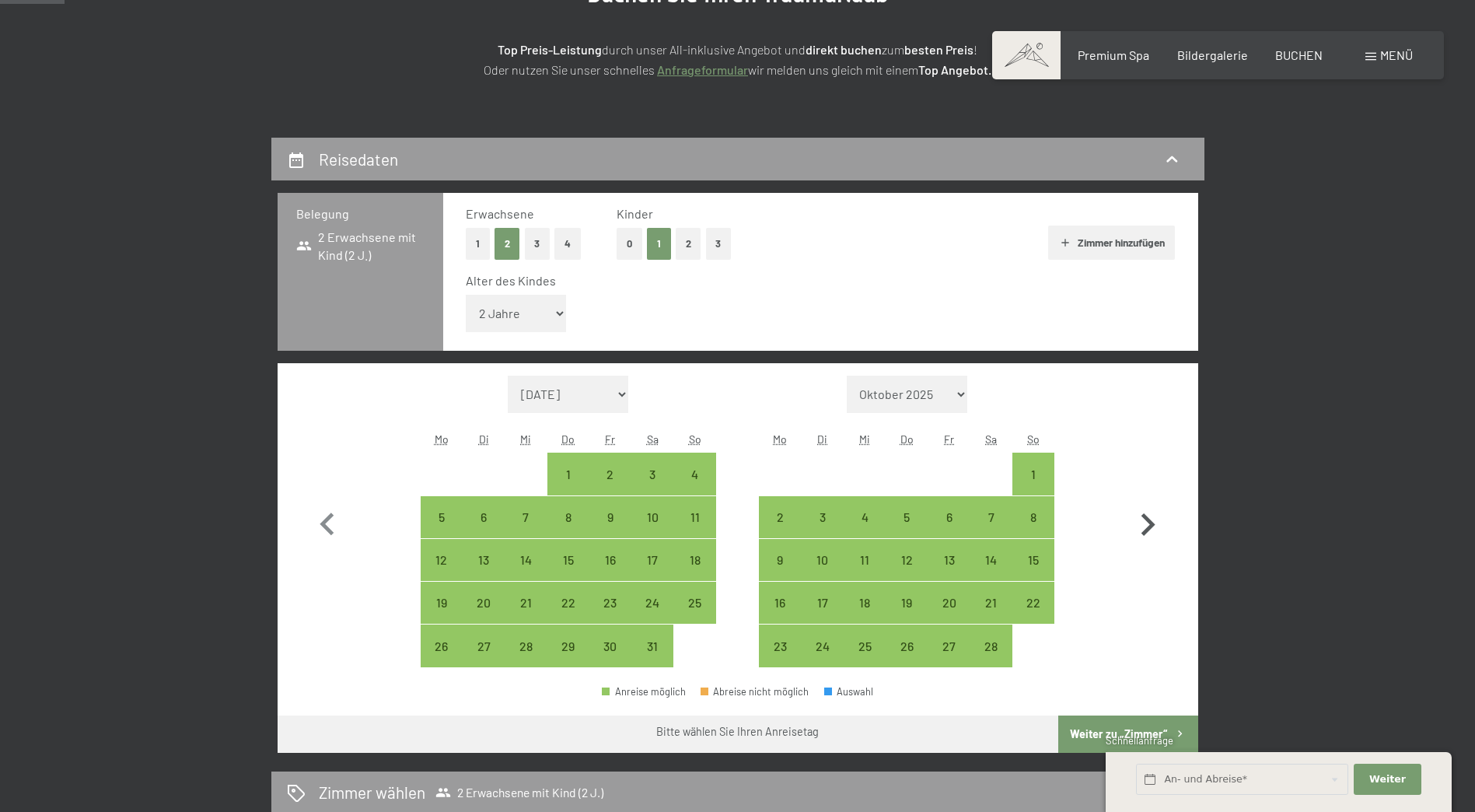
click at [1144, 517] on icon "button" at bounding box center [1148, 525] width 14 height 22
select select "[DATE]"
select select "2026-03-01"
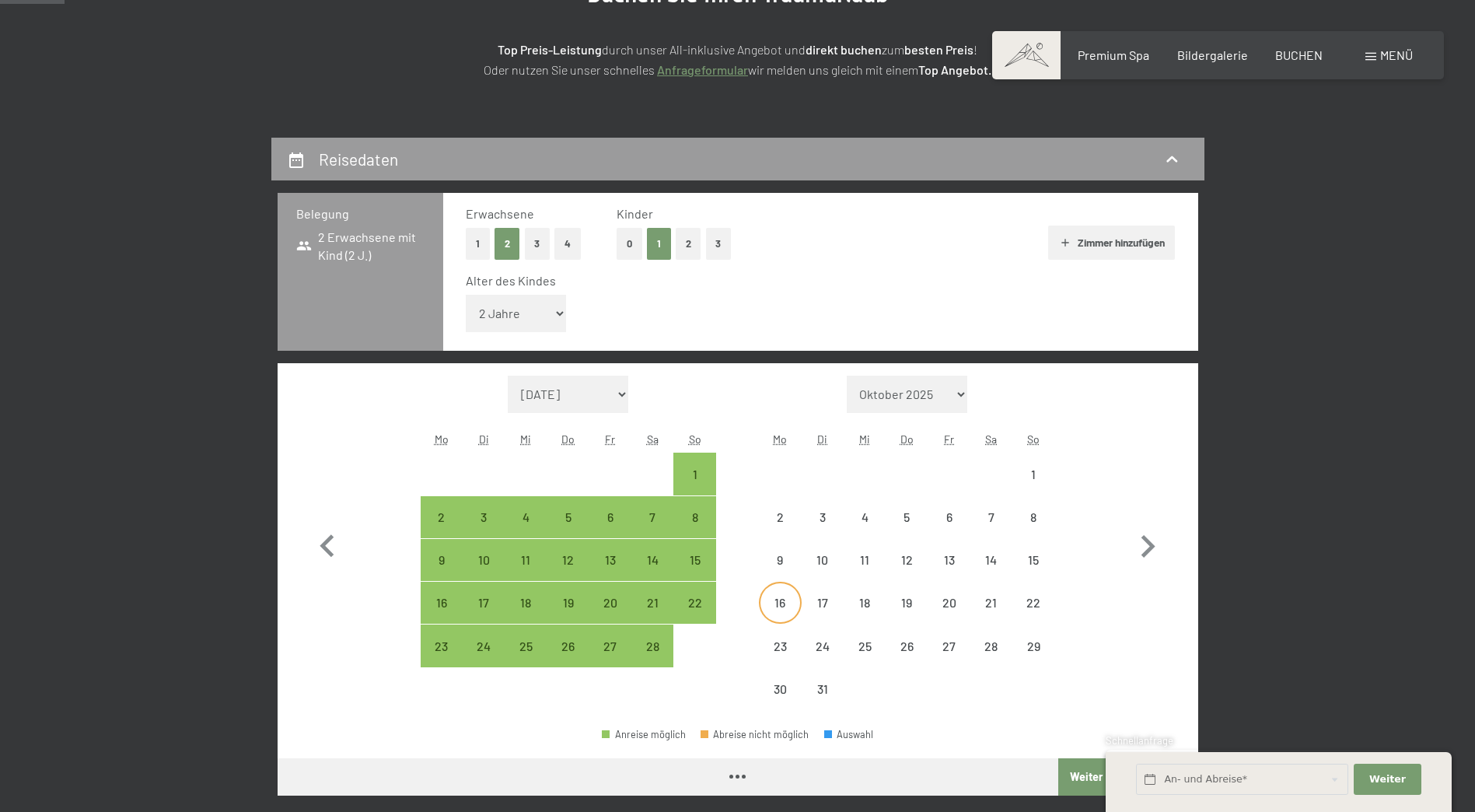
select select "[DATE]"
select select "2026-03-01"
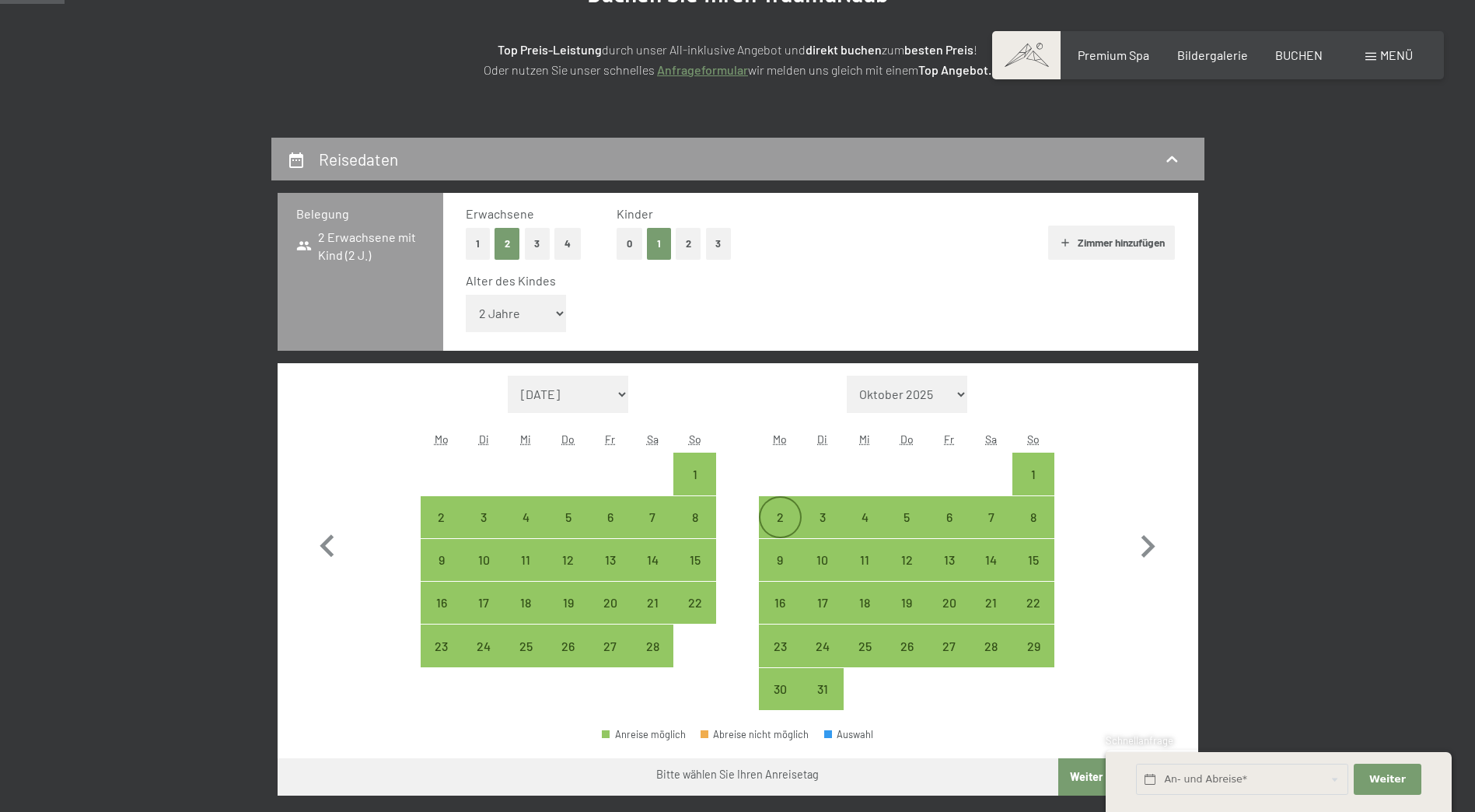
click at [764, 512] on div "2" at bounding box center [780, 530] width 39 height 39
select select "[DATE]"
select select "2026-03-01"
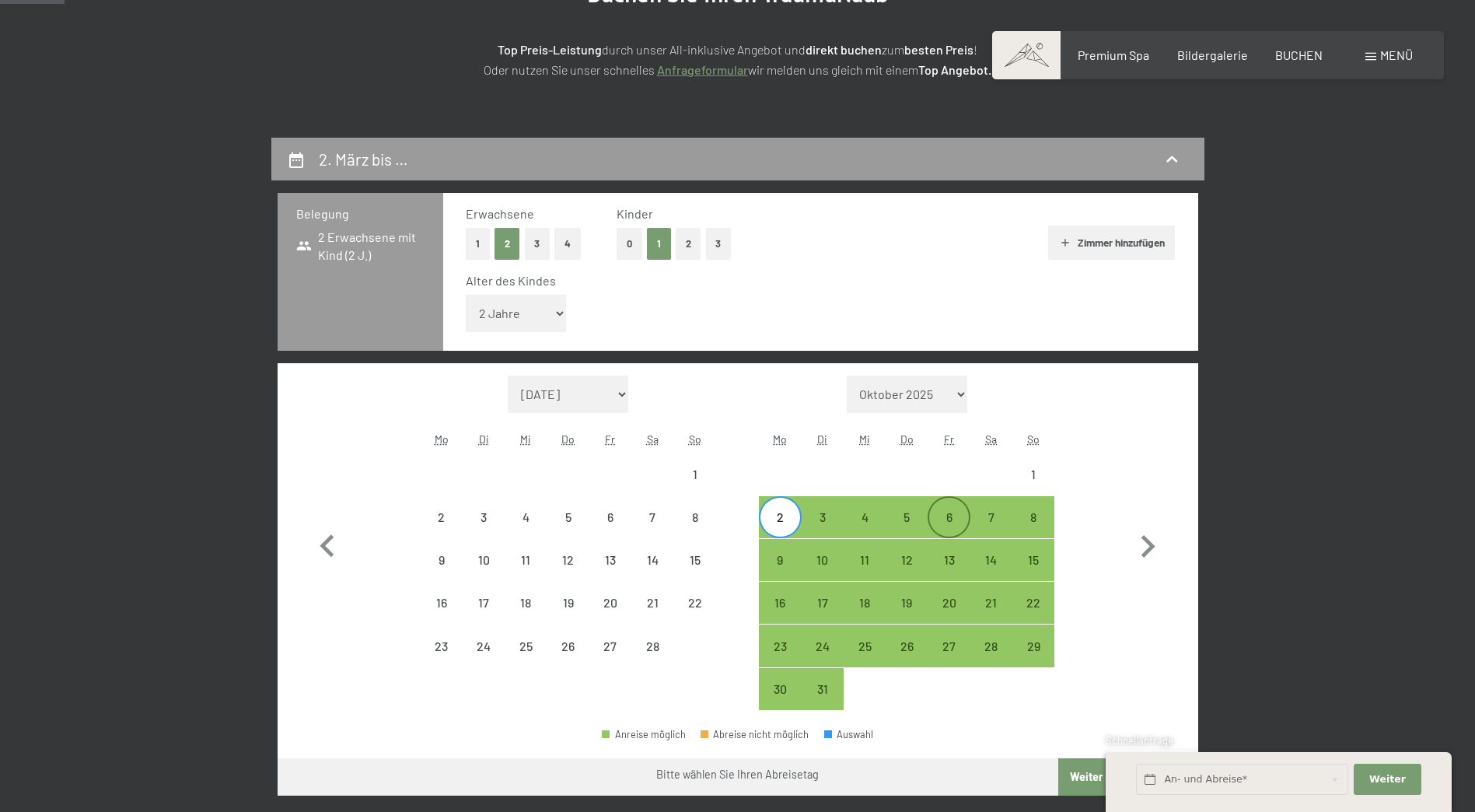
click at [947, 519] on div "6" at bounding box center [948, 530] width 39 height 39
select select "[DATE]"
select select "2026-03-01"
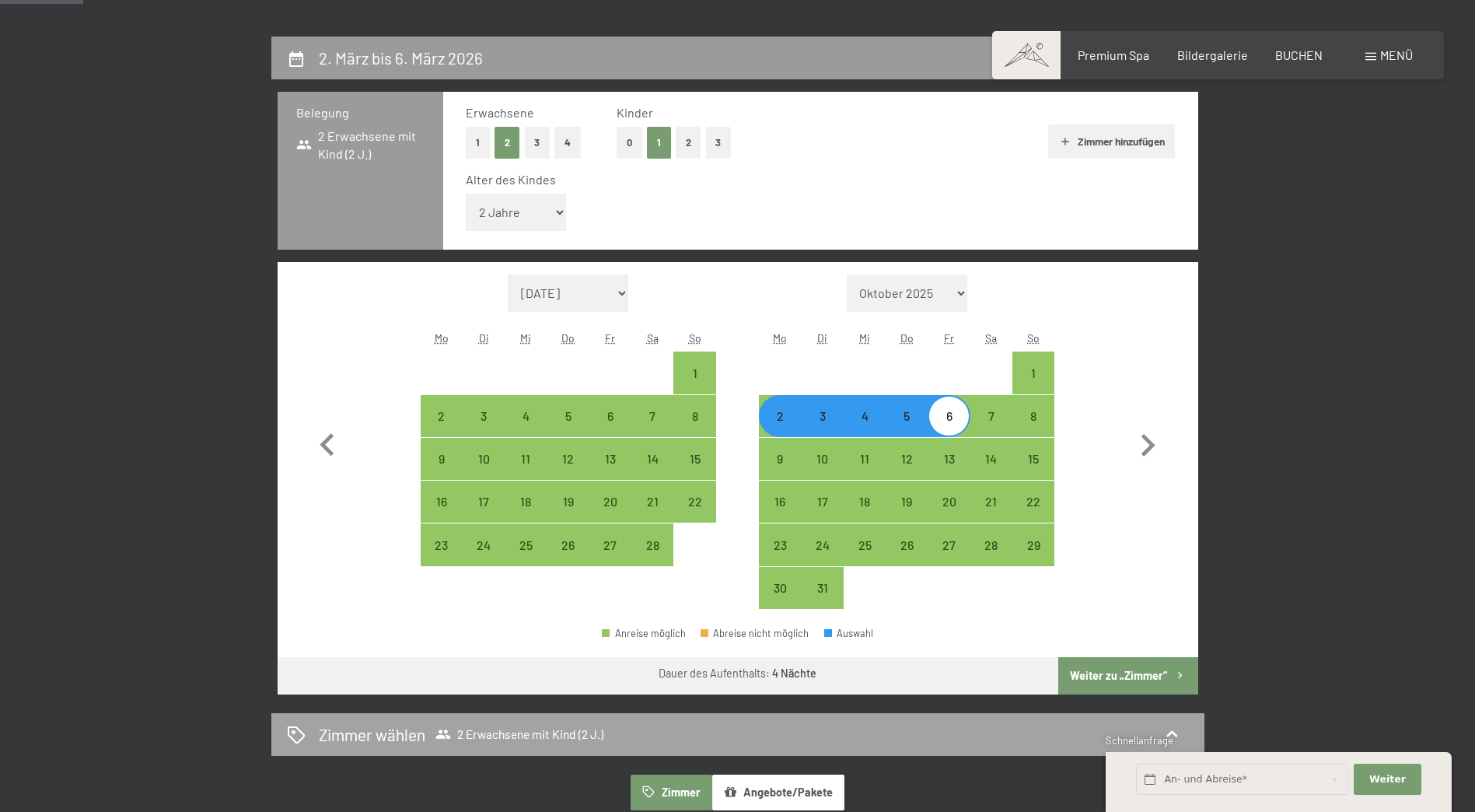
scroll to position [311, 0]
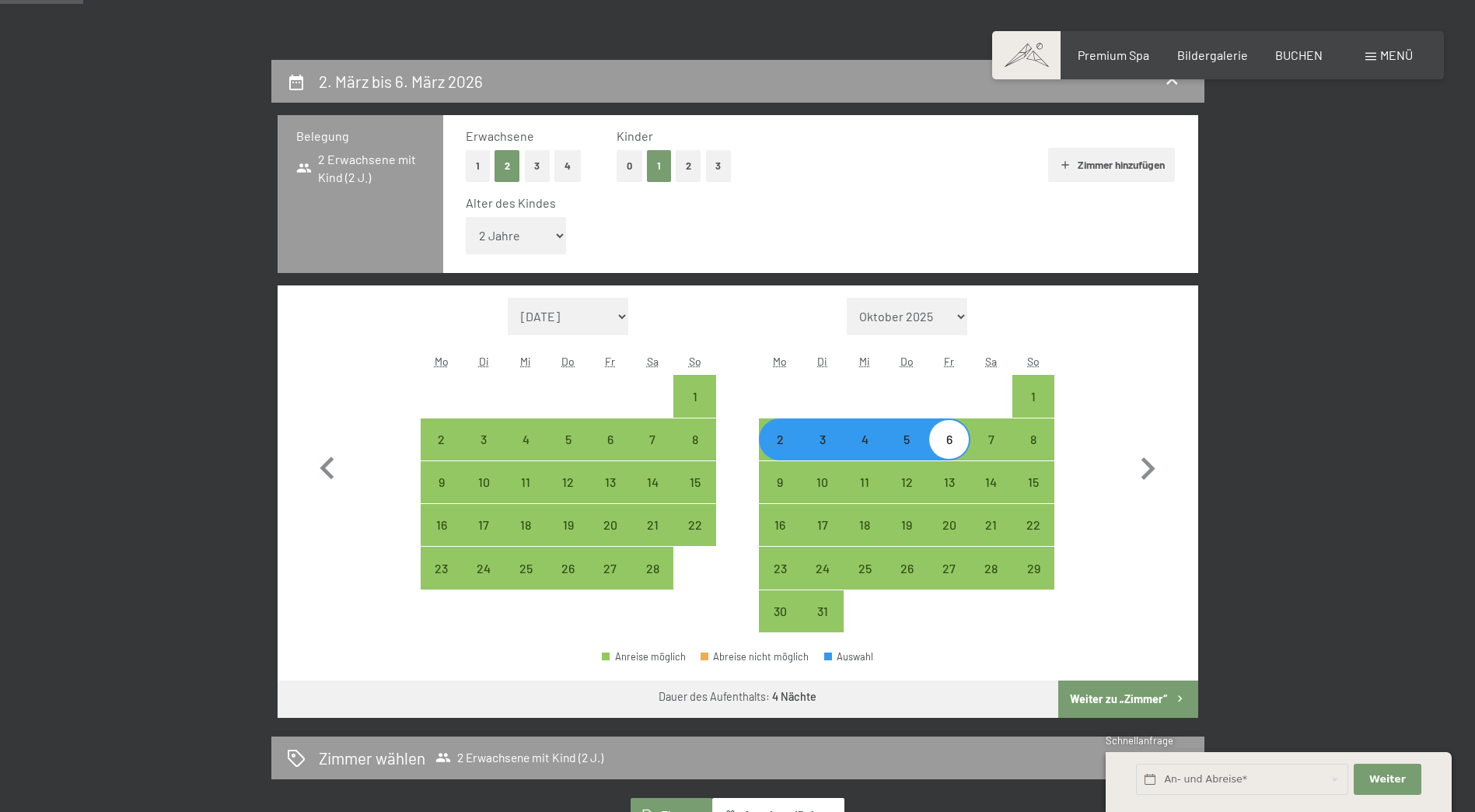
click at [1162, 701] on button "Weiter zu „Zimmer“" at bounding box center [1128, 699] width 139 height 38
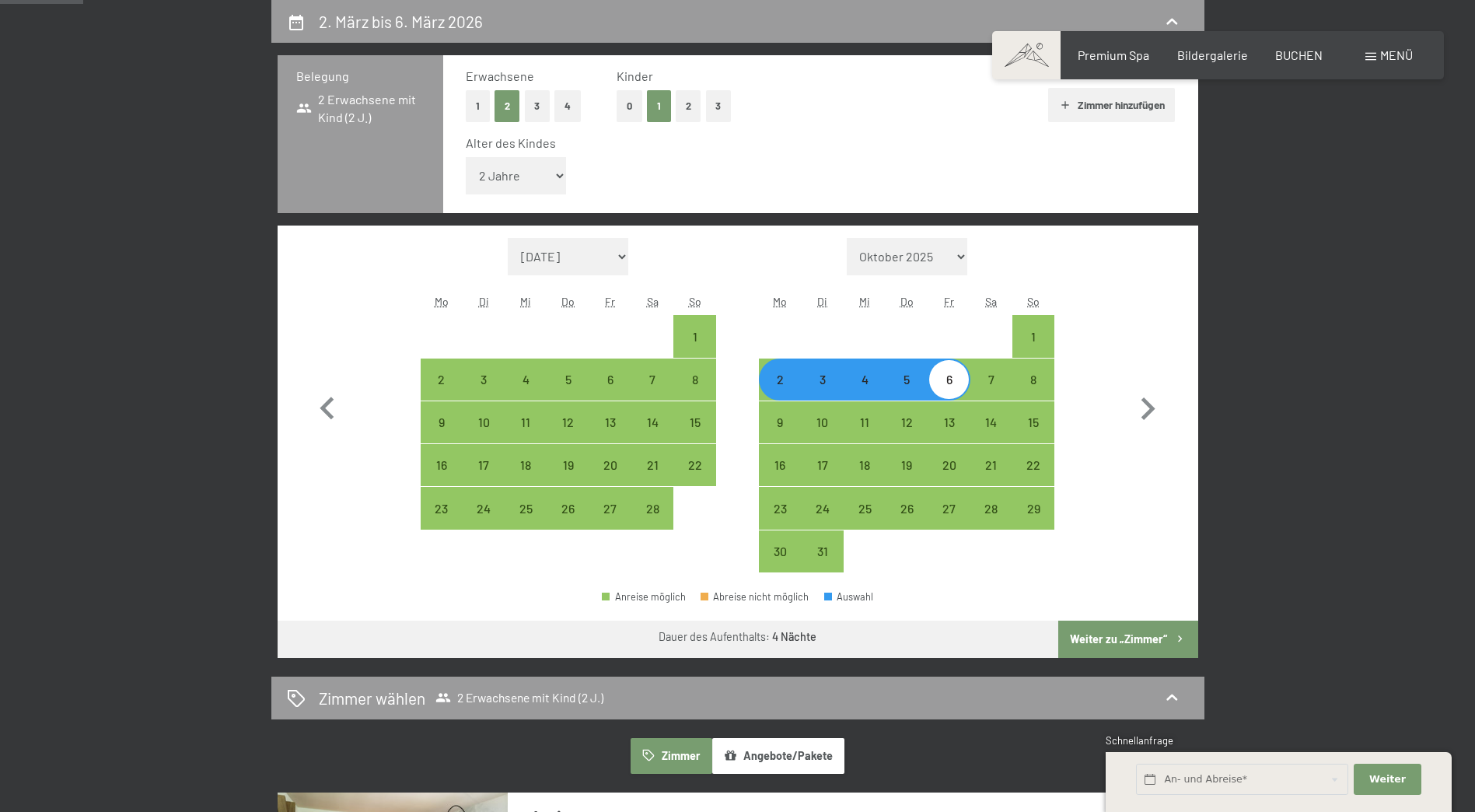
select select "[DATE]"
select select "2026-03-01"
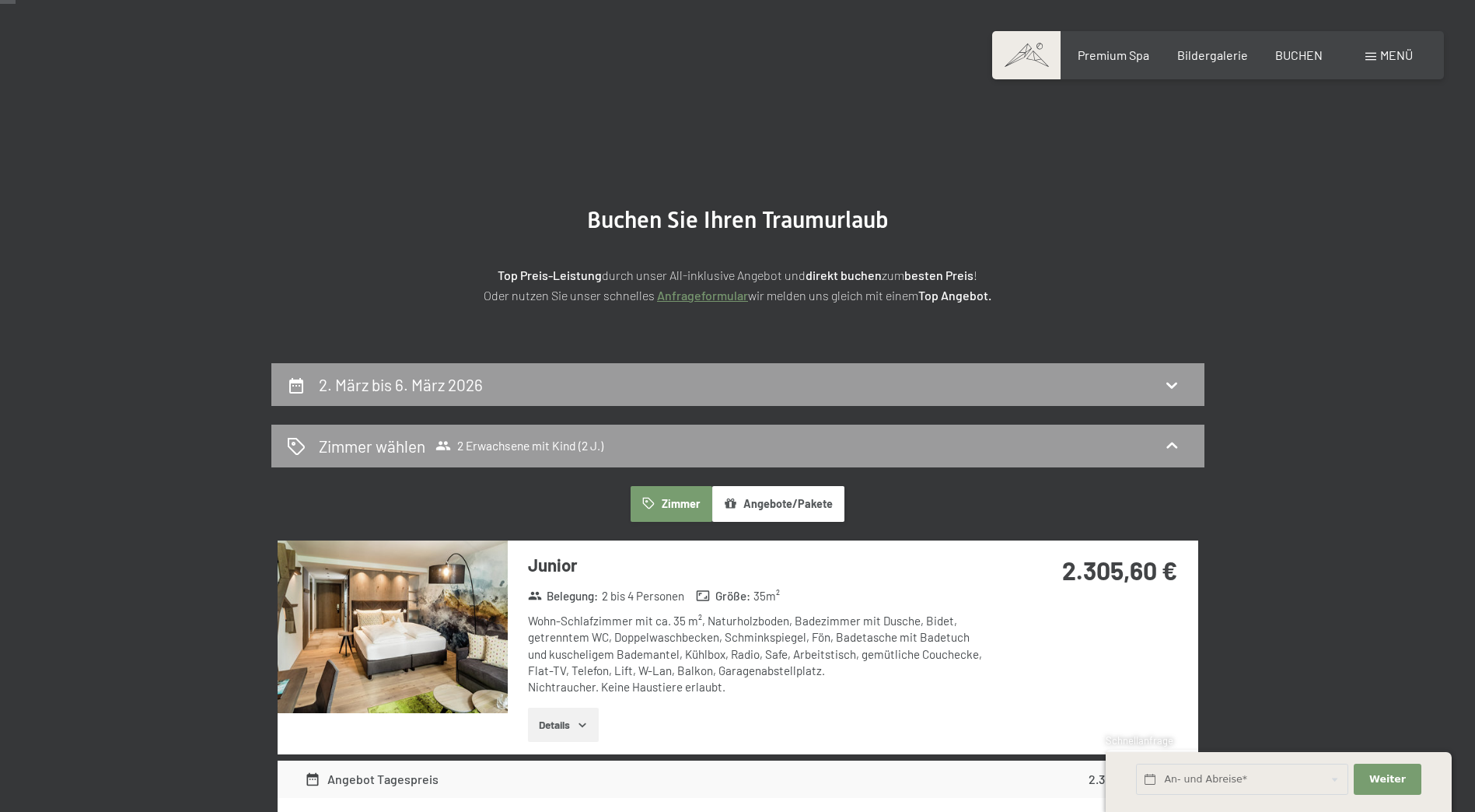
scroll to position [0, 0]
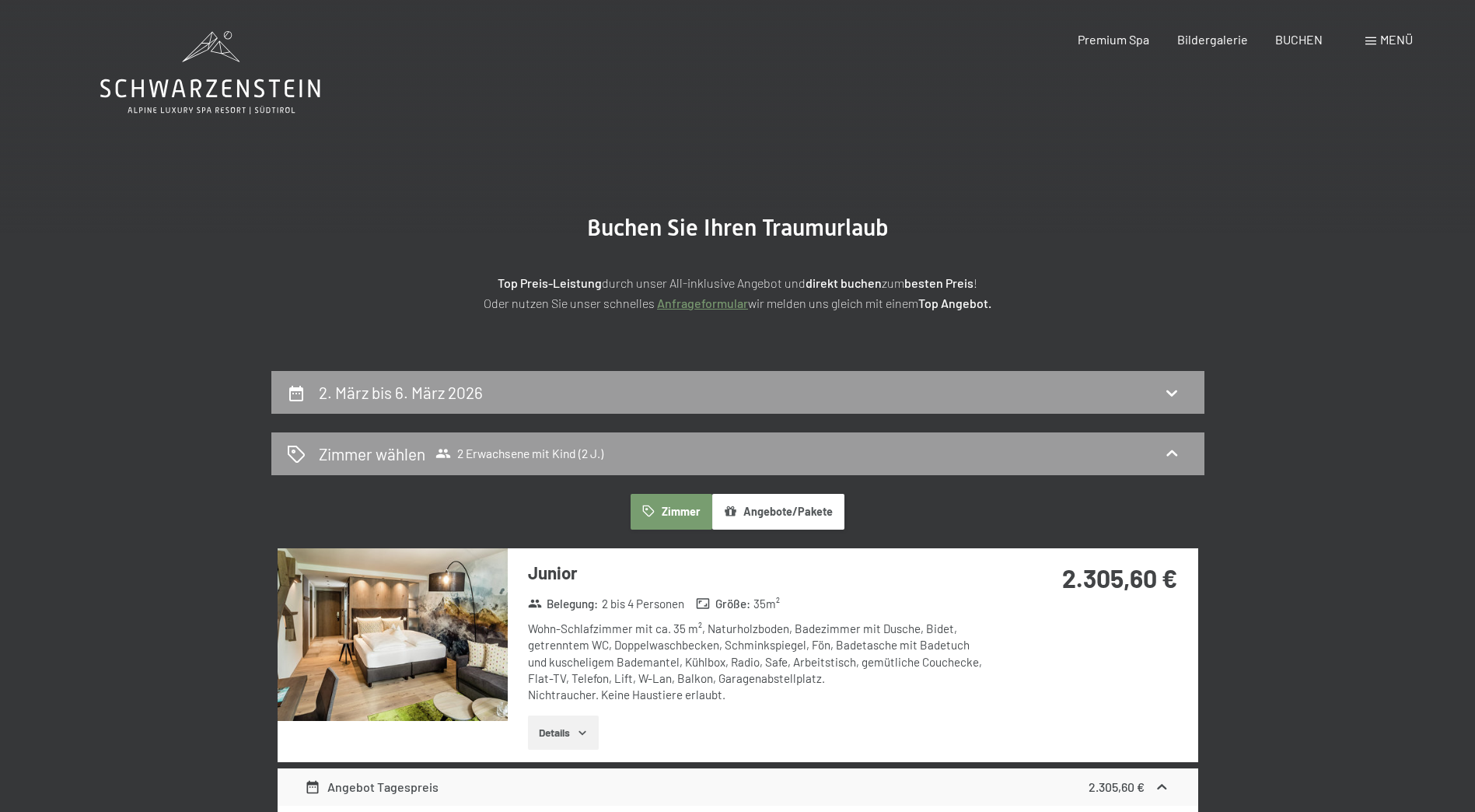
click at [774, 514] on button "Angebote/Pakete" at bounding box center [778, 512] width 132 height 36
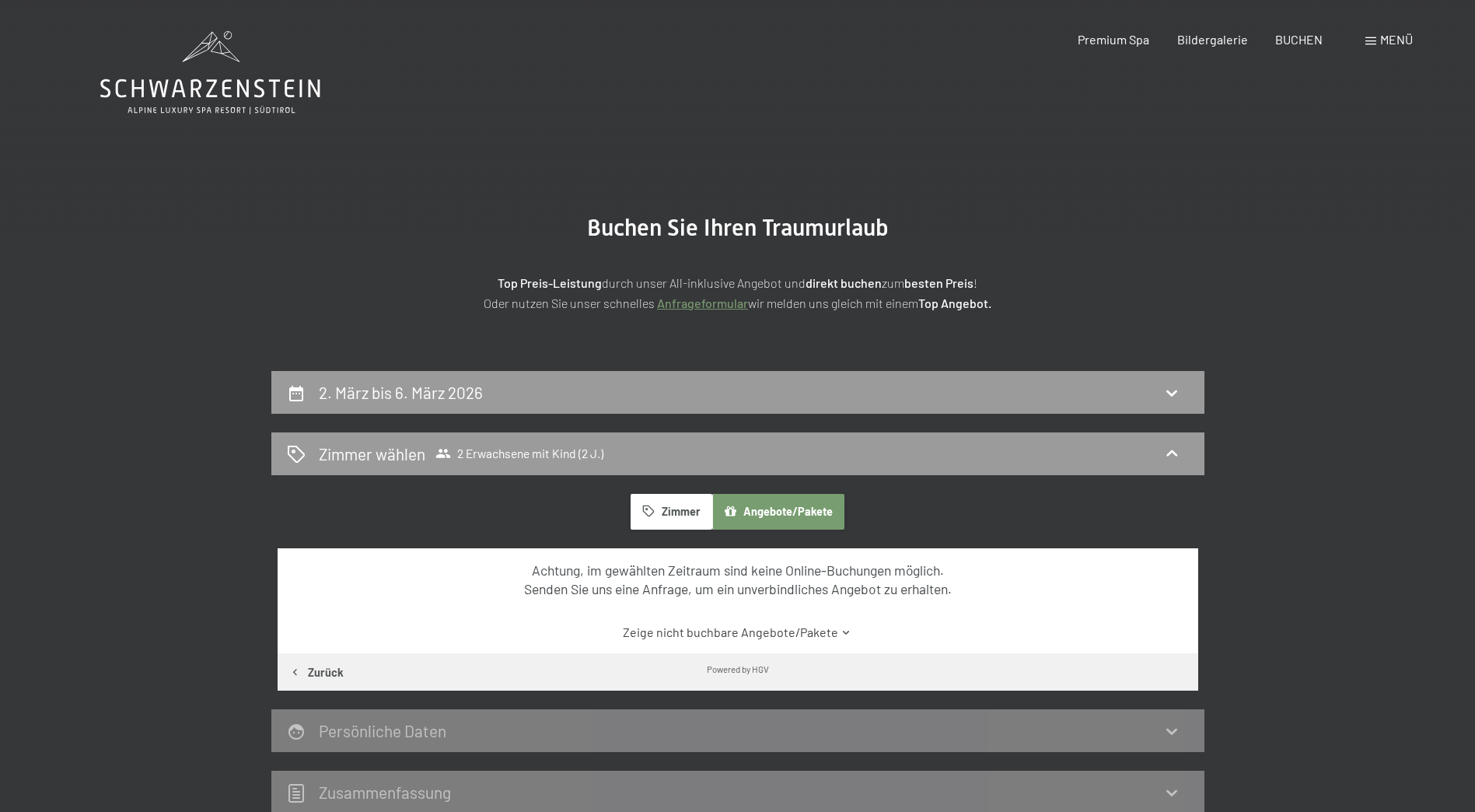
click at [675, 499] on button "Zimmer" at bounding box center [671, 512] width 81 height 36
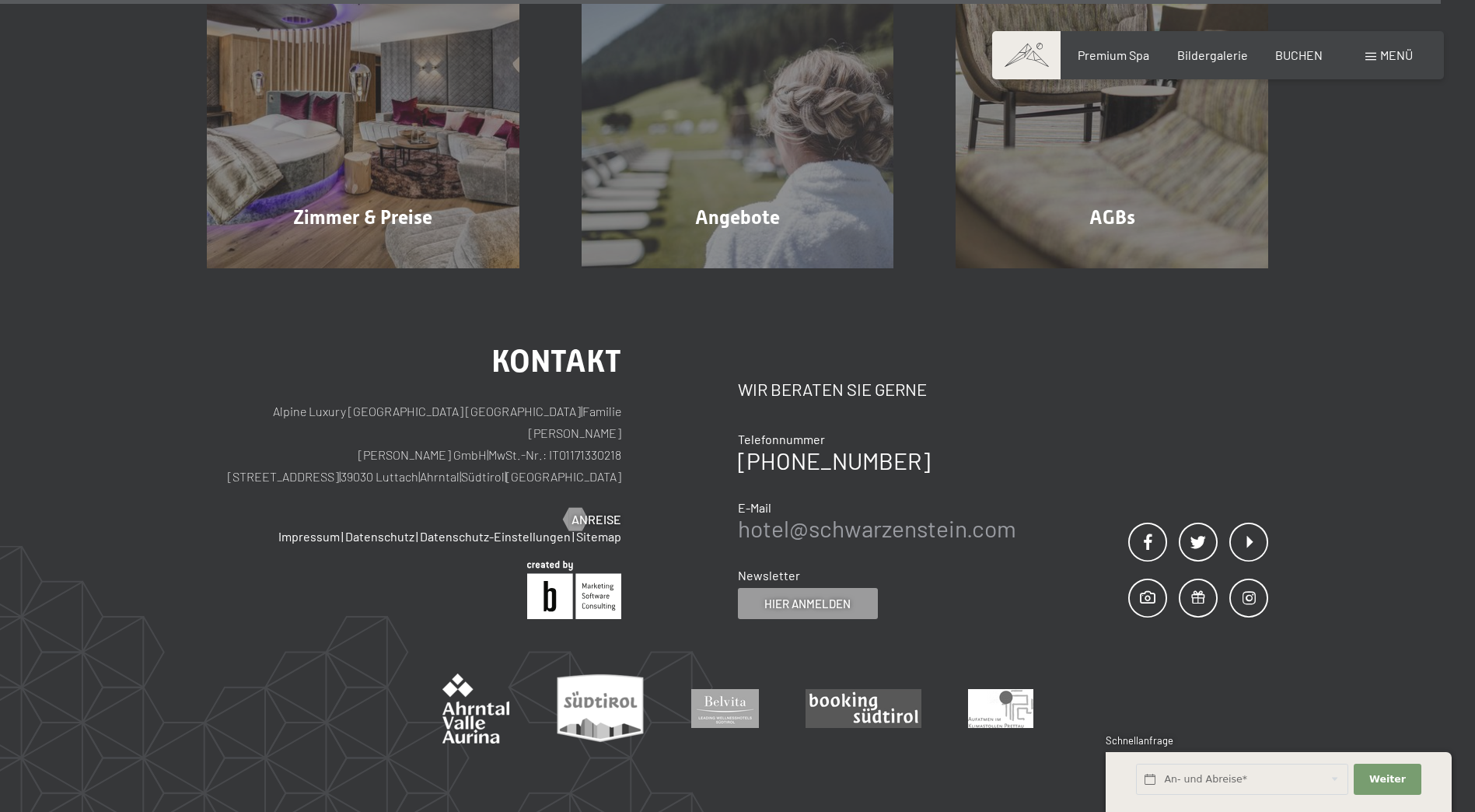
scroll to position [4530, 0]
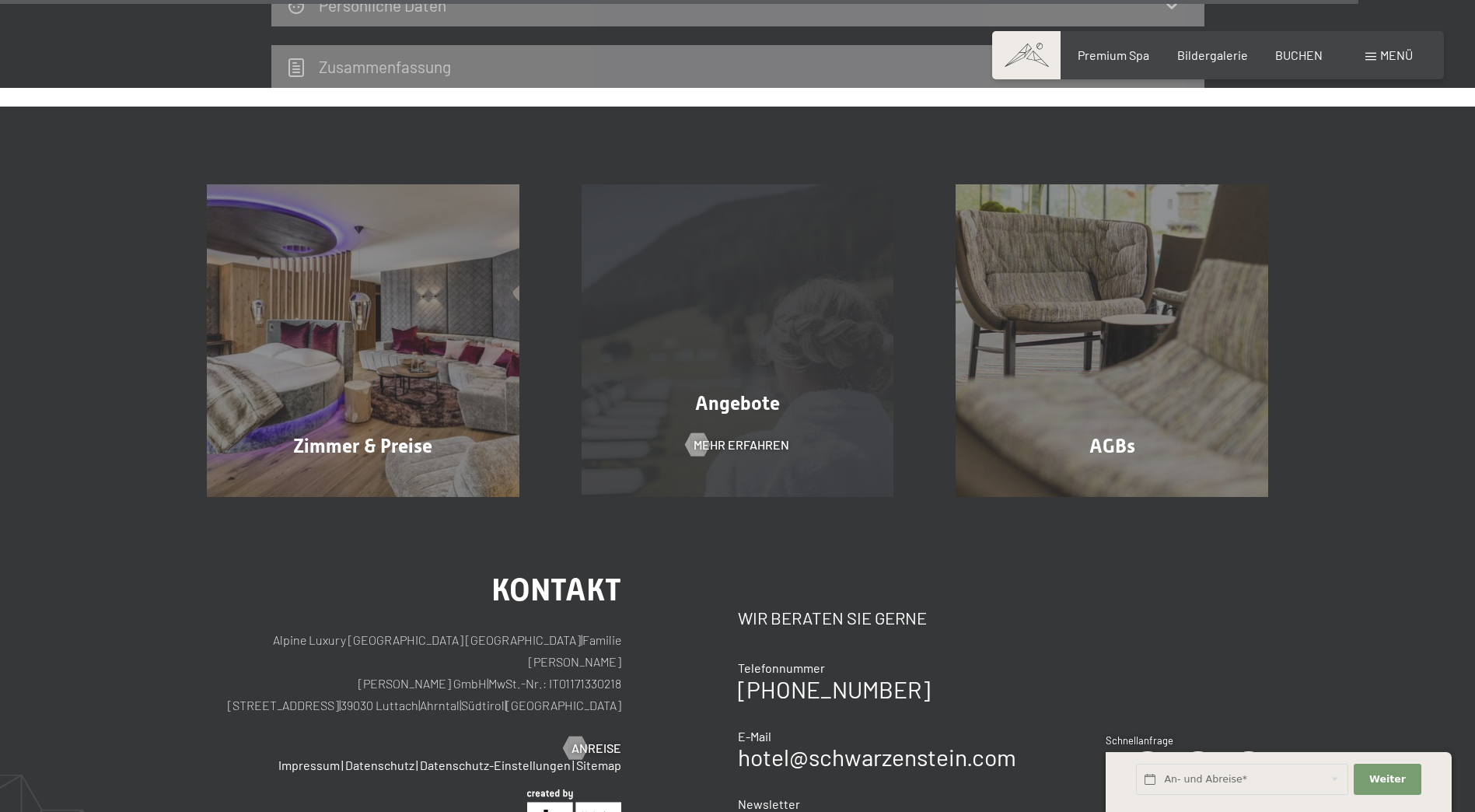
click at [741, 338] on div "Angebote Mehr erfahren" at bounding box center [738, 340] width 375 height 312
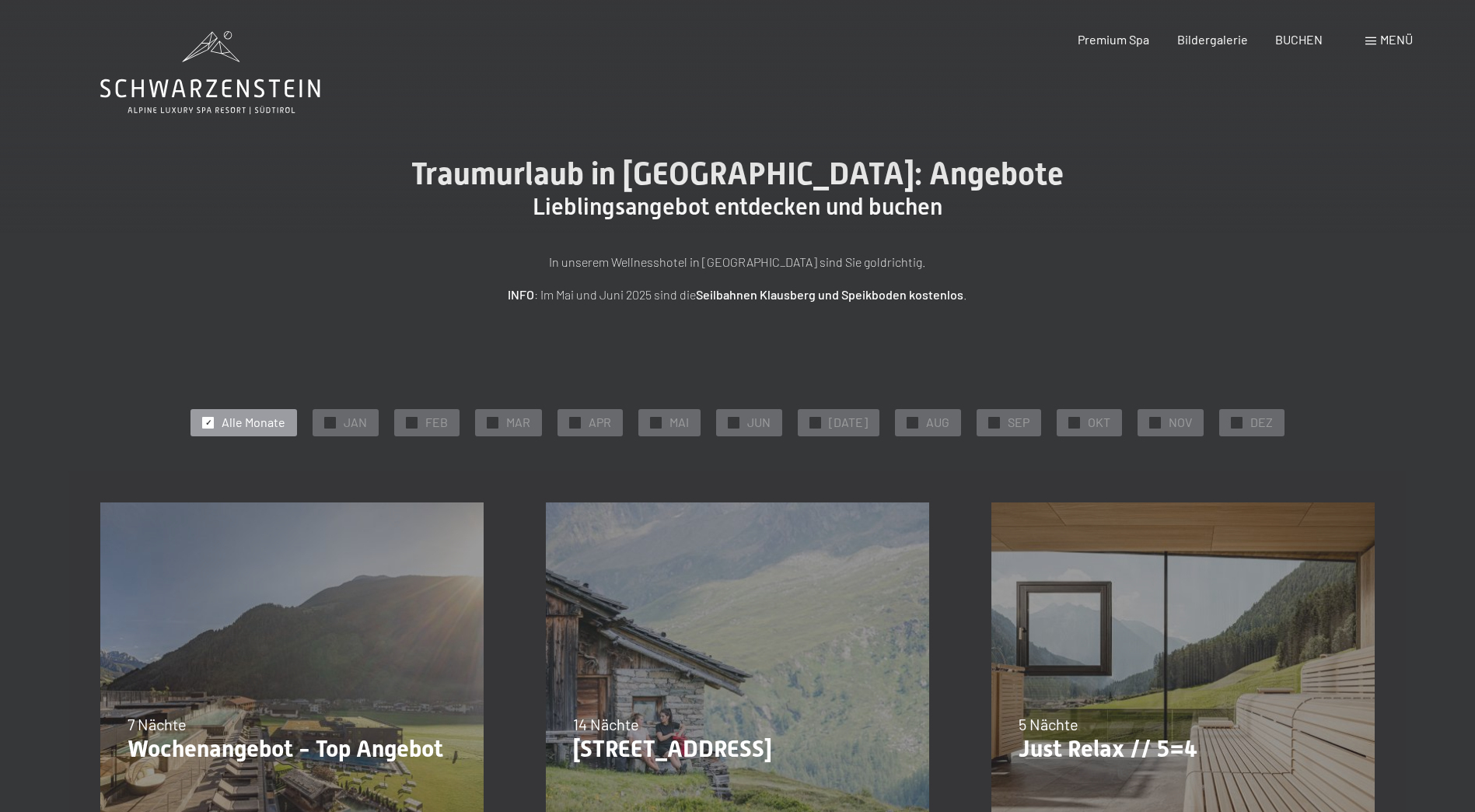
click at [470, 414] on div "✓ Alle Monate ✓ JAN ✓ FEB ✓ MAR ✓ APR ✓ MAI ✓ JUN ✓ JUL ✓ AUG ✓ SEP ✓ OKT ✓ NOV…" at bounding box center [738, 422] width 1276 height 34
click at [452, 413] on div "✓ FEB" at bounding box center [427, 422] width 66 height 26
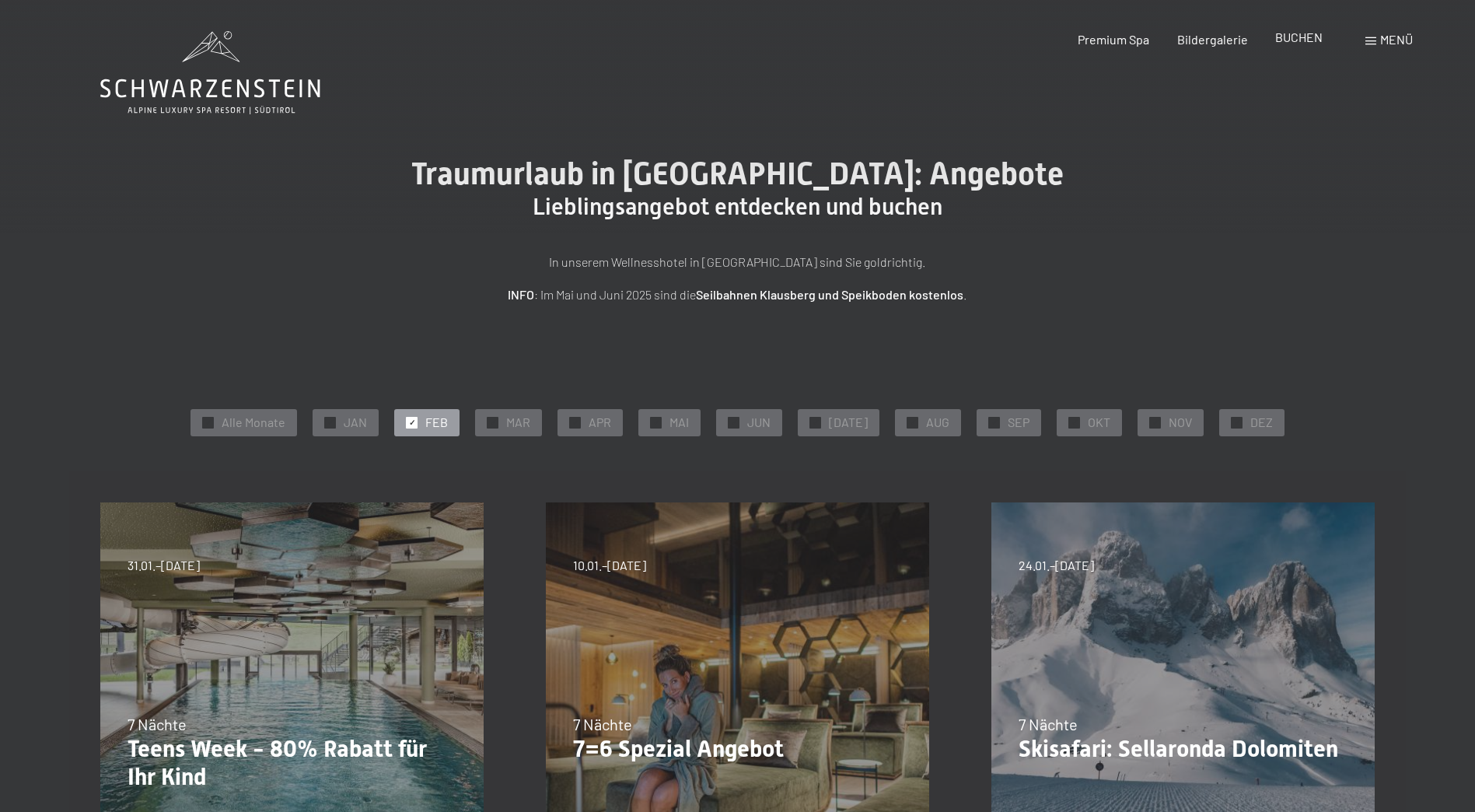
click at [1311, 38] on span "BUCHEN" at bounding box center [1299, 37] width 47 height 14
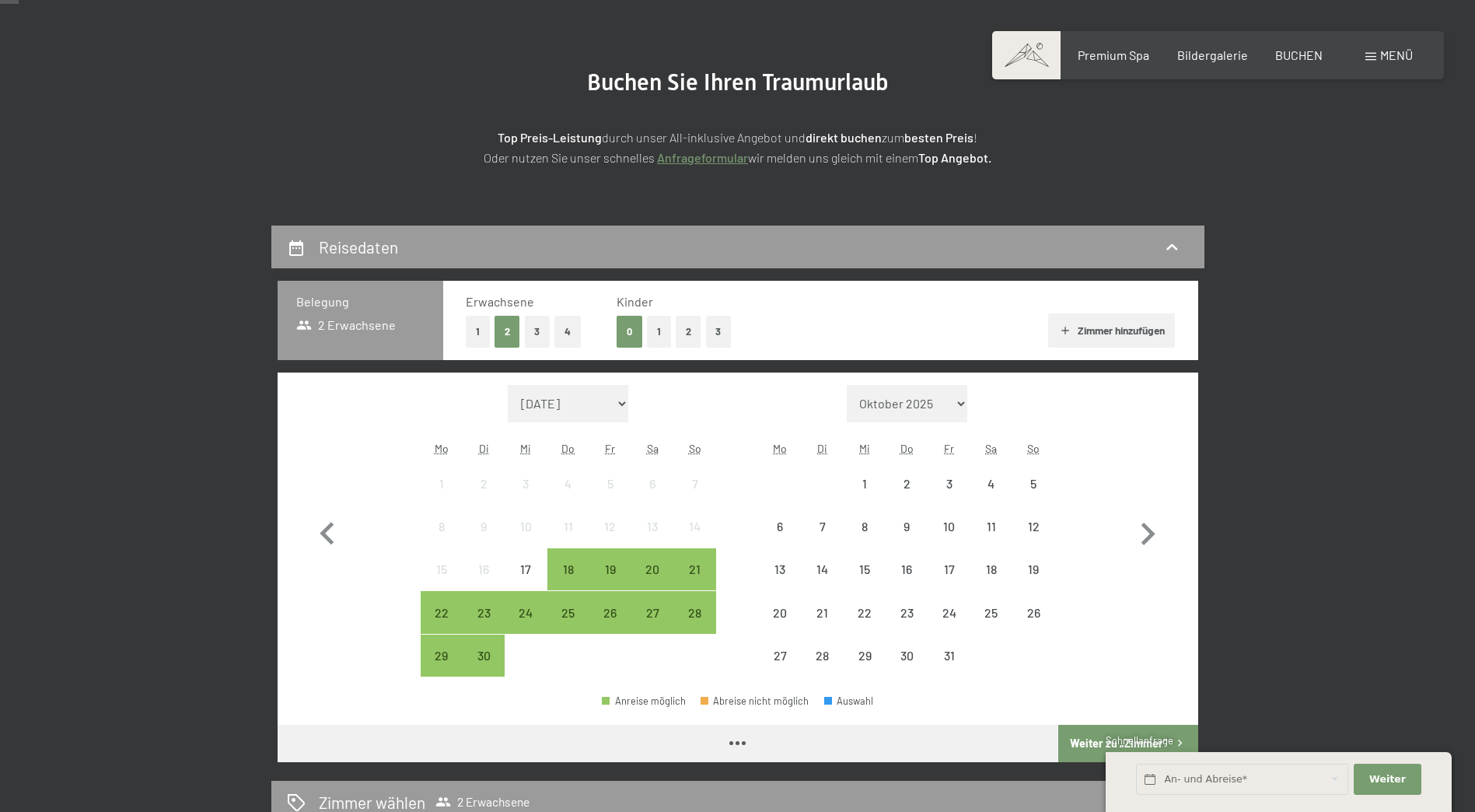
scroll to position [233, 0]
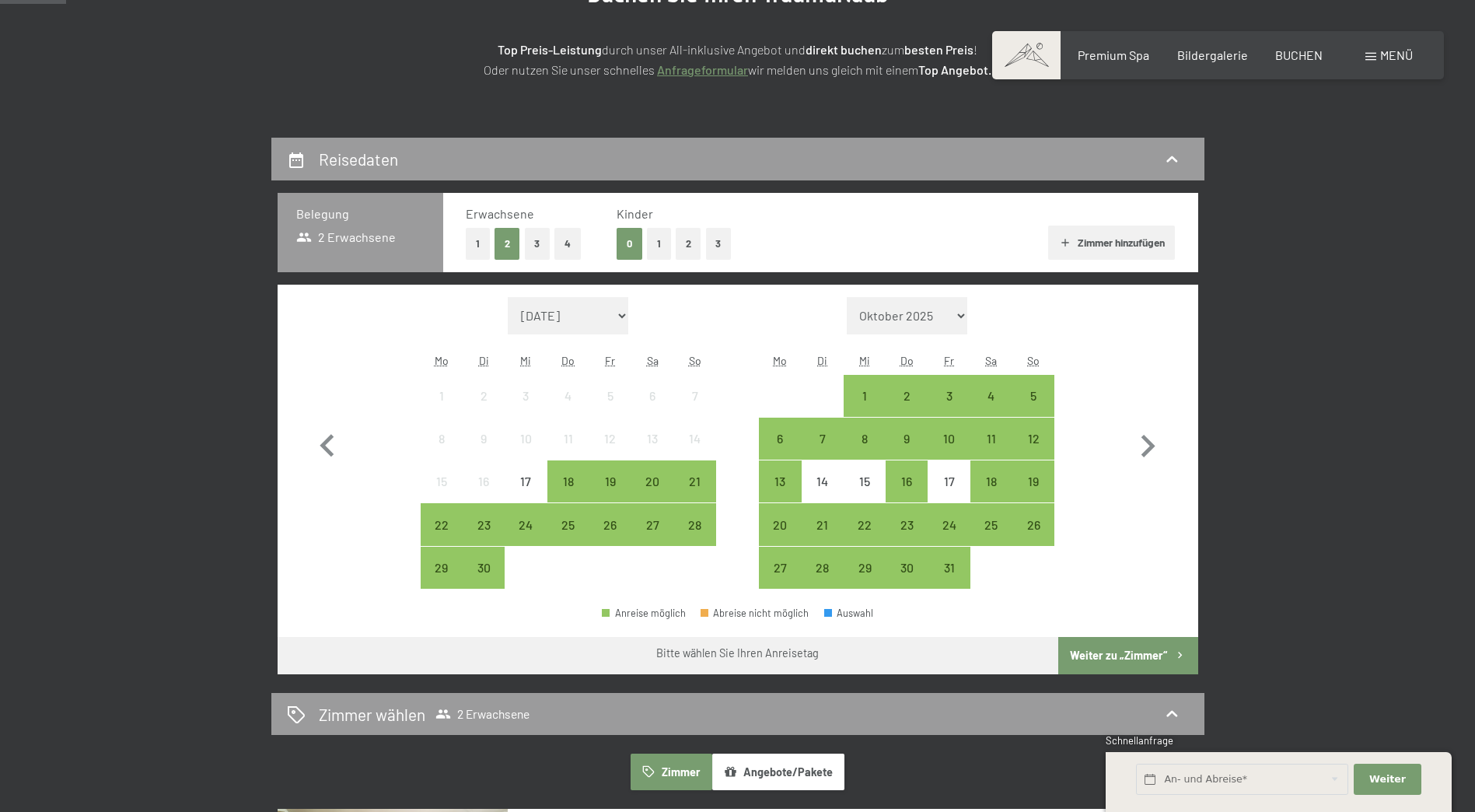
click at [683, 252] on button "2" at bounding box center [689, 244] width 26 height 32
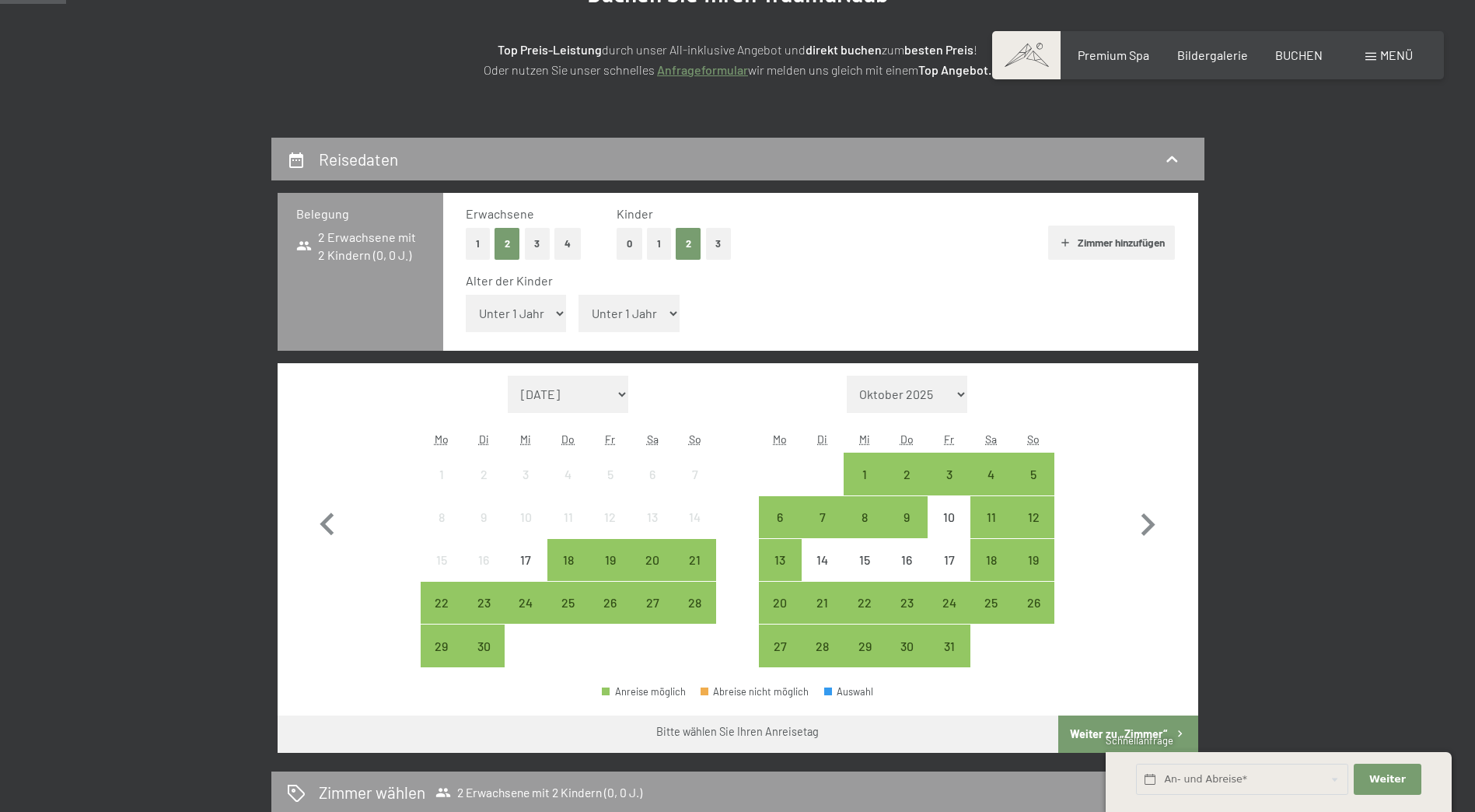
click at [517, 308] on select "Unter 1 Jahr 1 Jahr 2 Jahre 3 Jahre 4 Jahre 5 Jahre 6 Jahre 7 Jahre 8 Jahre 9 J…" at bounding box center [516, 313] width 101 height 38
select select "14"
click at [466, 295] on select "Unter 1 Jahr 1 Jahr 2 Jahre 3 Jahre 4 Jahre 5 Jahre 6 Jahre 7 Jahre 8 Jahre 9 J…" at bounding box center [516, 313] width 101 height 38
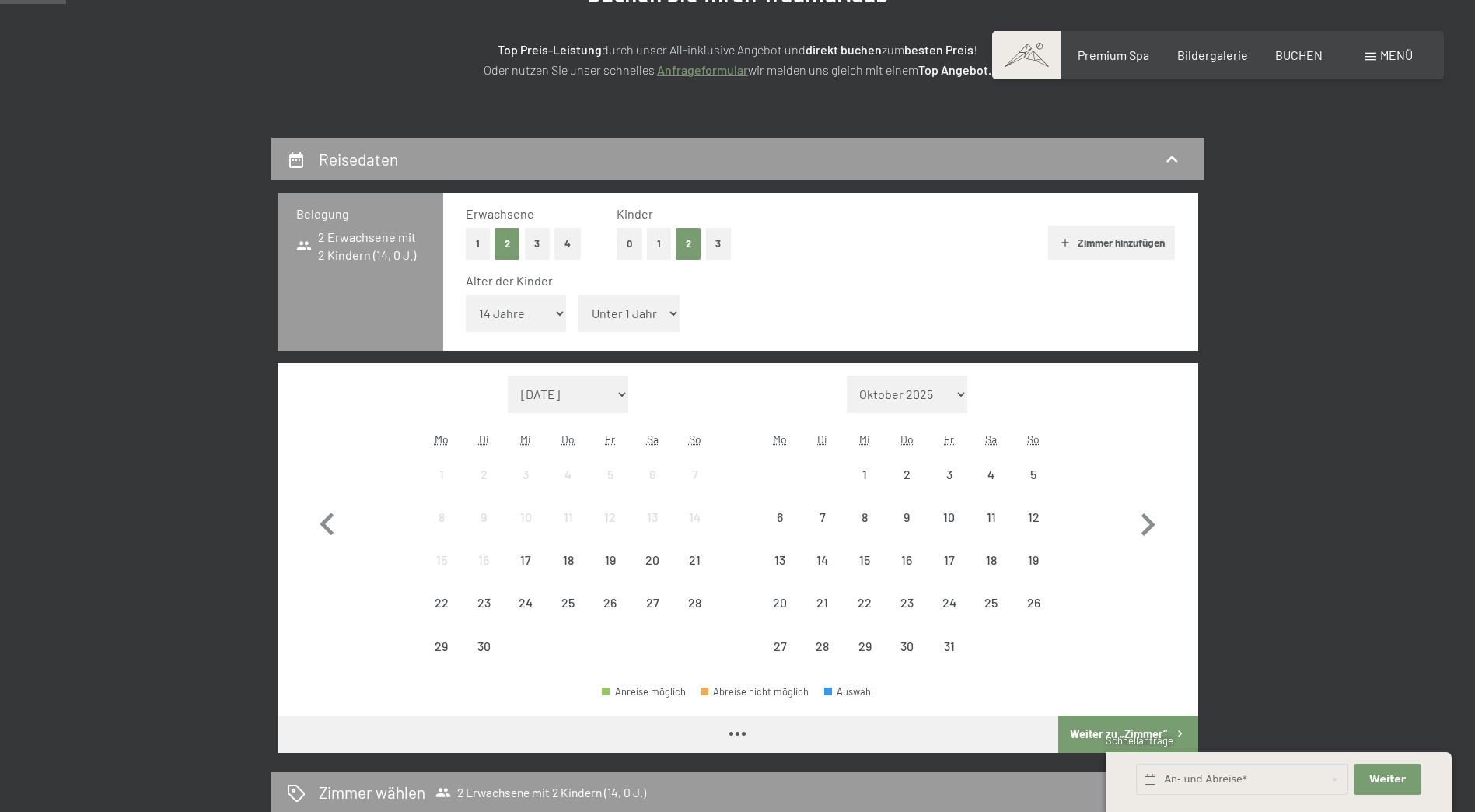
click at [606, 316] on select "Unter 1 Jahr 1 Jahr 2 Jahre 3 Jahre 4 Jahre 5 Jahre 6 Jahre 7 Jahre 8 Jahre 9 J…" at bounding box center [629, 313] width 101 height 38
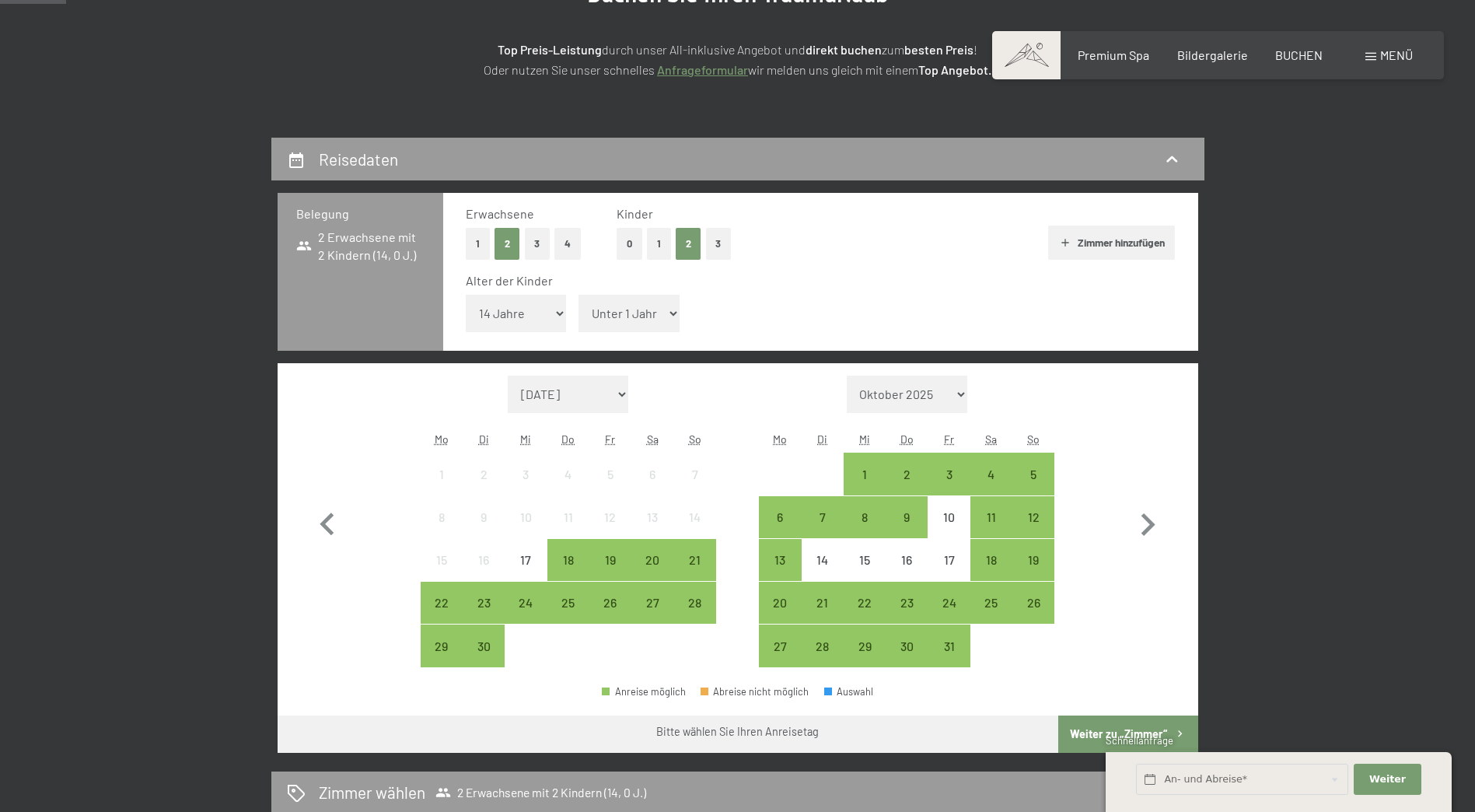
select select "5"
click at [578, 295] on select "Unter 1 Jahr 1 Jahr 2 Jahre 3 Jahre 4 Jahre 5 Jahre 6 Jahre 7 Jahre 8 Jahre 9 J…" at bounding box center [629, 313] width 101 height 38
click at [1151, 524] on icon "button" at bounding box center [1148, 525] width 14 height 22
select select "[DATE]"
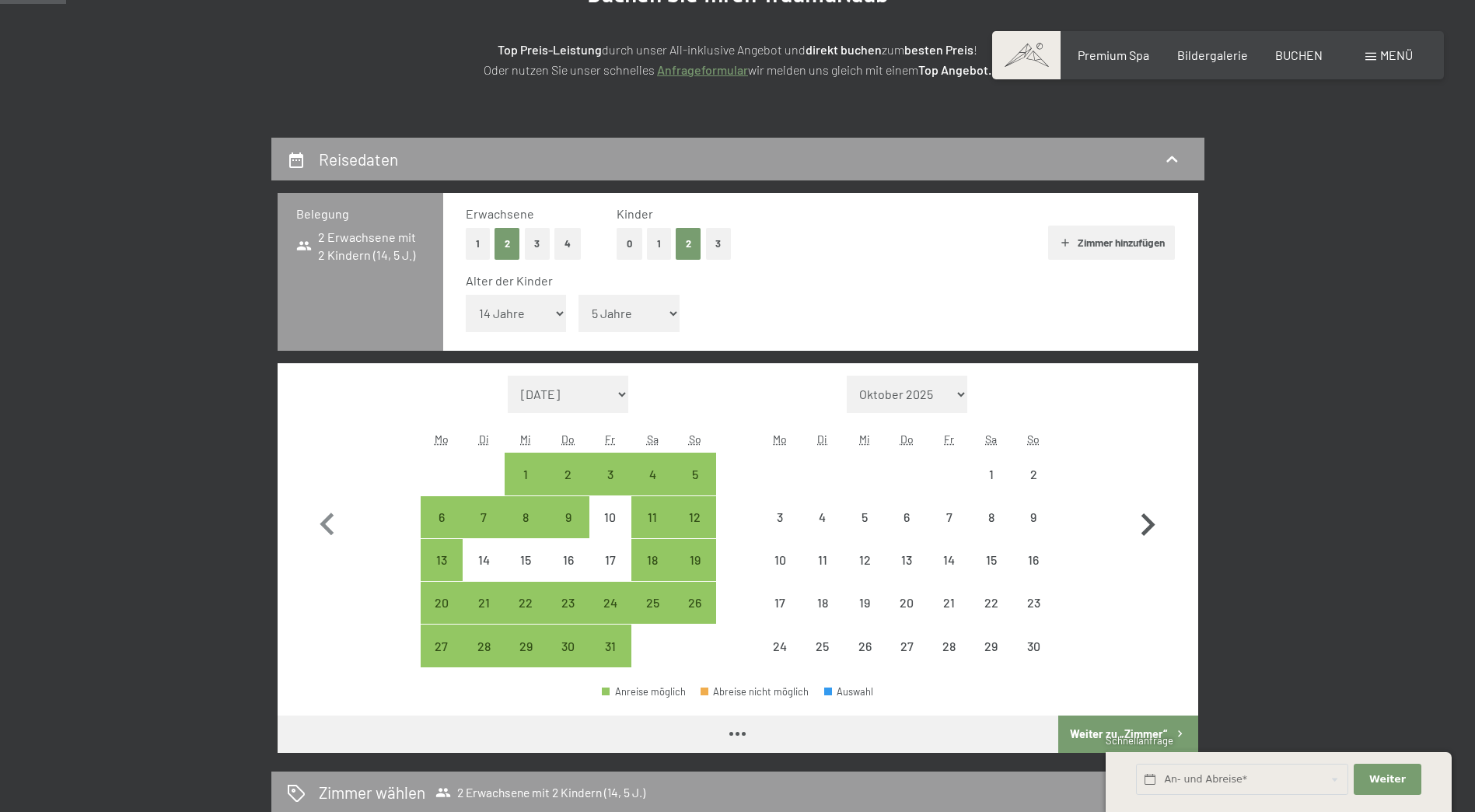
click at [1151, 524] on icon "button" at bounding box center [1148, 525] width 14 height 22
select select "[DATE]"
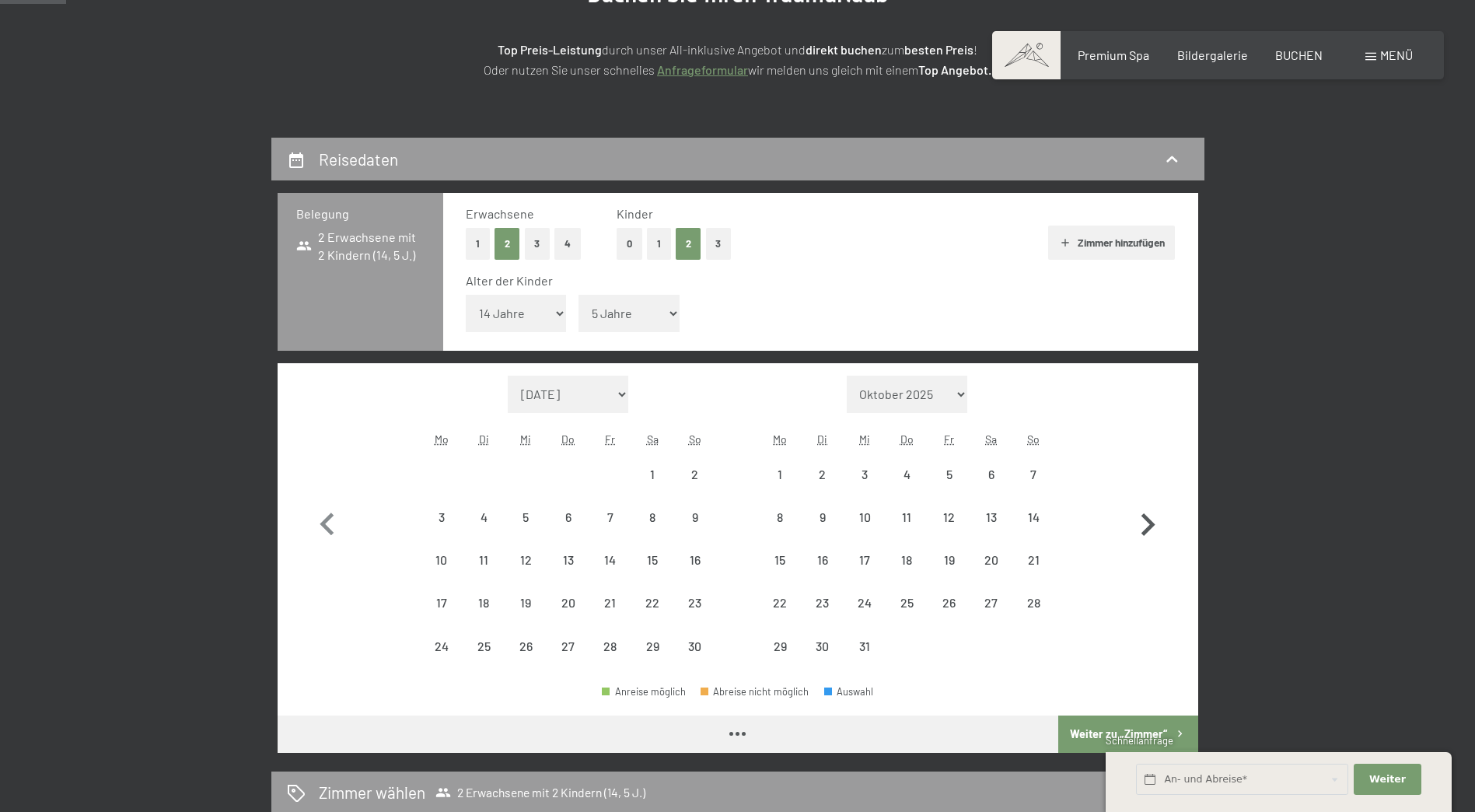
select select "[DATE]"
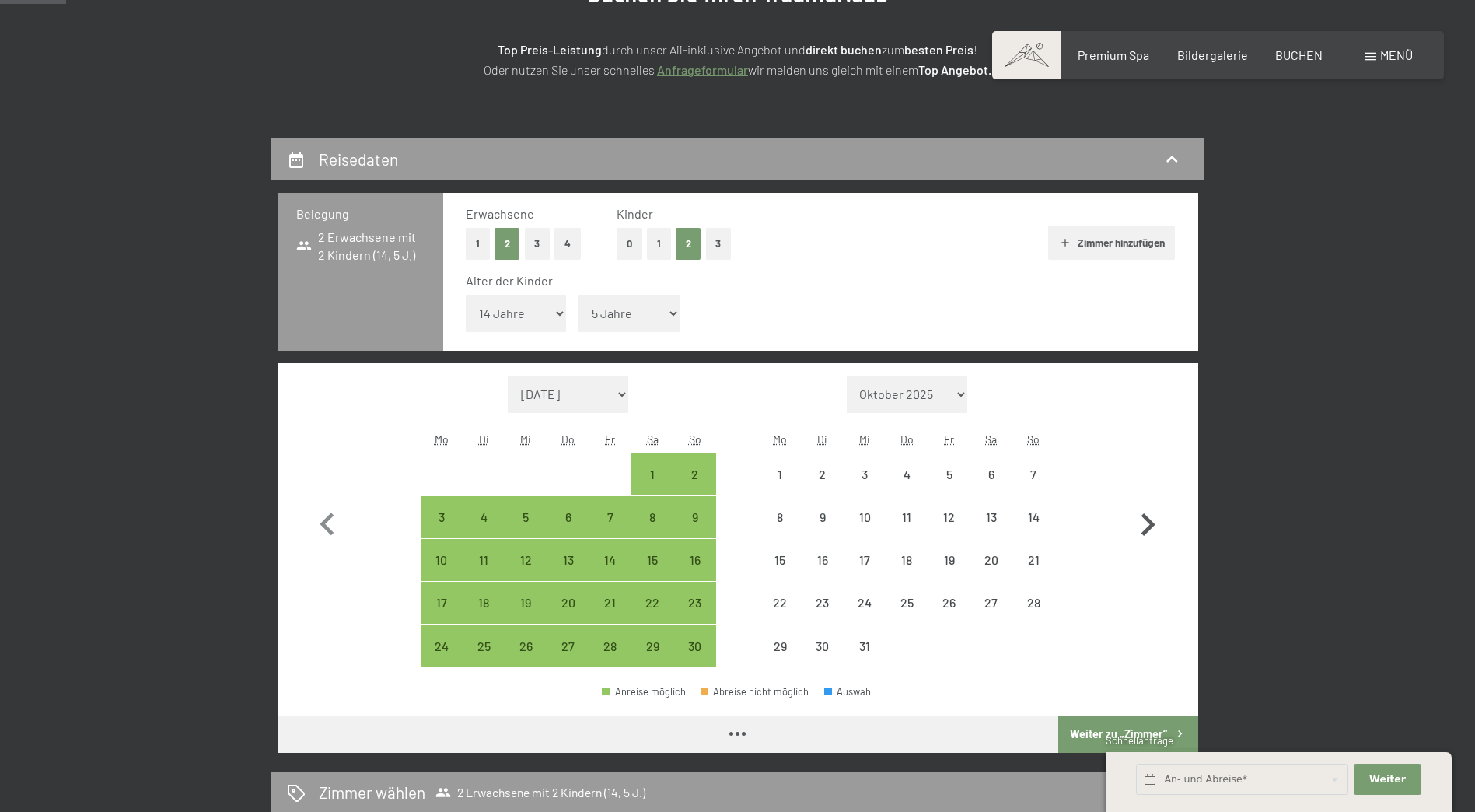
click at [1148, 525] on icon "button" at bounding box center [1147, 525] width 45 height 45
select select "[DATE]"
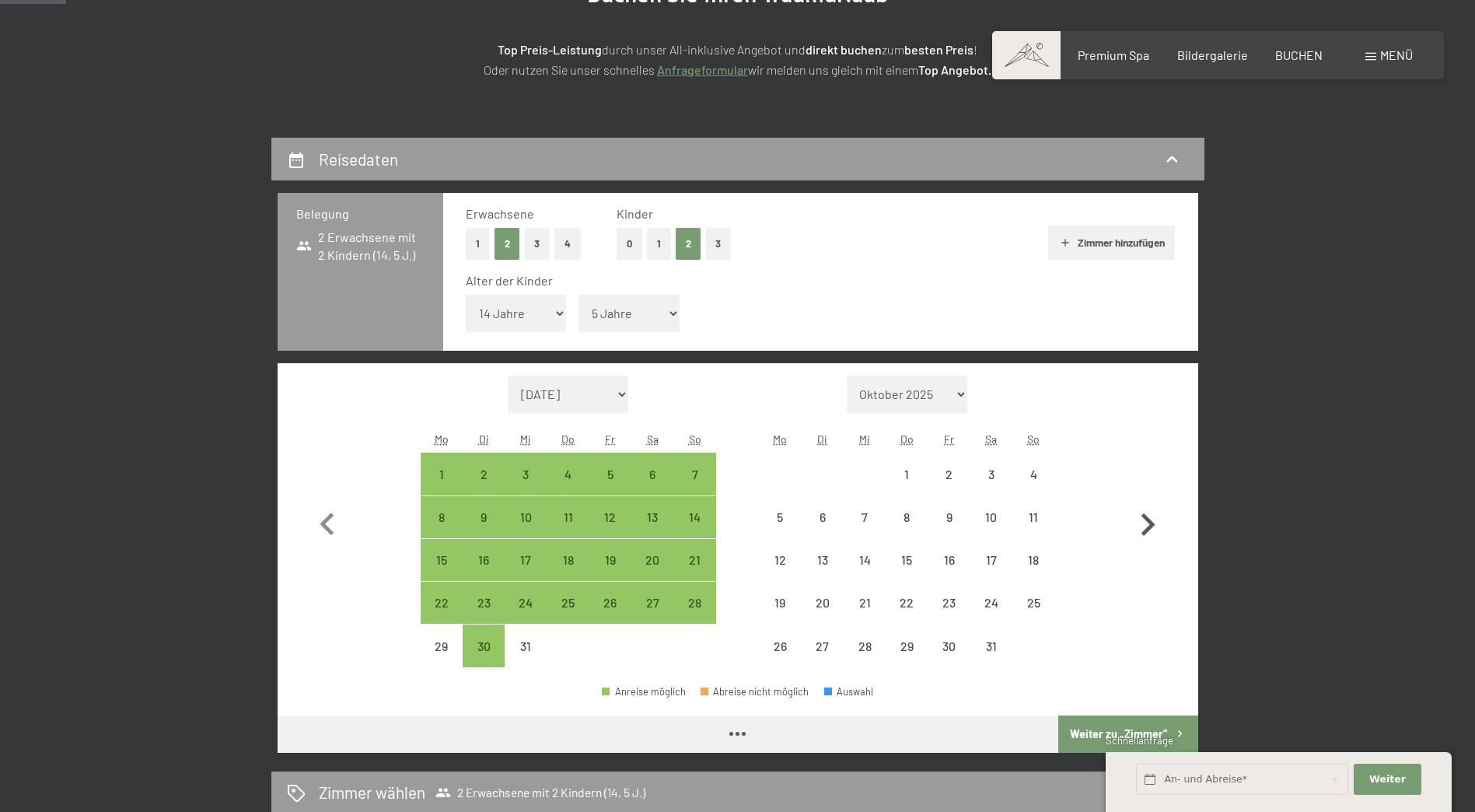
select select "[DATE]"
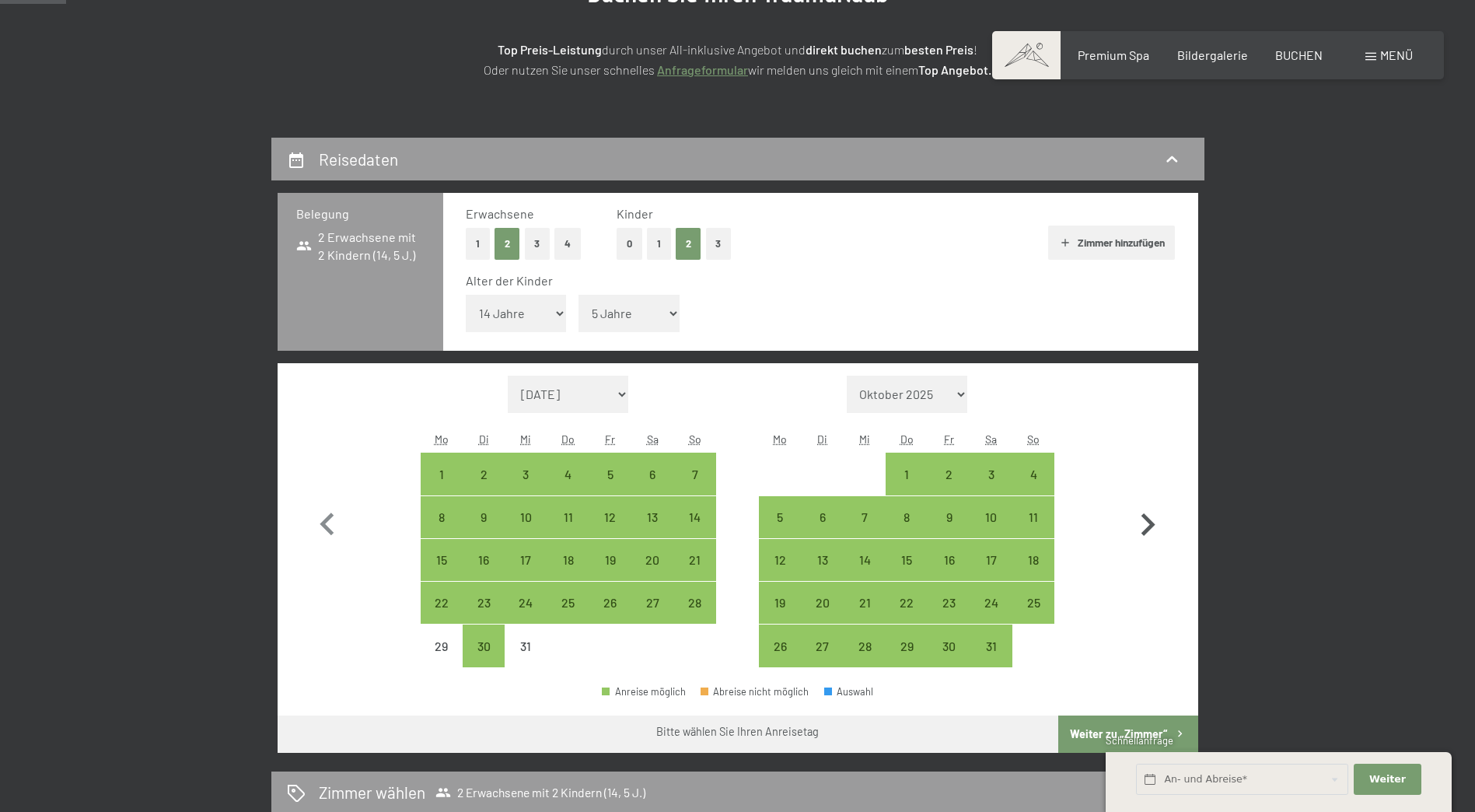
click at [1151, 520] on icon "button" at bounding box center [1147, 525] width 45 height 45
select select "[DATE]"
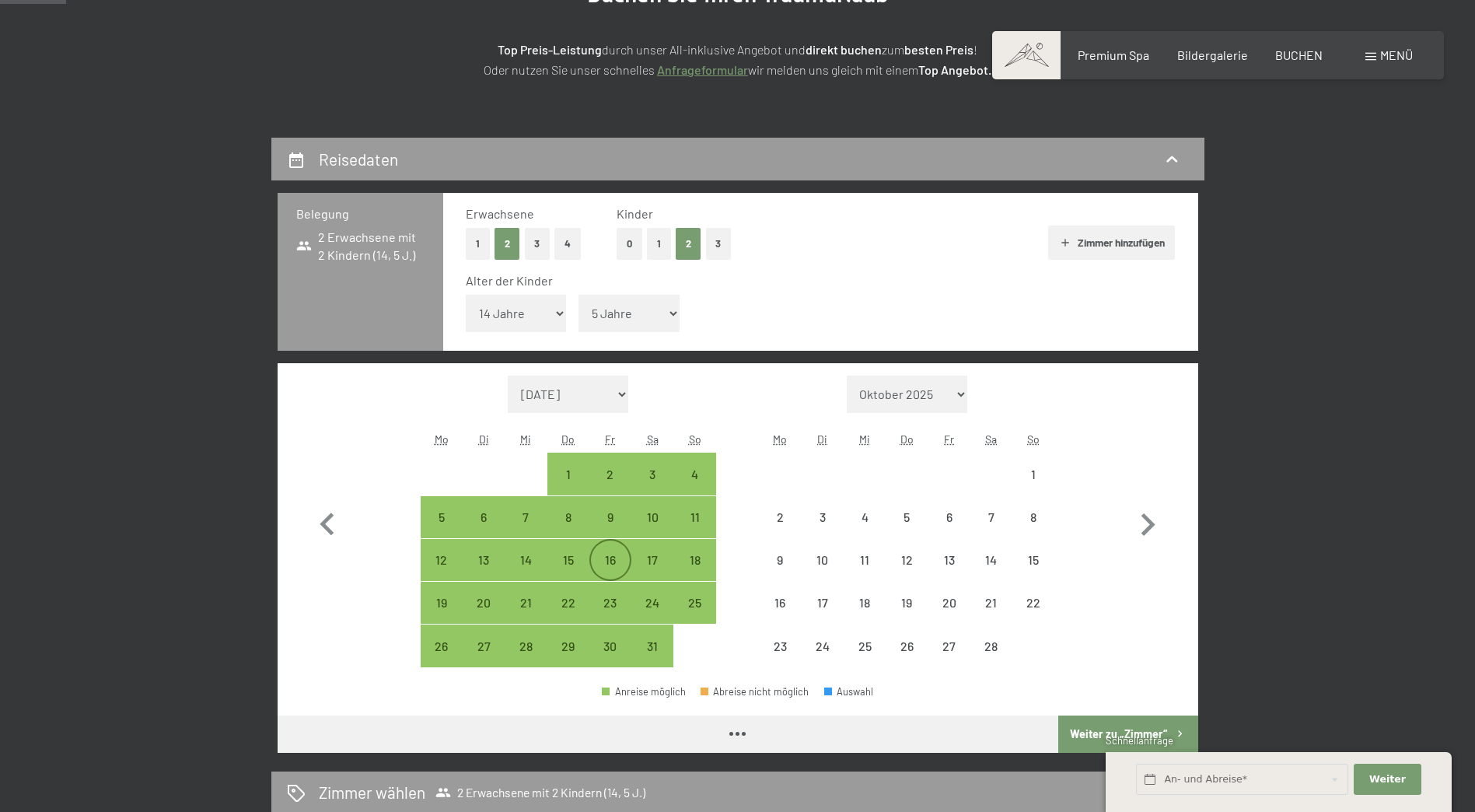
select select "[DATE]"
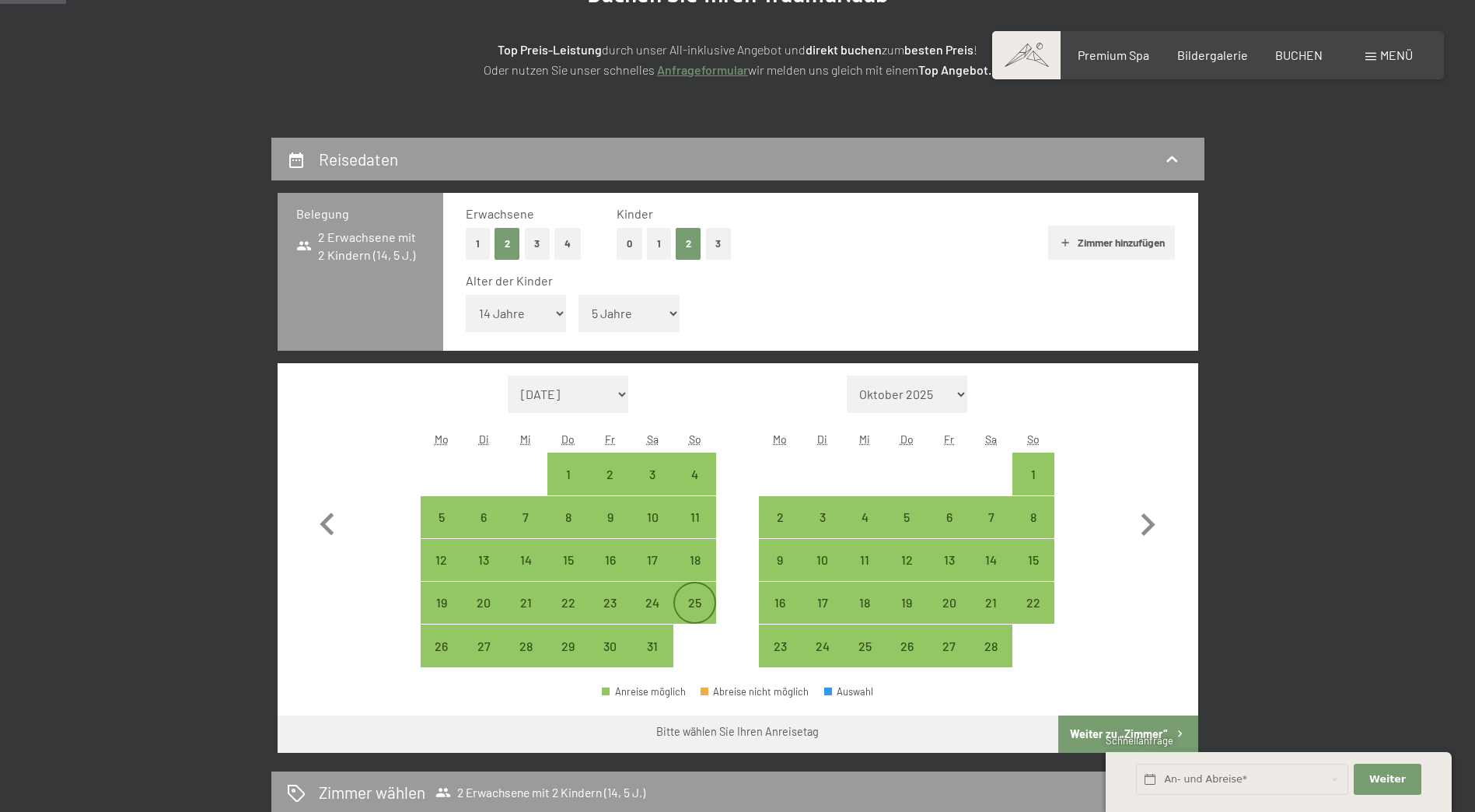
click at [703, 605] on div "25" at bounding box center [694, 616] width 39 height 39
select select "[DATE]"
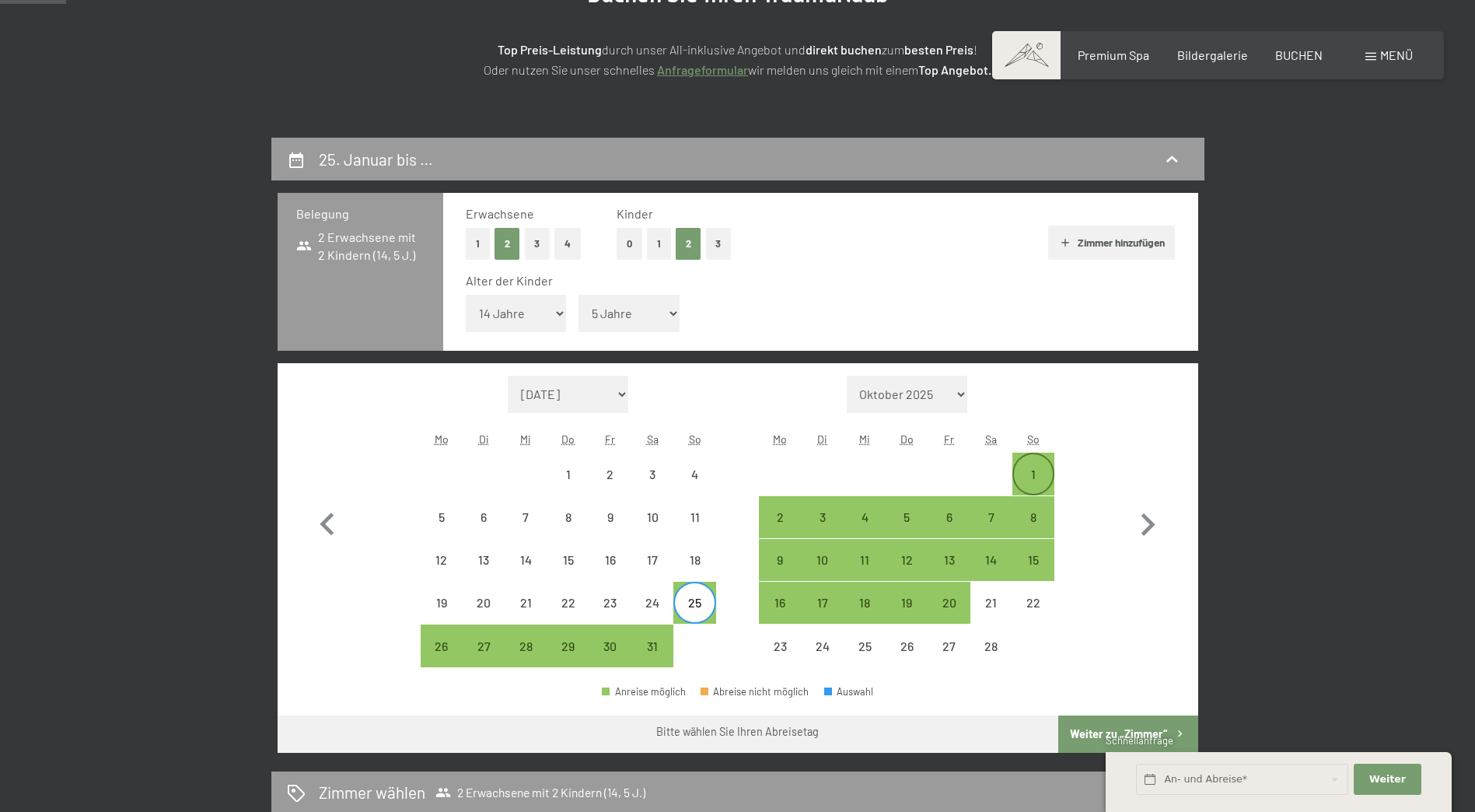
click at [1022, 473] on div "1" at bounding box center [1033, 488] width 39 height 39
select select "[DATE]"
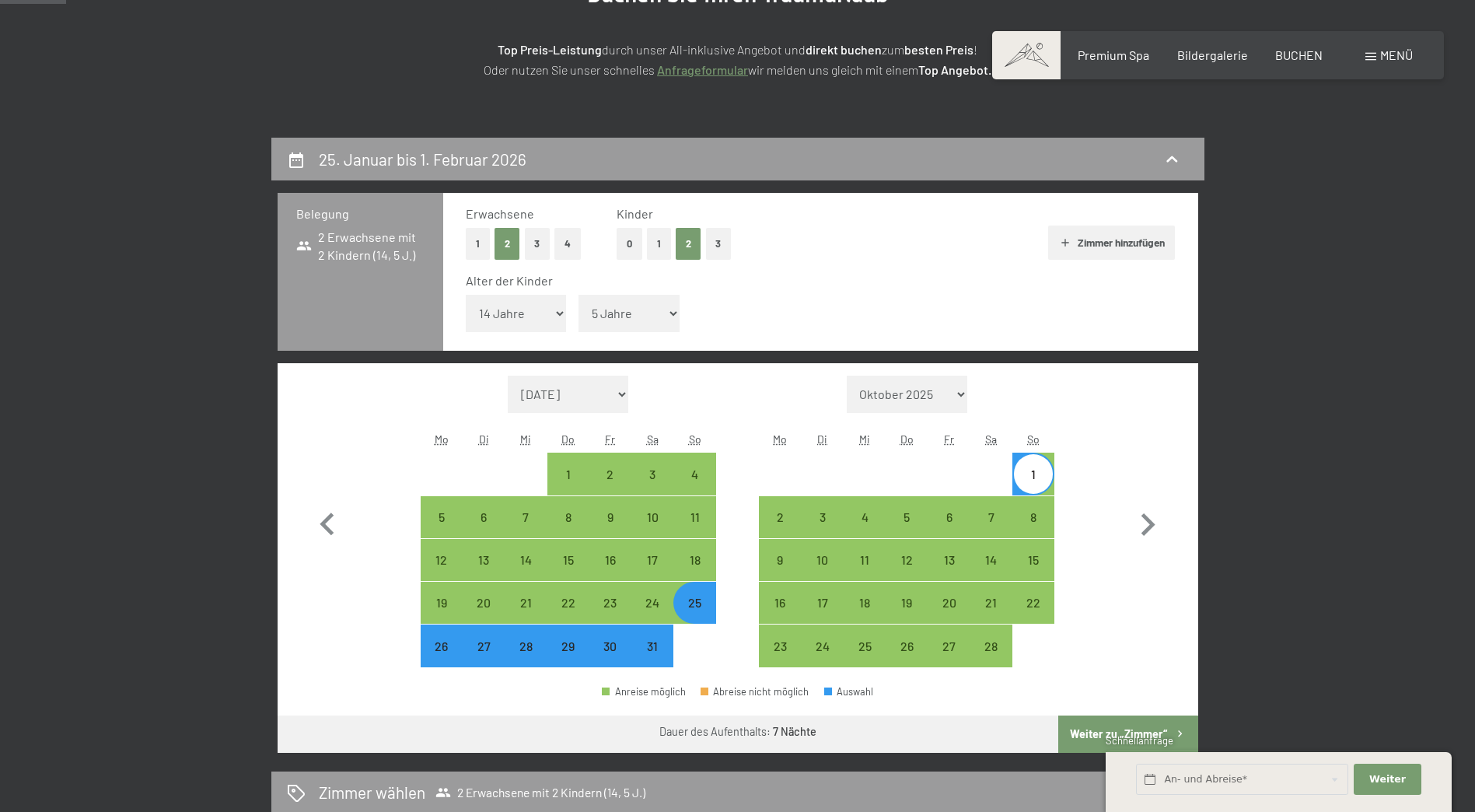
click at [1111, 718] on button "Weiter zu „Zimmer“" at bounding box center [1128, 734] width 139 height 38
select select "[DATE]"
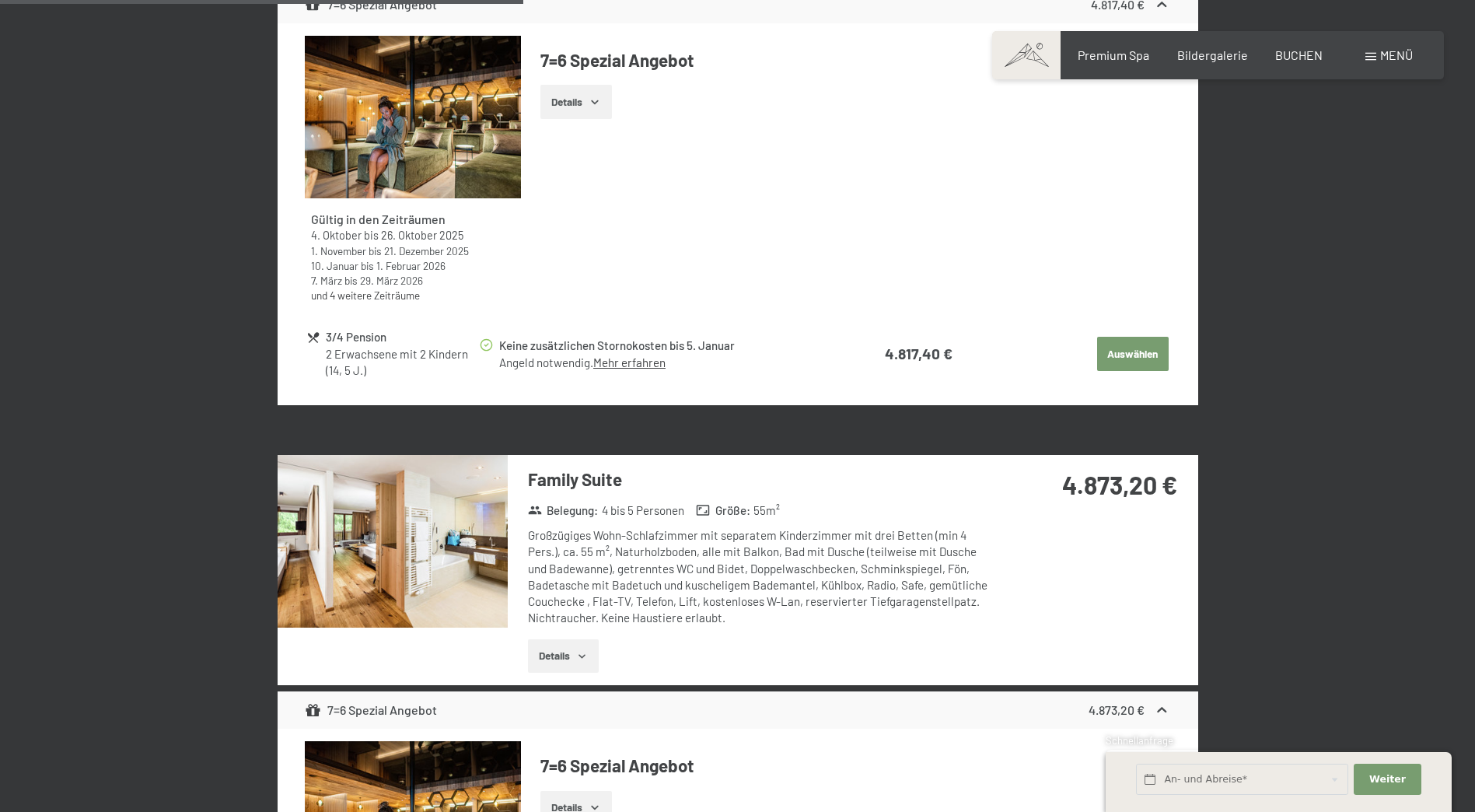
scroll to position [2237, 0]
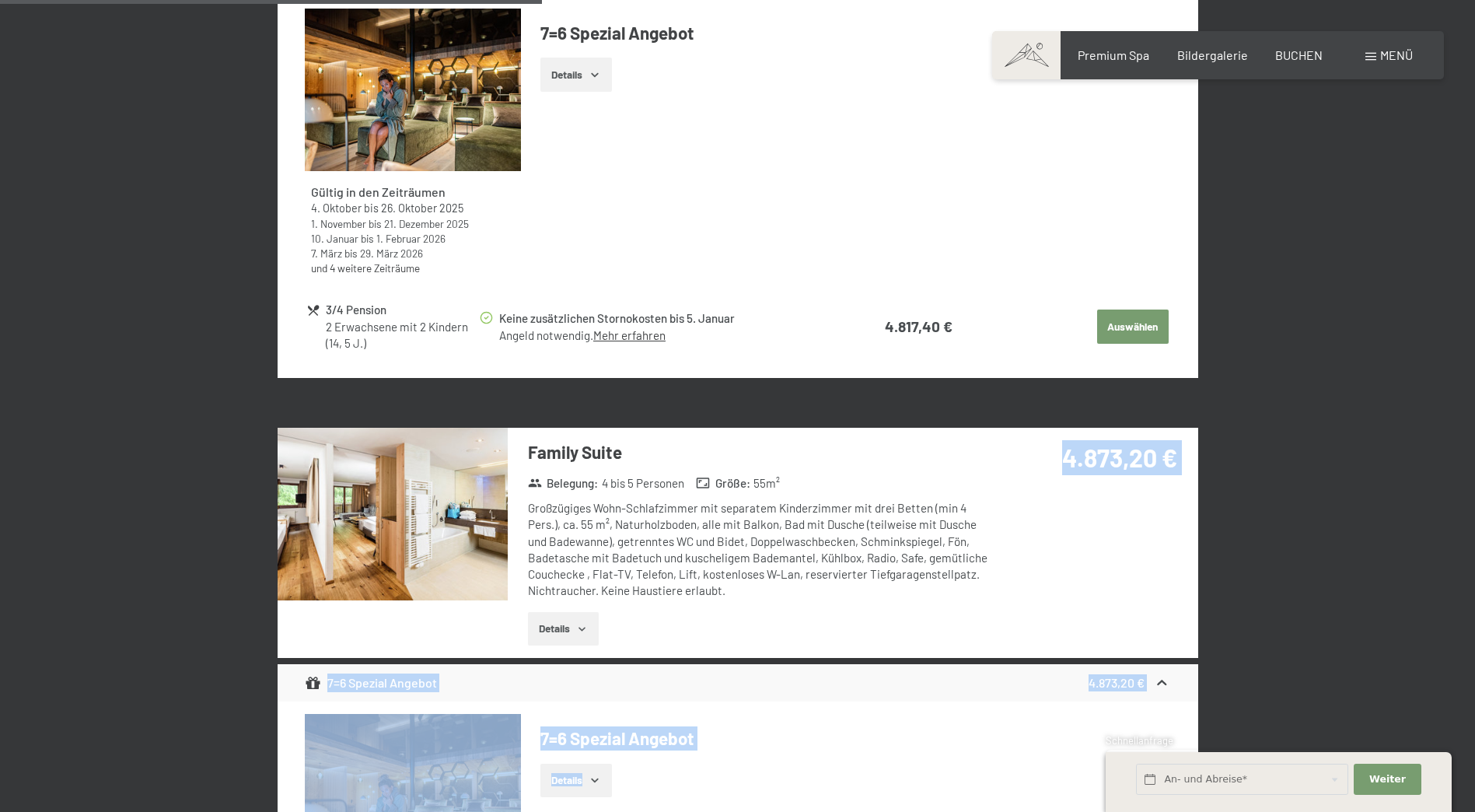
drag, startPoint x: 1075, startPoint y: 442, endPoint x: 1201, endPoint y: 456, distance: 126.8
click at [1091, 504] on div "4.873,20 €" at bounding box center [1094, 476] width 207 height 97
